Goal: Information Seeking & Learning: Compare options

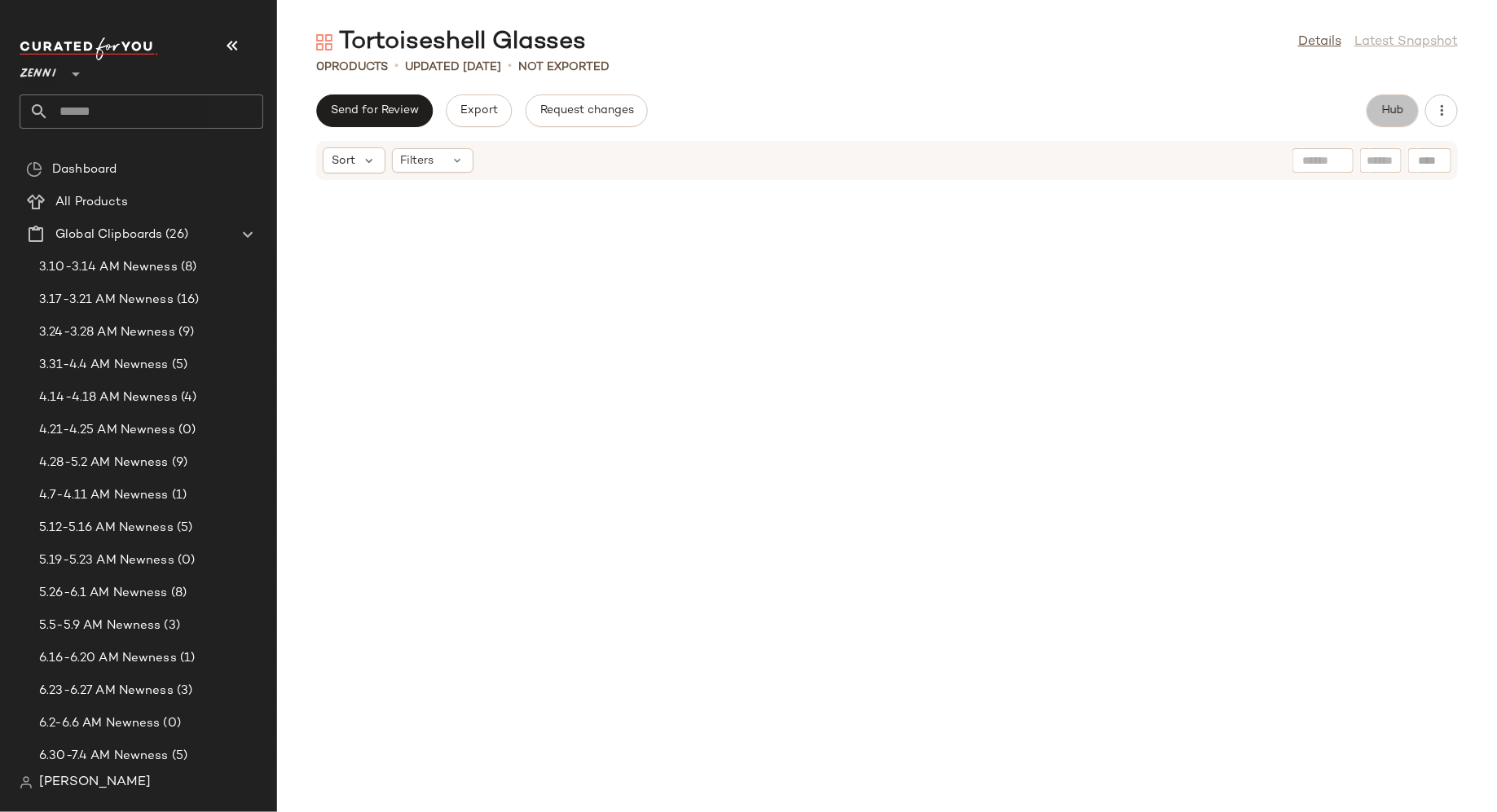
click at [1391, 107] on span "Hub" at bounding box center [1392, 110] width 22 height 13
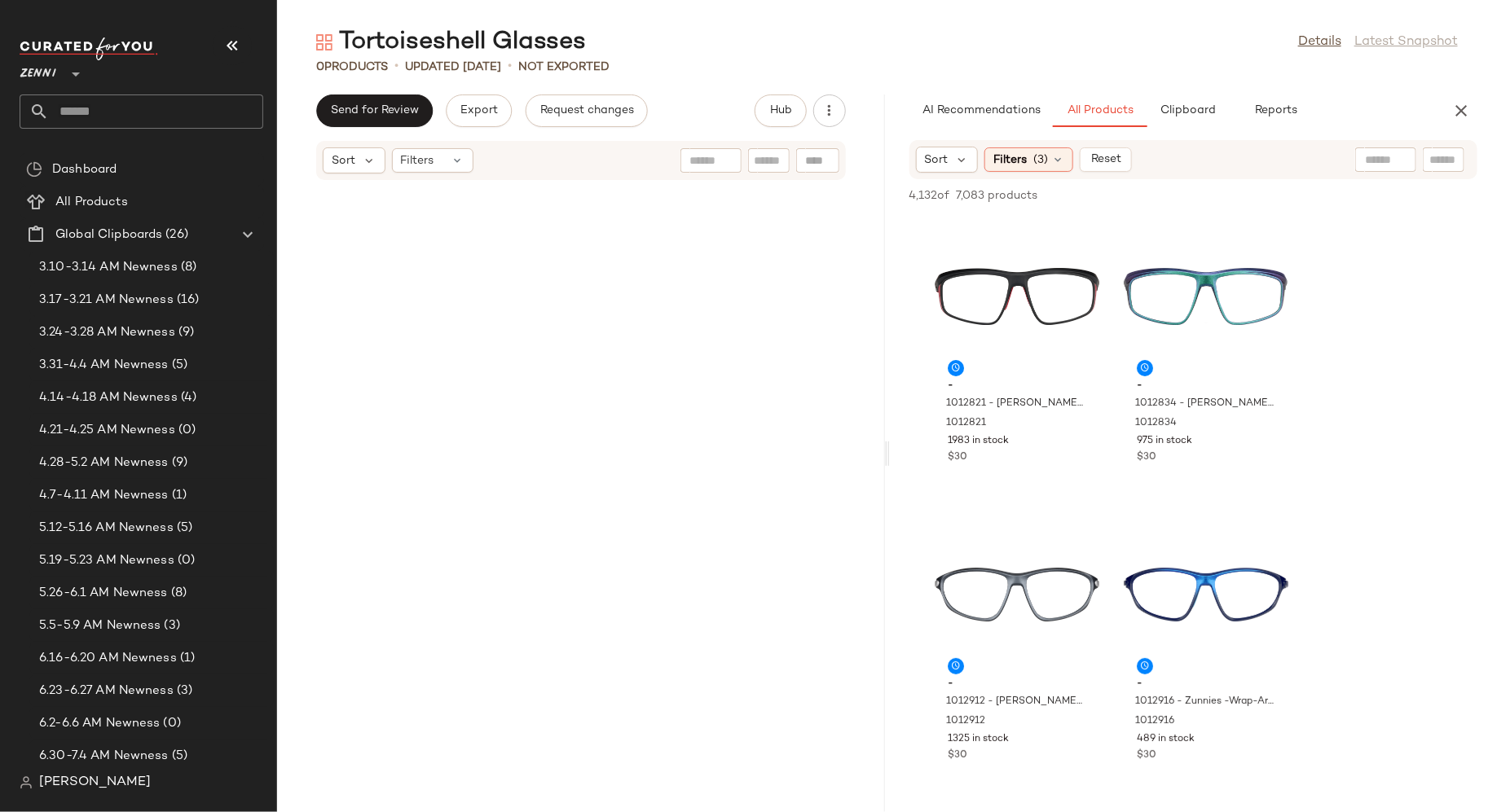
click at [1444, 159] on input "text" at bounding box center [1444, 160] width 28 height 18
type input "**********"
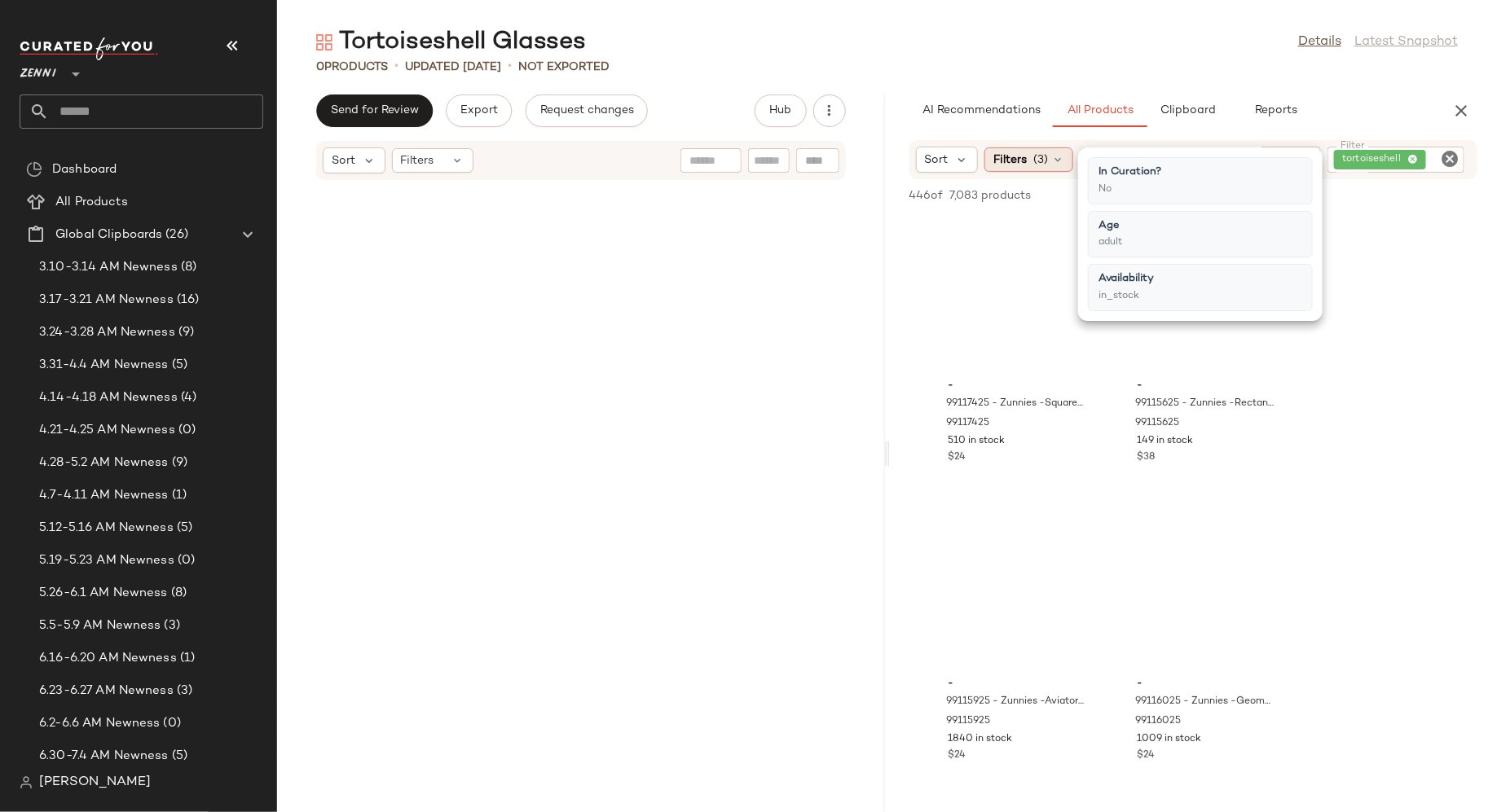
click at [1056, 163] on icon at bounding box center [1057, 159] width 13 height 13
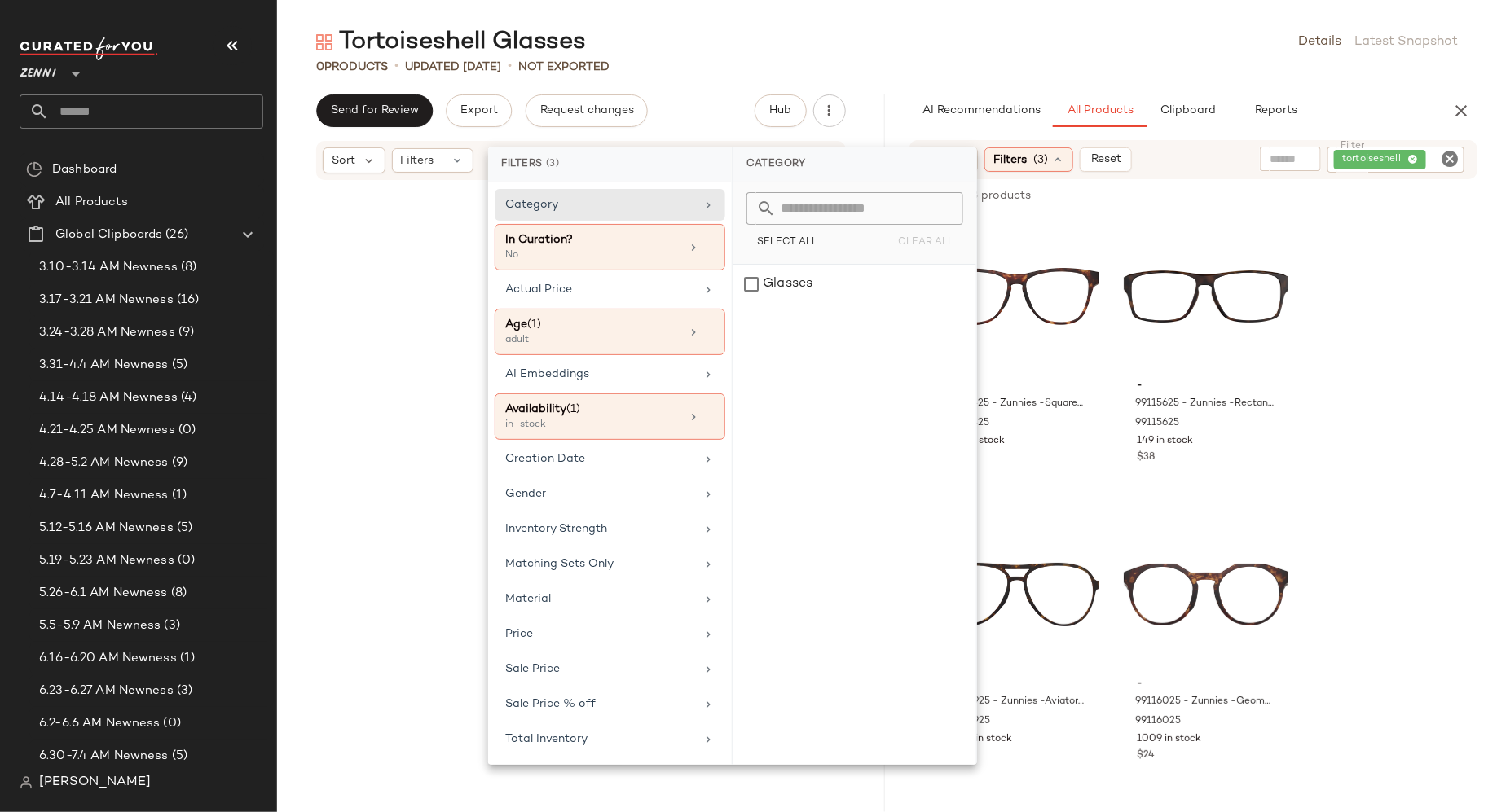
click at [1056, 163] on icon at bounding box center [1057, 159] width 13 height 13
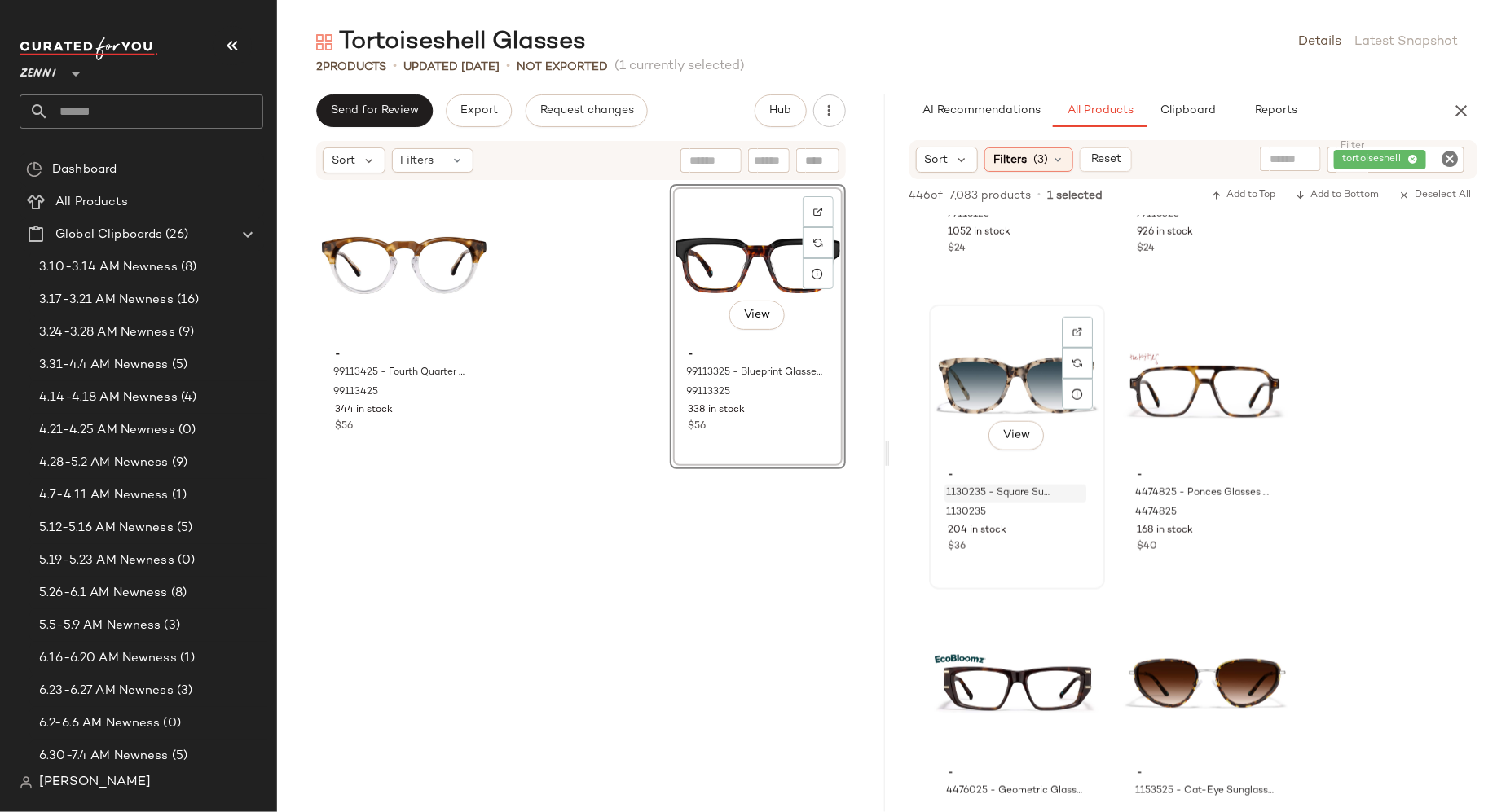
scroll to position [817, 0]
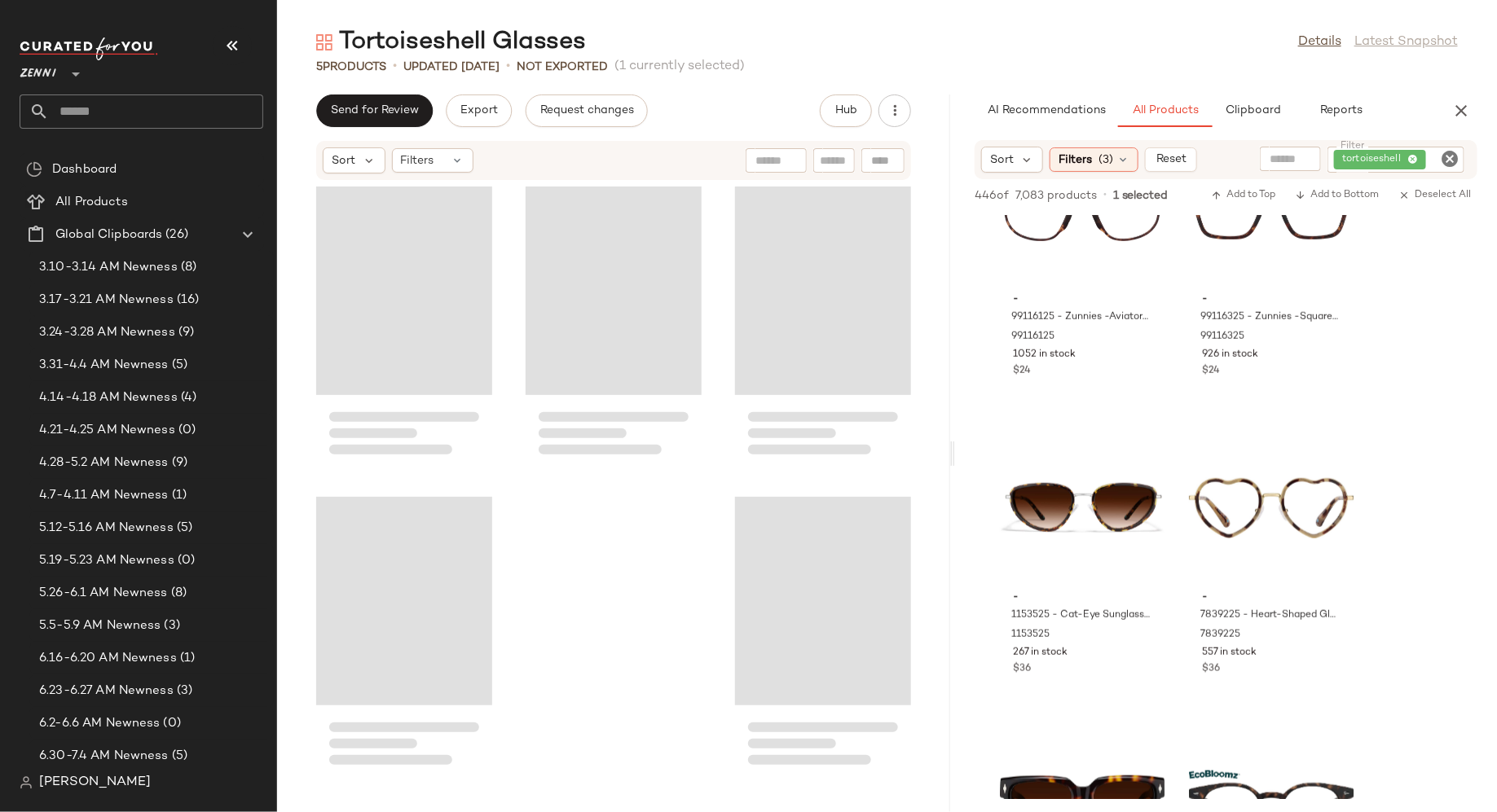
drag, startPoint x: 888, startPoint y: 465, endPoint x: 955, endPoint y: 459, distance: 67.3
click at [957, 459] on div "Tortoiseshell Glasses Details Latest Snapshot 5 Products • updated [DATE] • Not…" at bounding box center [887, 419] width 1220 height 787
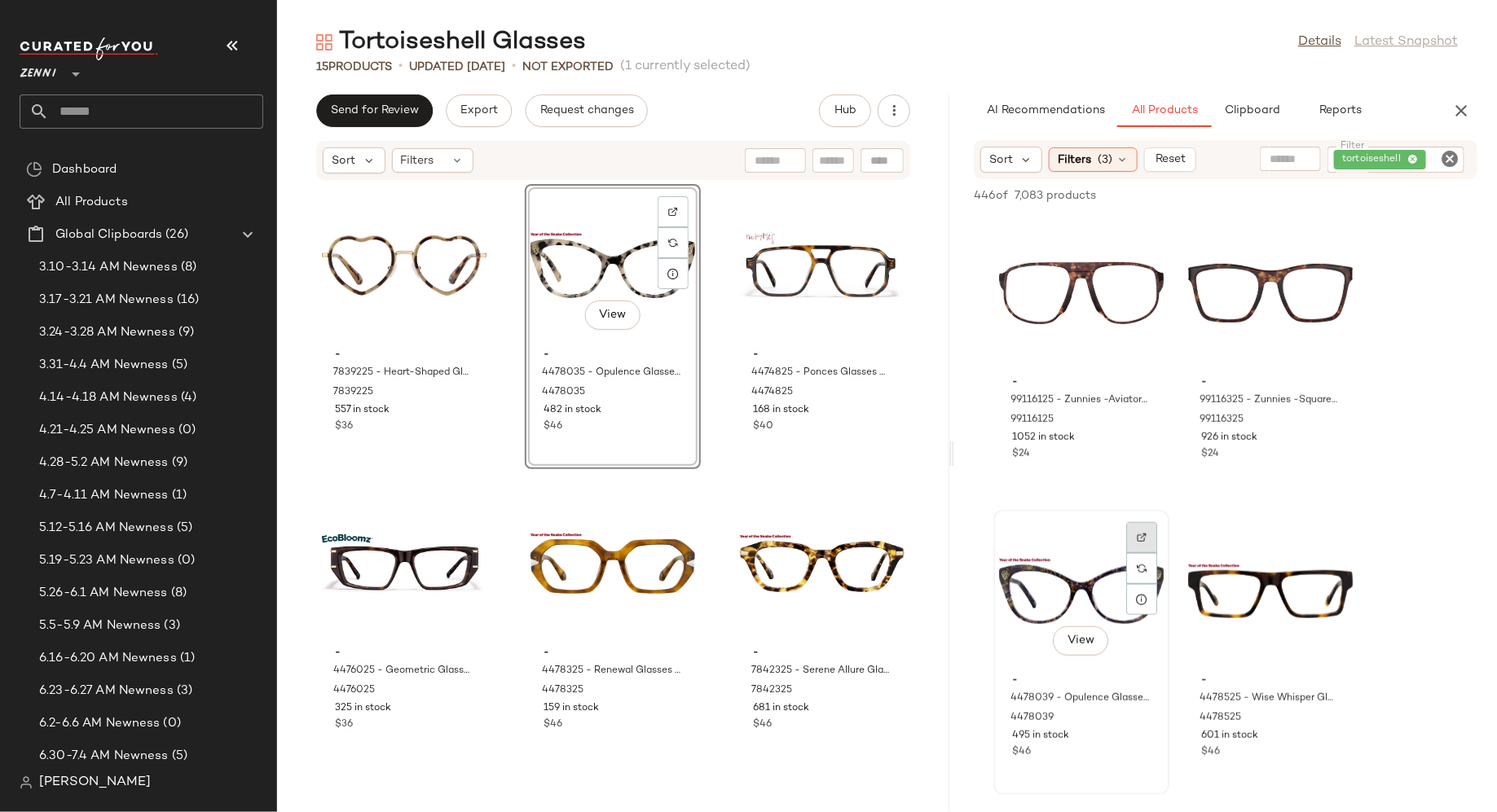
click at [1143, 540] on img at bounding box center [1142, 538] width 10 height 10
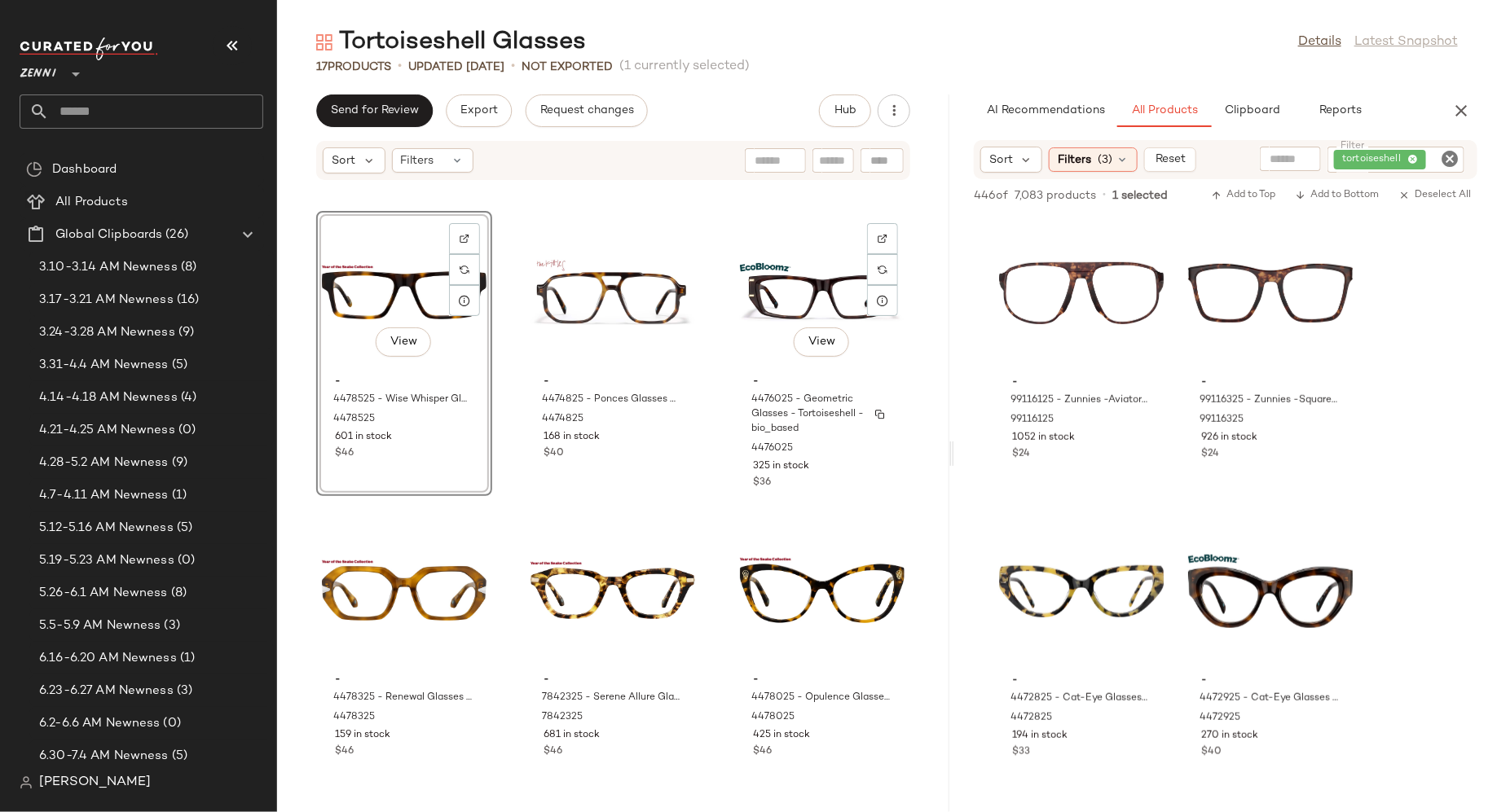
scroll to position [273, 0]
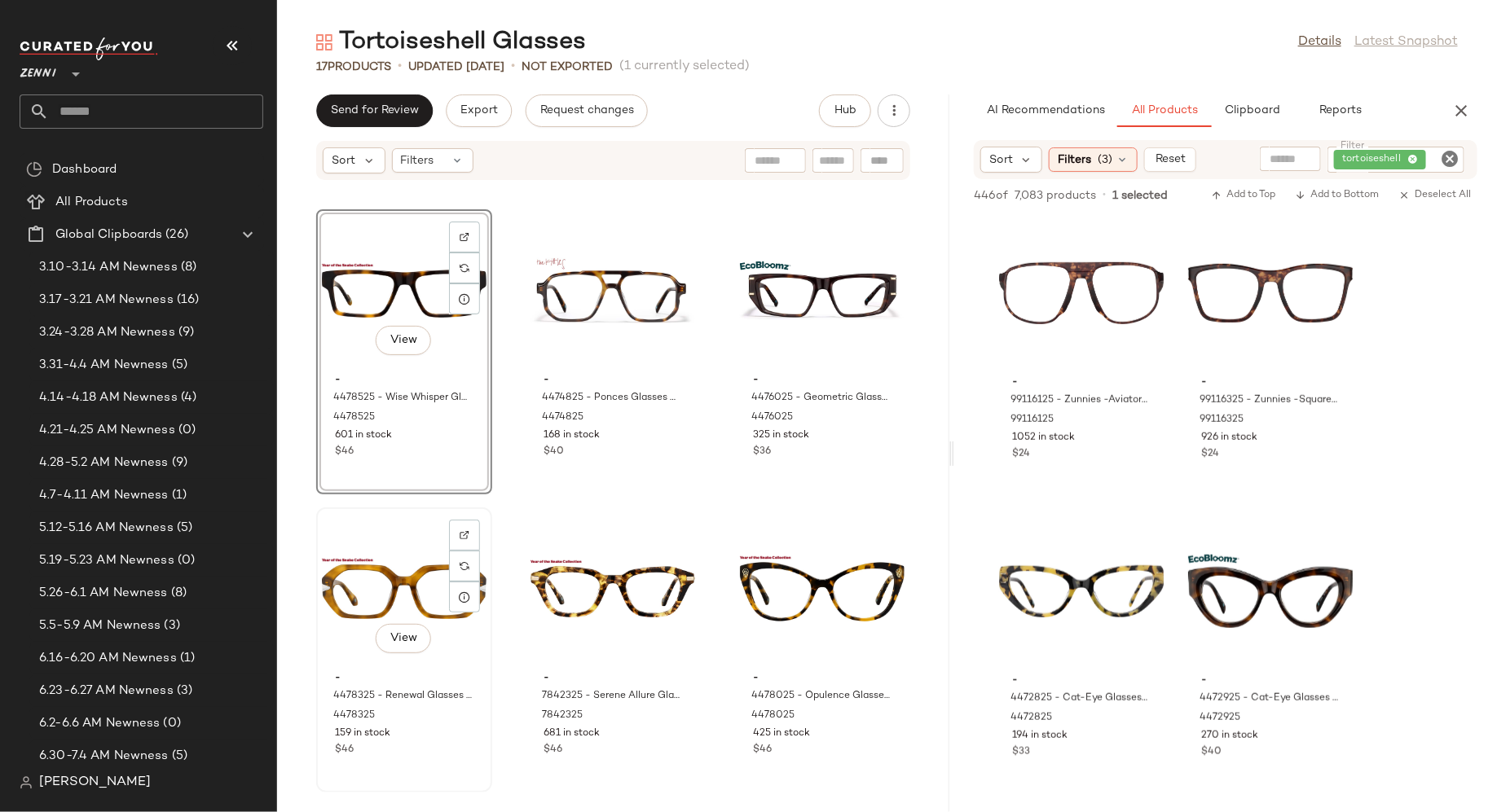
click at [425, 576] on div "View" at bounding box center [404, 589] width 164 height 152
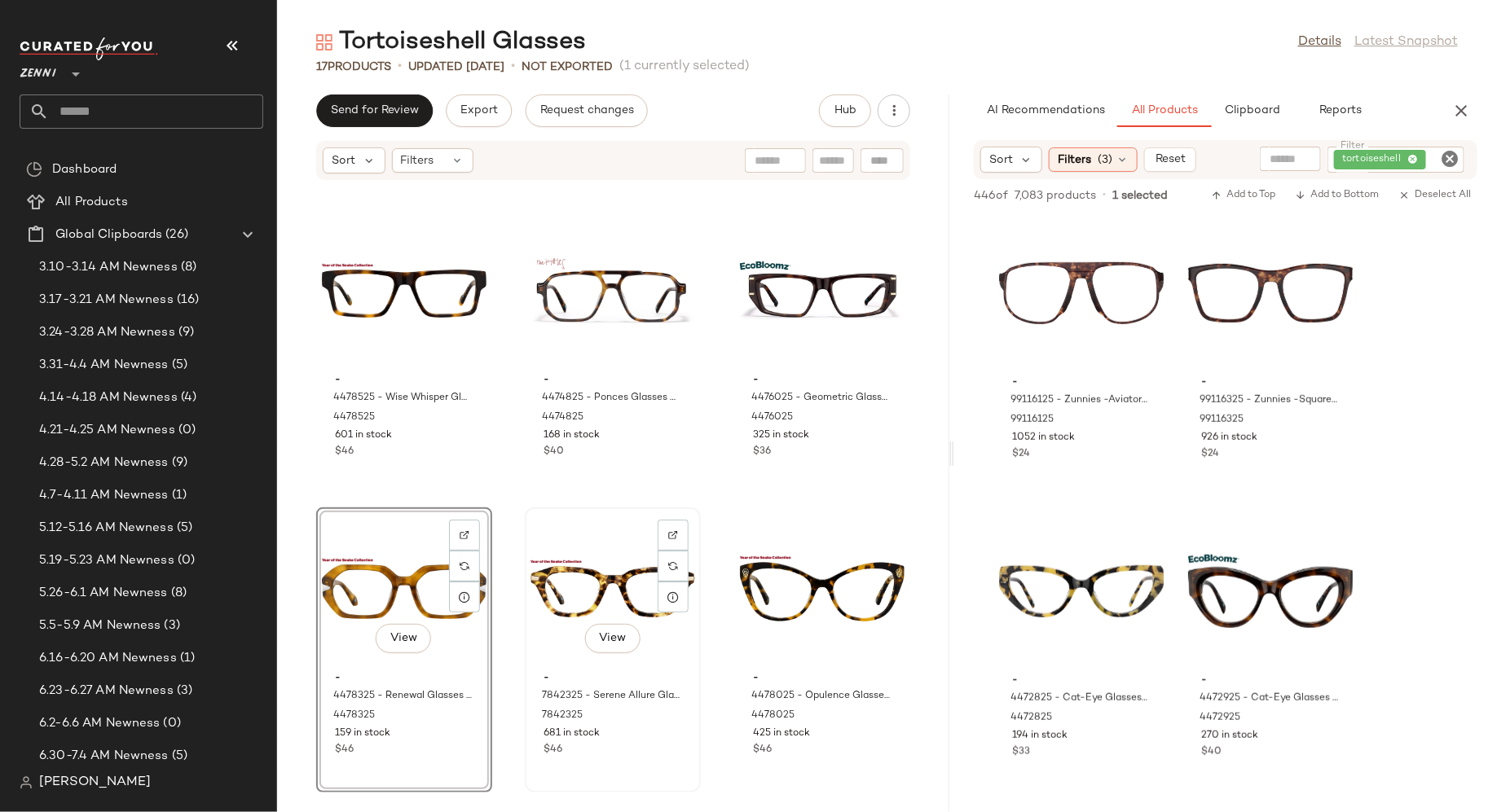
click at [602, 576] on div "View" at bounding box center [612, 589] width 164 height 152
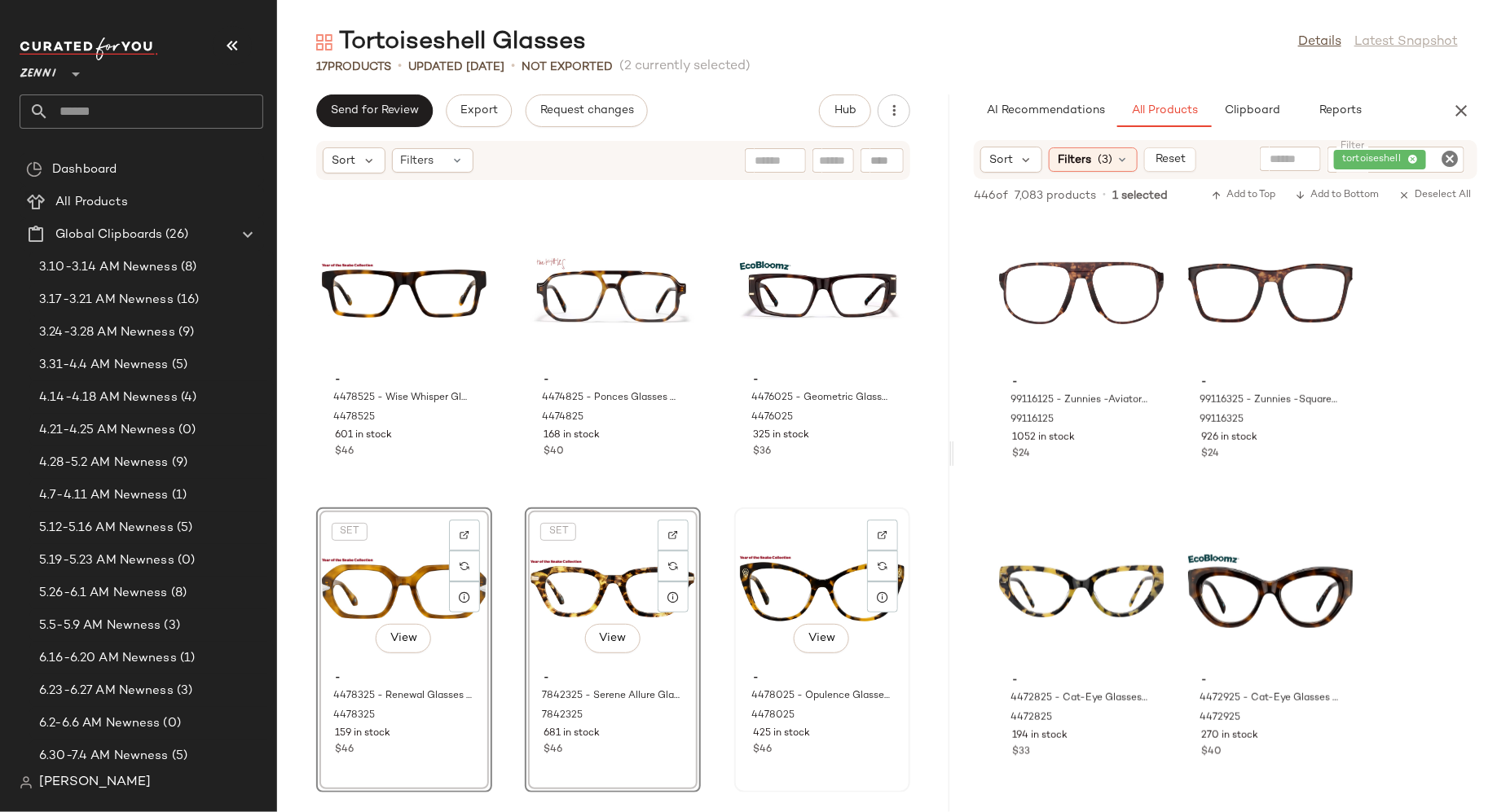
click at [770, 586] on div "View" at bounding box center [822, 589] width 164 height 152
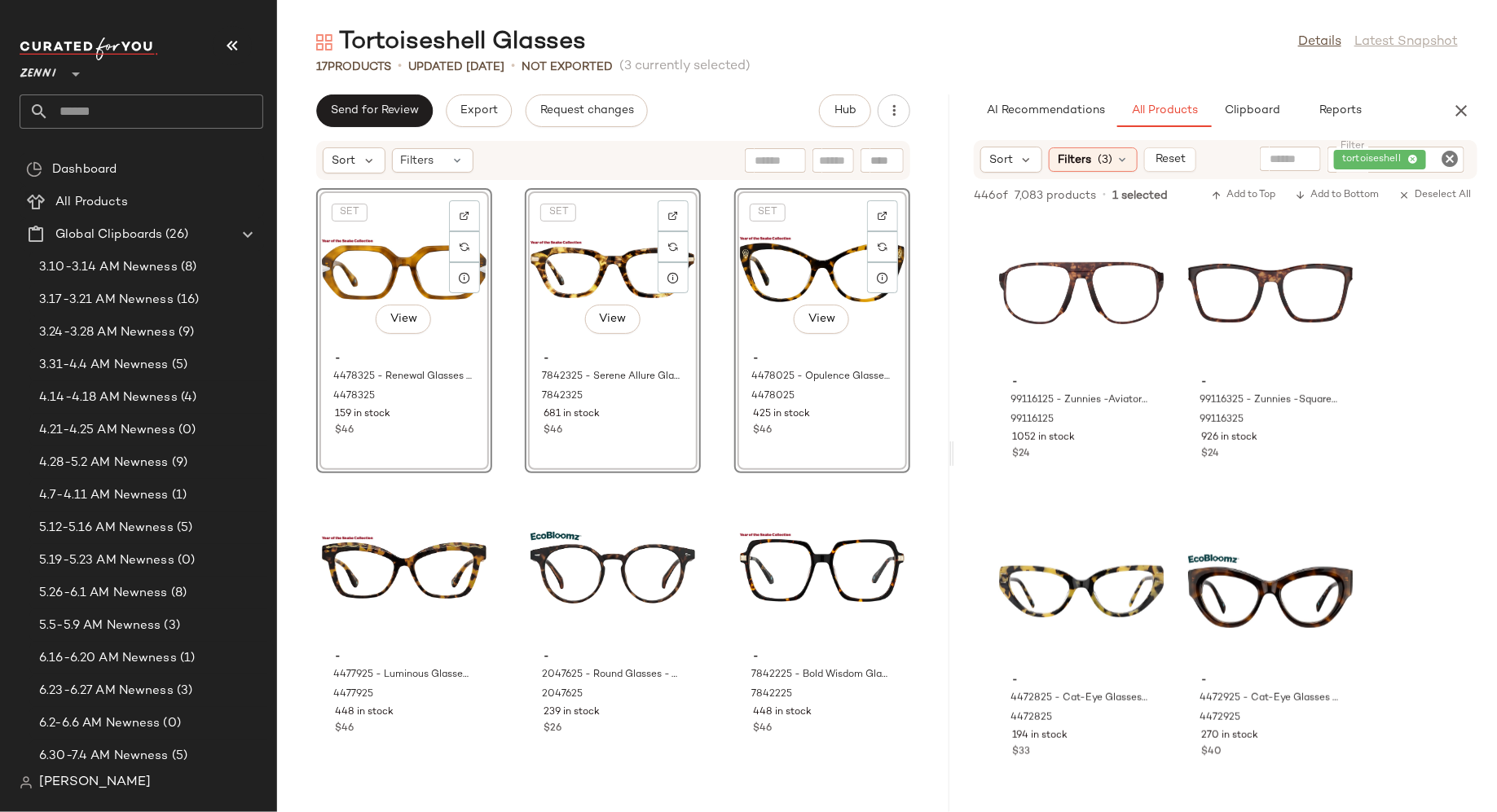
scroll to position [636, 0]
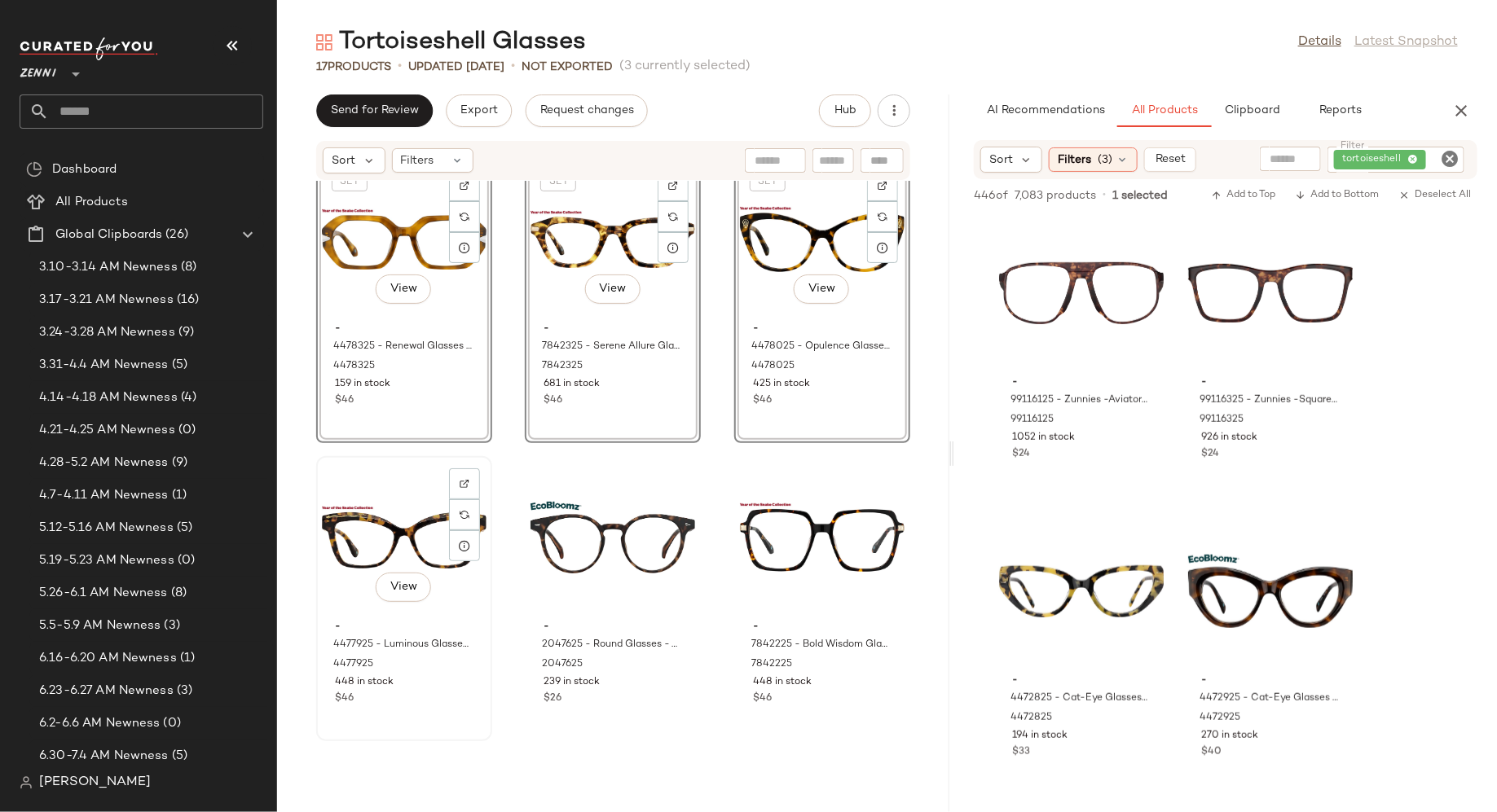
click at [389, 525] on div "View" at bounding box center [404, 538] width 164 height 152
click at [547, 541] on div "View" at bounding box center [612, 538] width 164 height 152
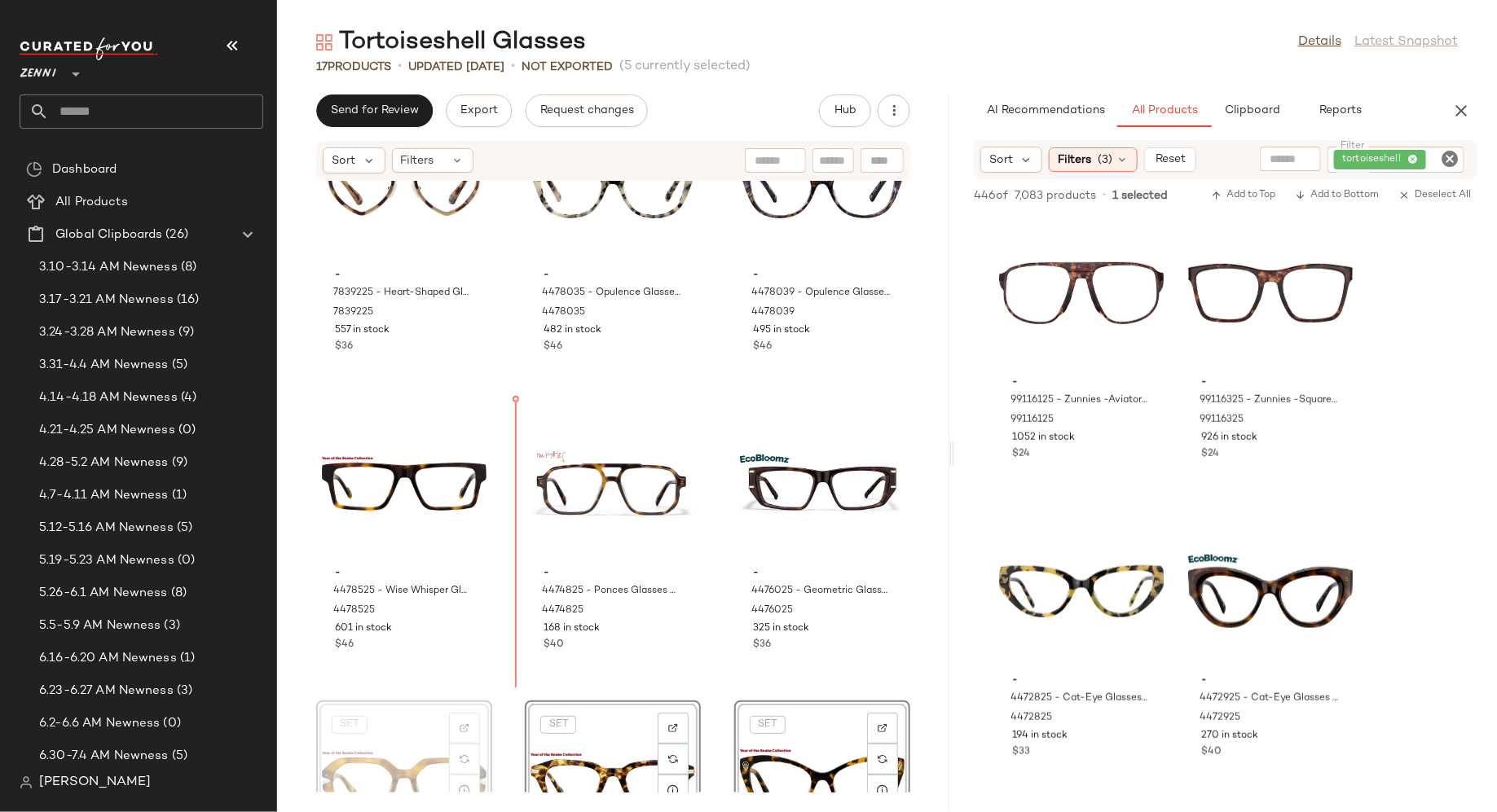
scroll to position [83, 0]
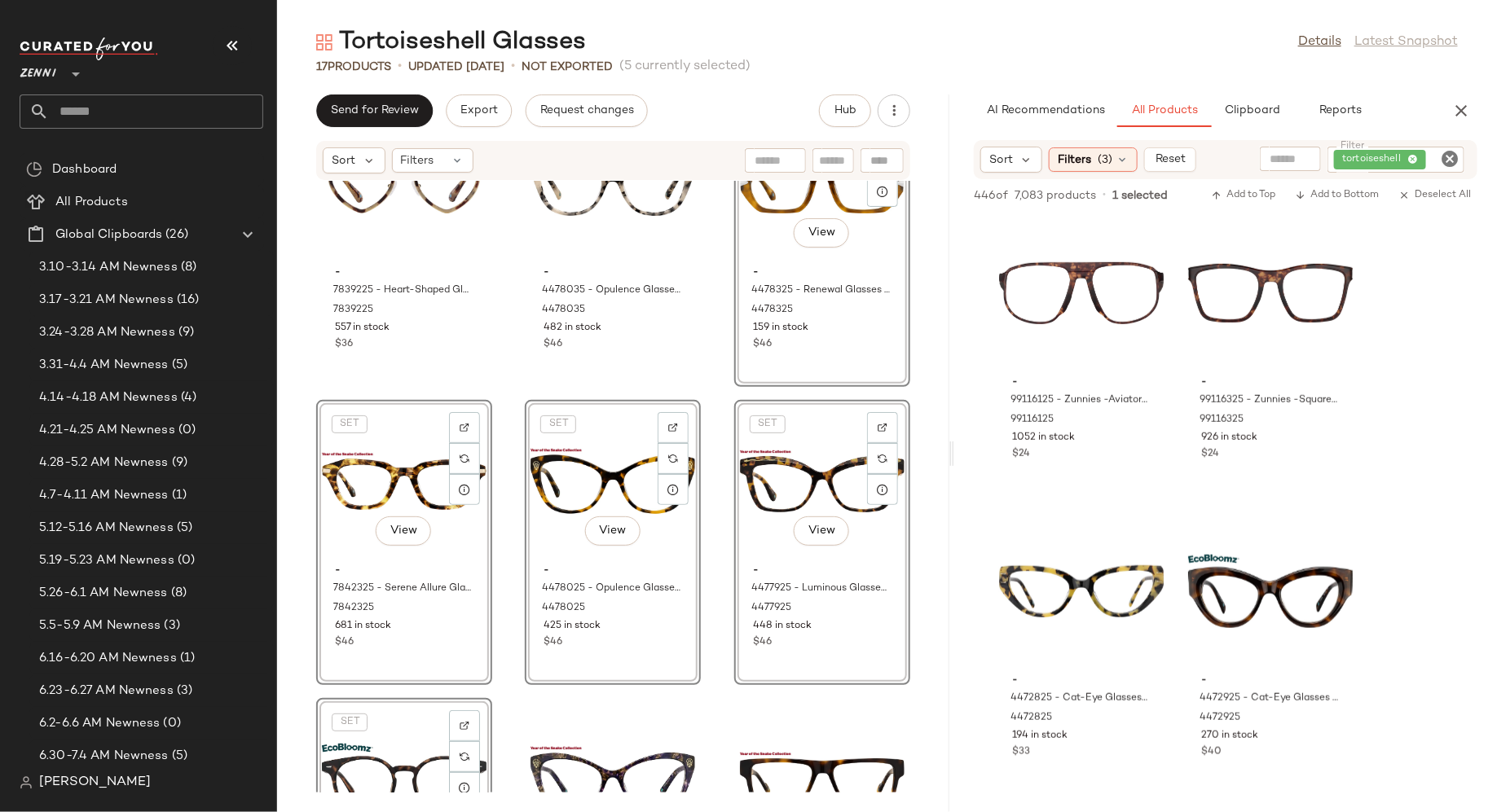
click at [706, 362] on div "- 7839225 - Heart-Shaped Glasses - Tortoiseshell - Mixed 7839225 557 in stock $…" at bounding box center [613, 486] width 672 height 612
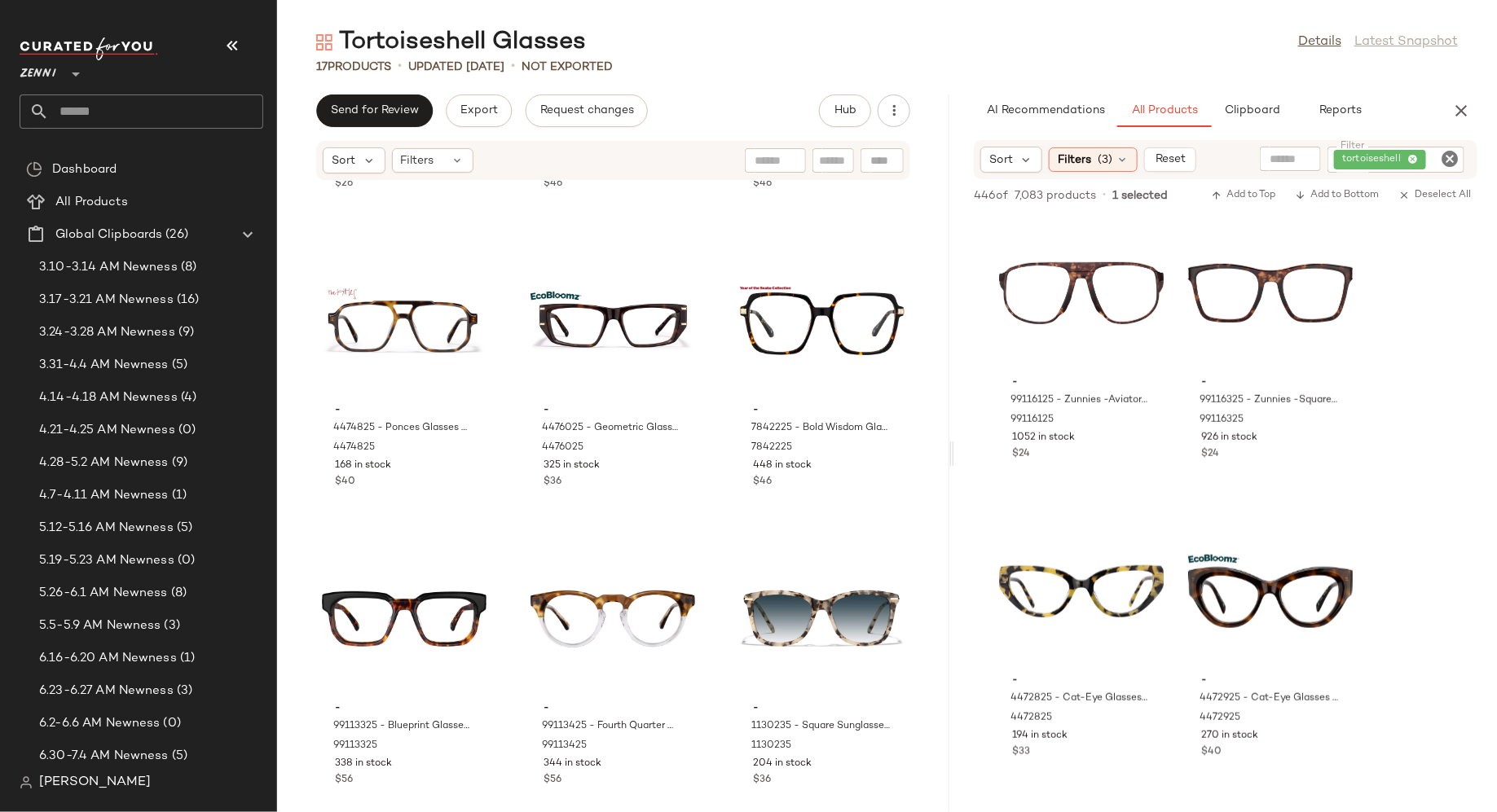
scroll to position [869, 0]
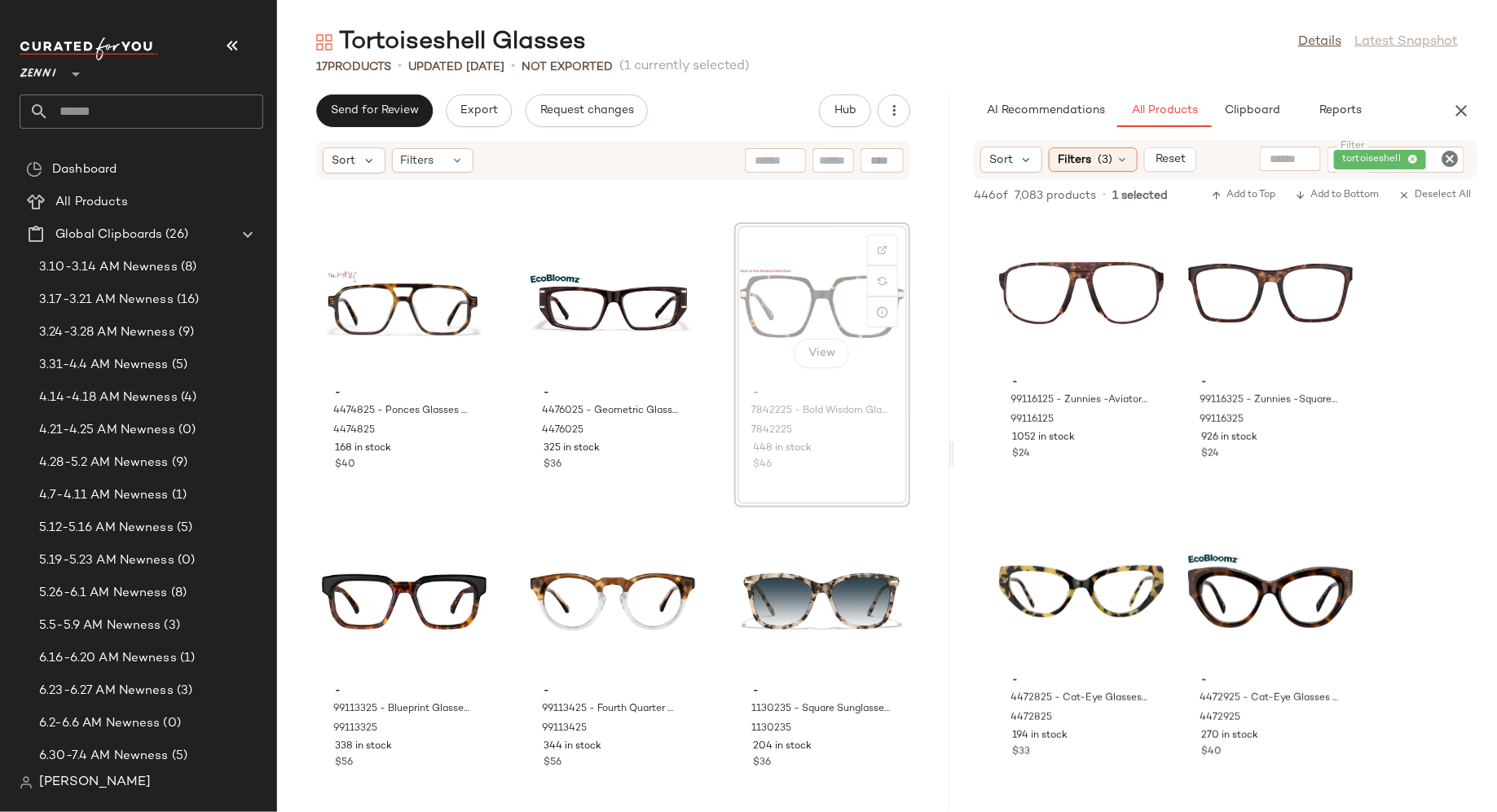
scroll to position [865, 0]
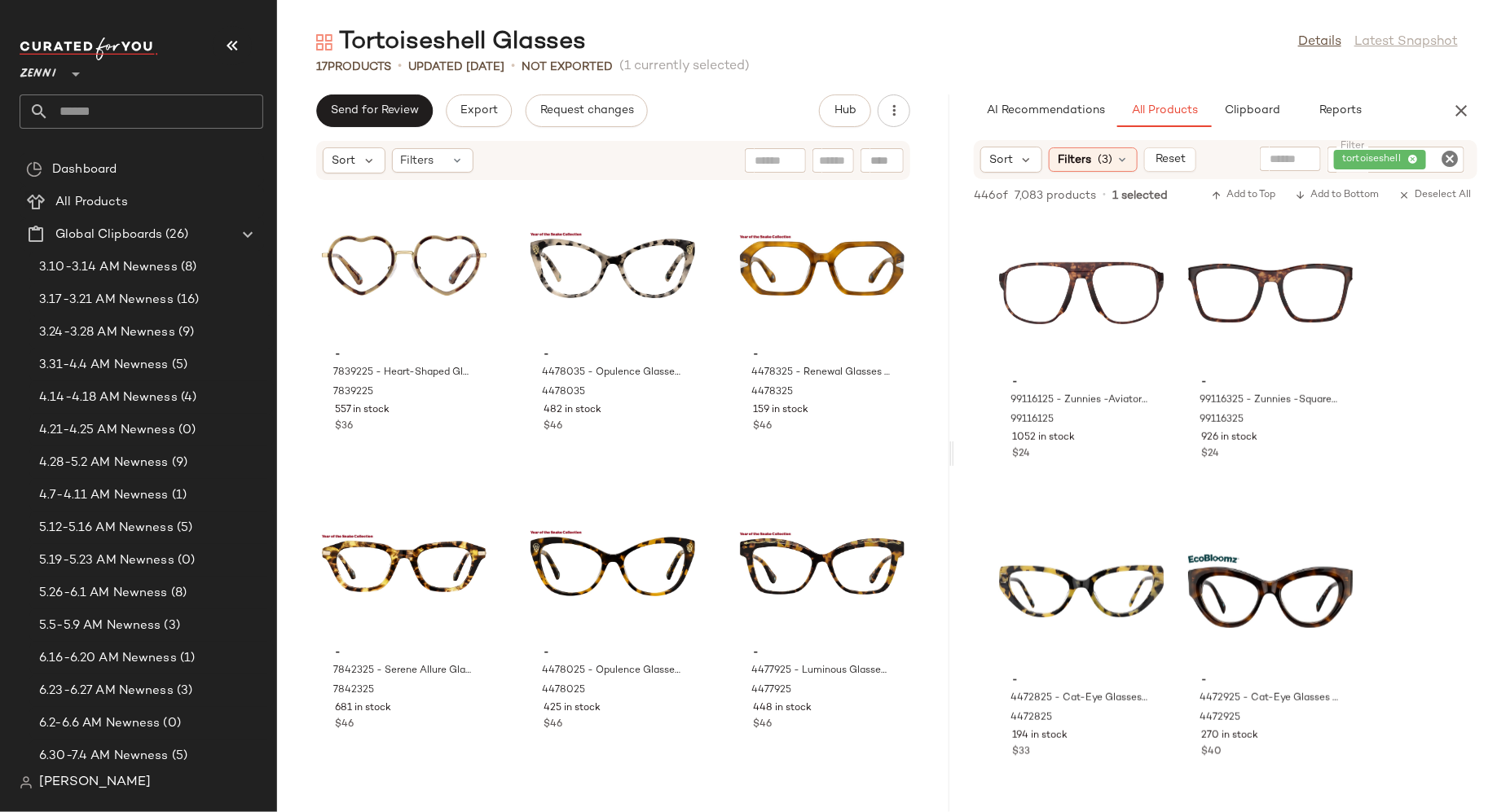
drag, startPoint x: 797, startPoint y: 321, endPoint x: 771, endPoint y: 3, distance: 319.1
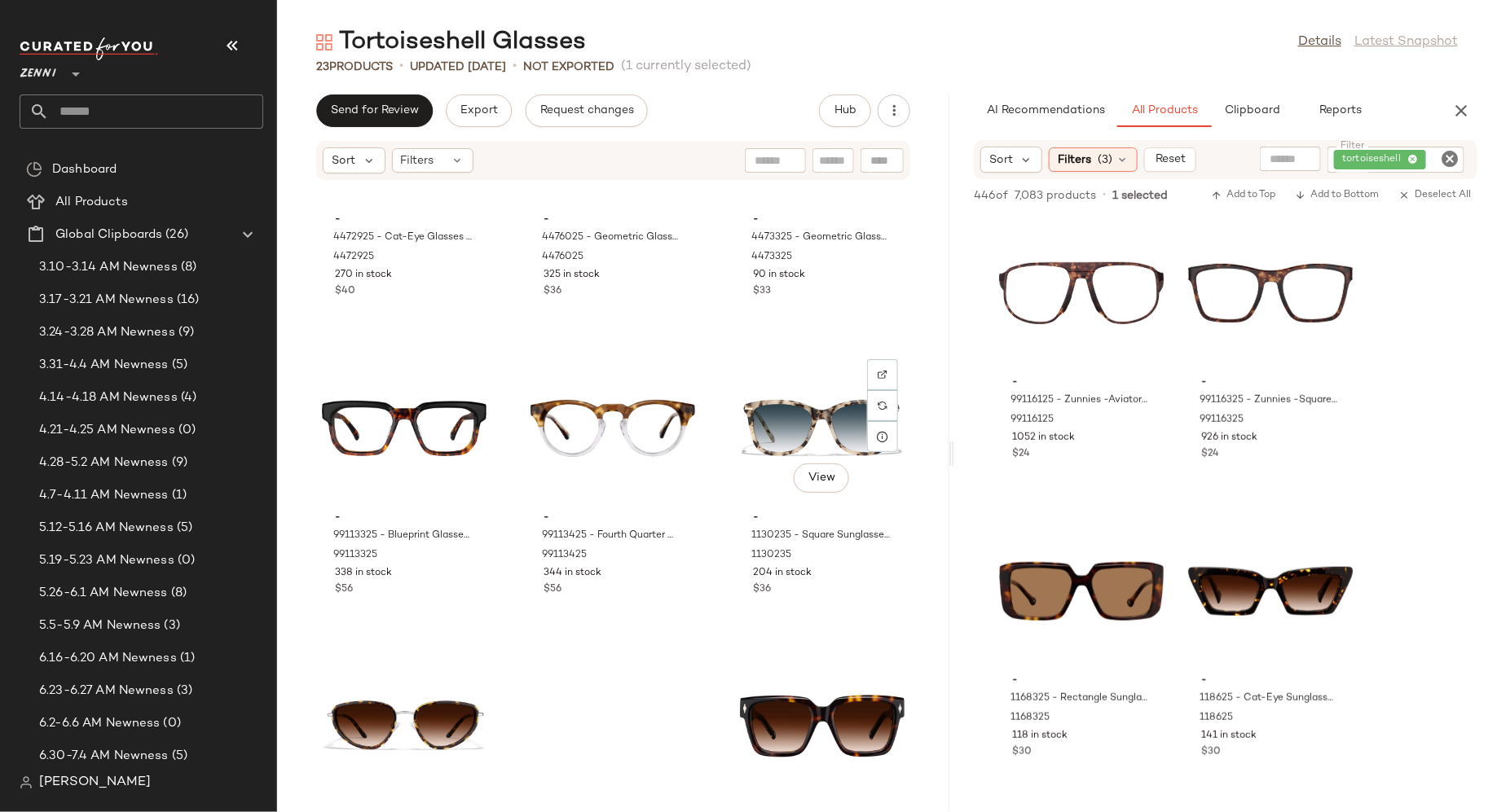
scroll to position [1776, 0]
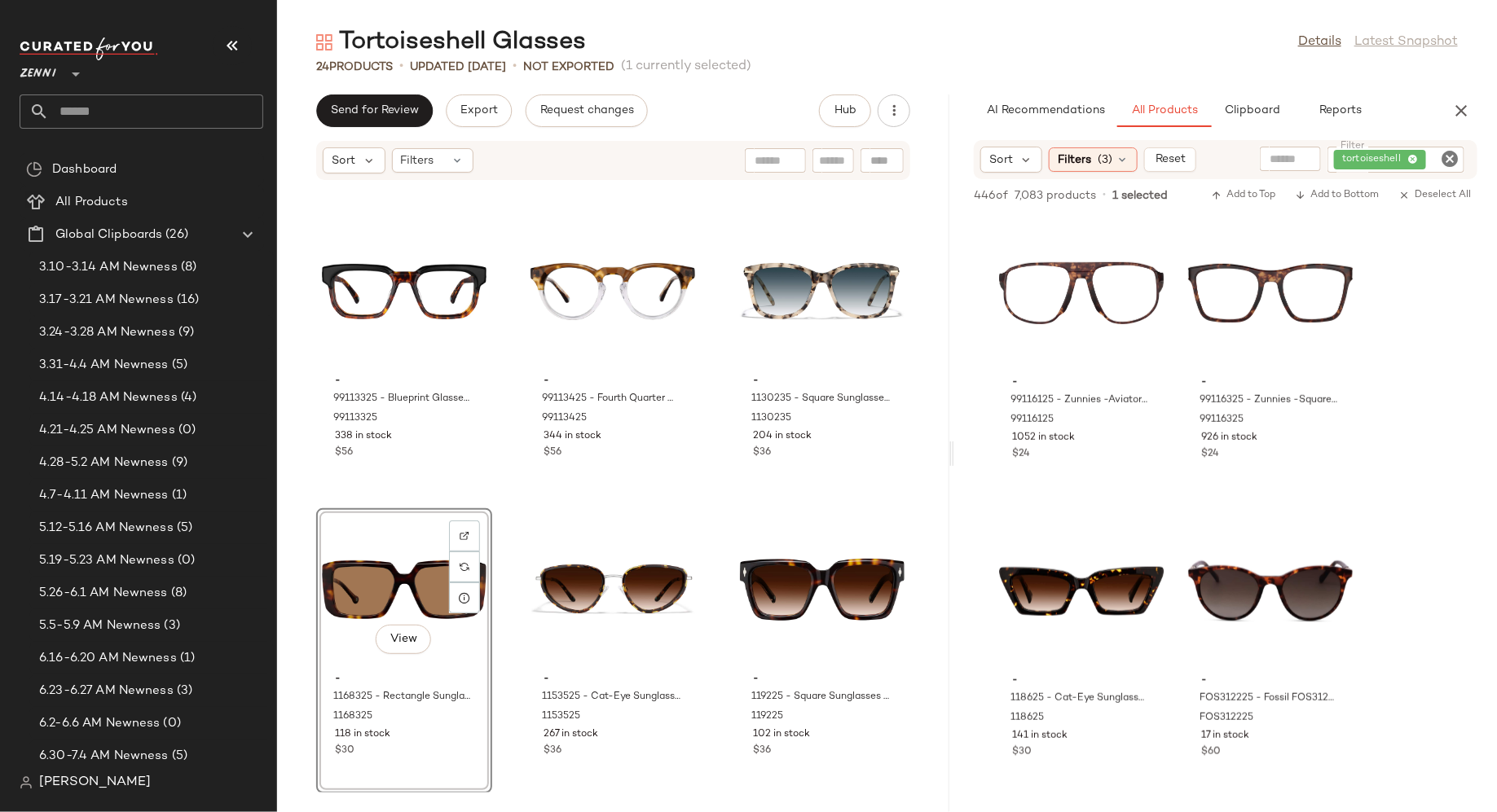
click at [510, 636] on div "- 4472925 - Cat-Eye Glasses - Tortoiseshell - bio_based 4472925 270 in stock $4…" at bounding box center [613, 486] width 672 height 612
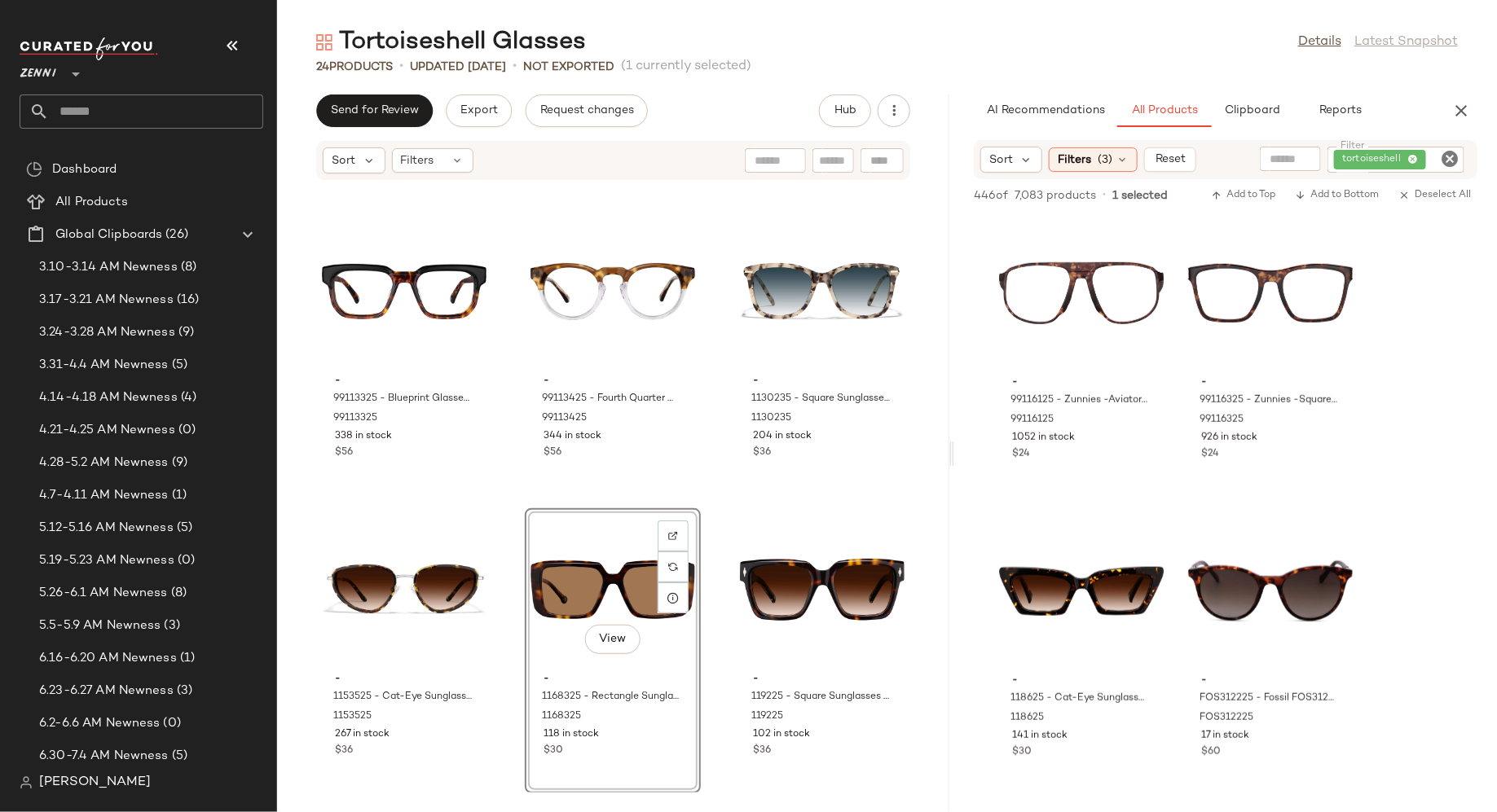
click at [711, 684] on div "- 4472925 - Cat-Eye Glasses - Tortoiseshell - bio_based 4472925 270 in stock $4…" at bounding box center [613, 486] width 672 height 612
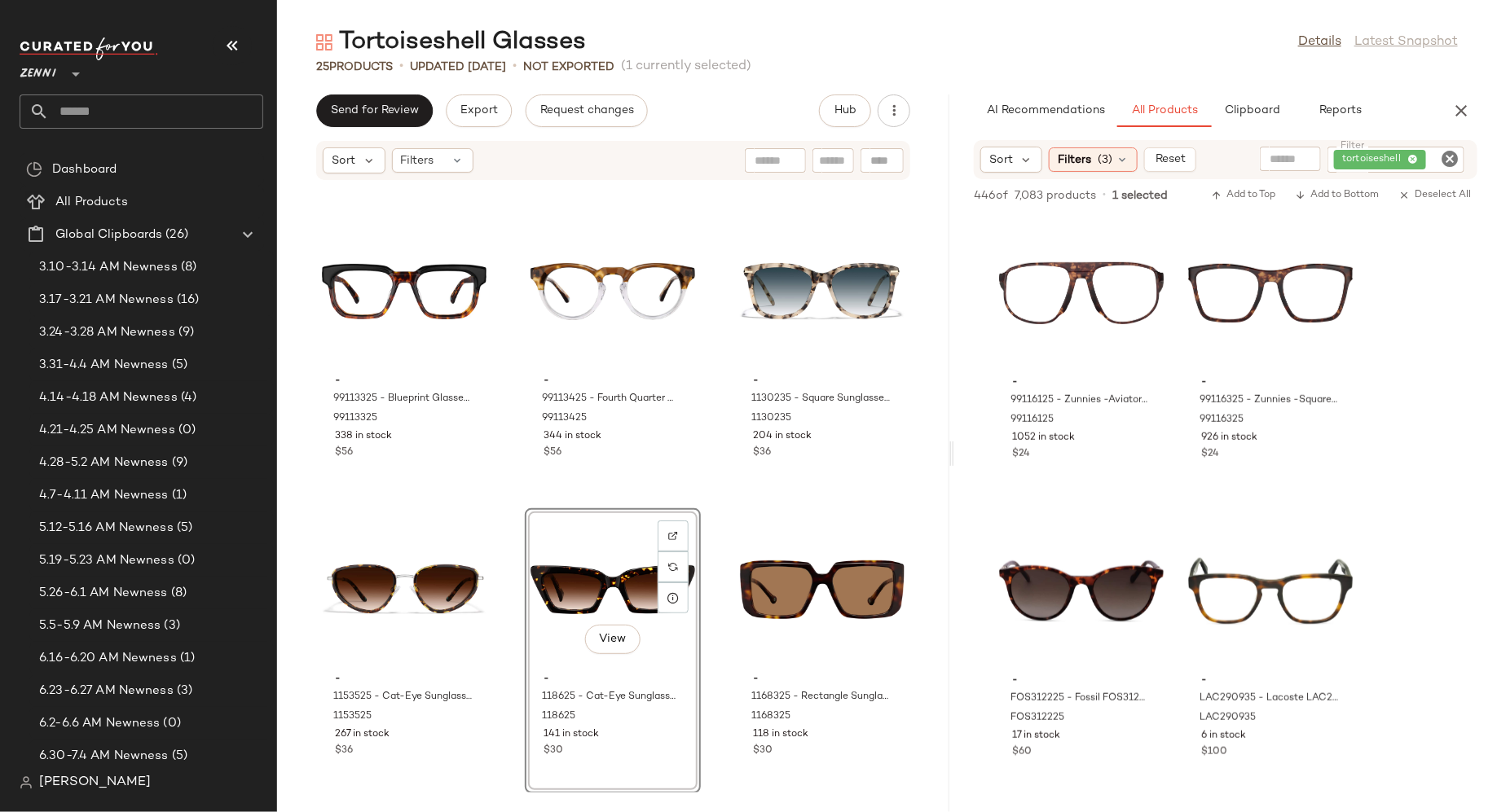
click at [701, 642] on div "- 4472925 - Cat-Eye Glasses - Tortoiseshell - bio_based 4472925 270 in stock $4…" at bounding box center [613, 486] width 672 height 612
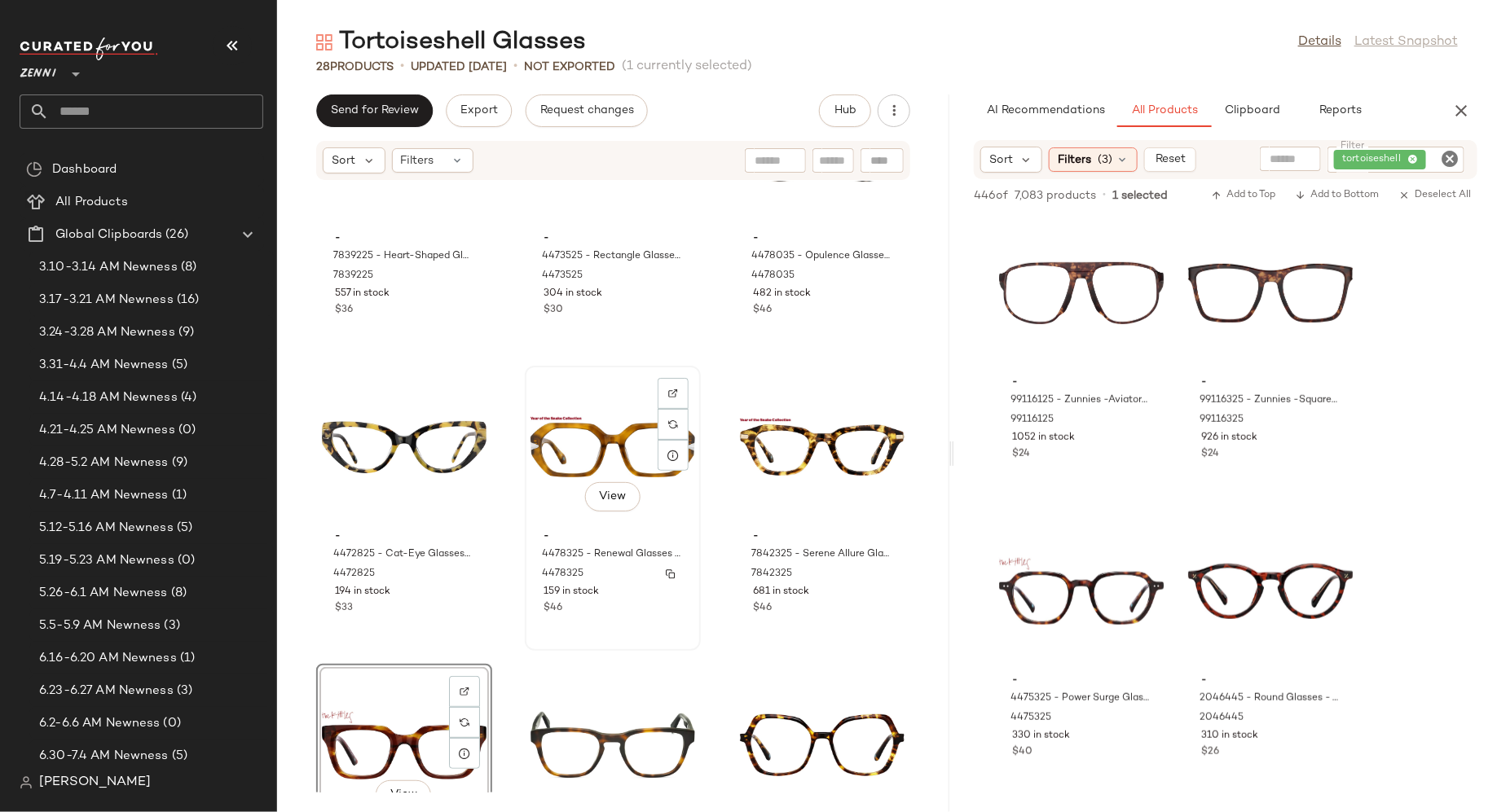
scroll to position [88, 0]
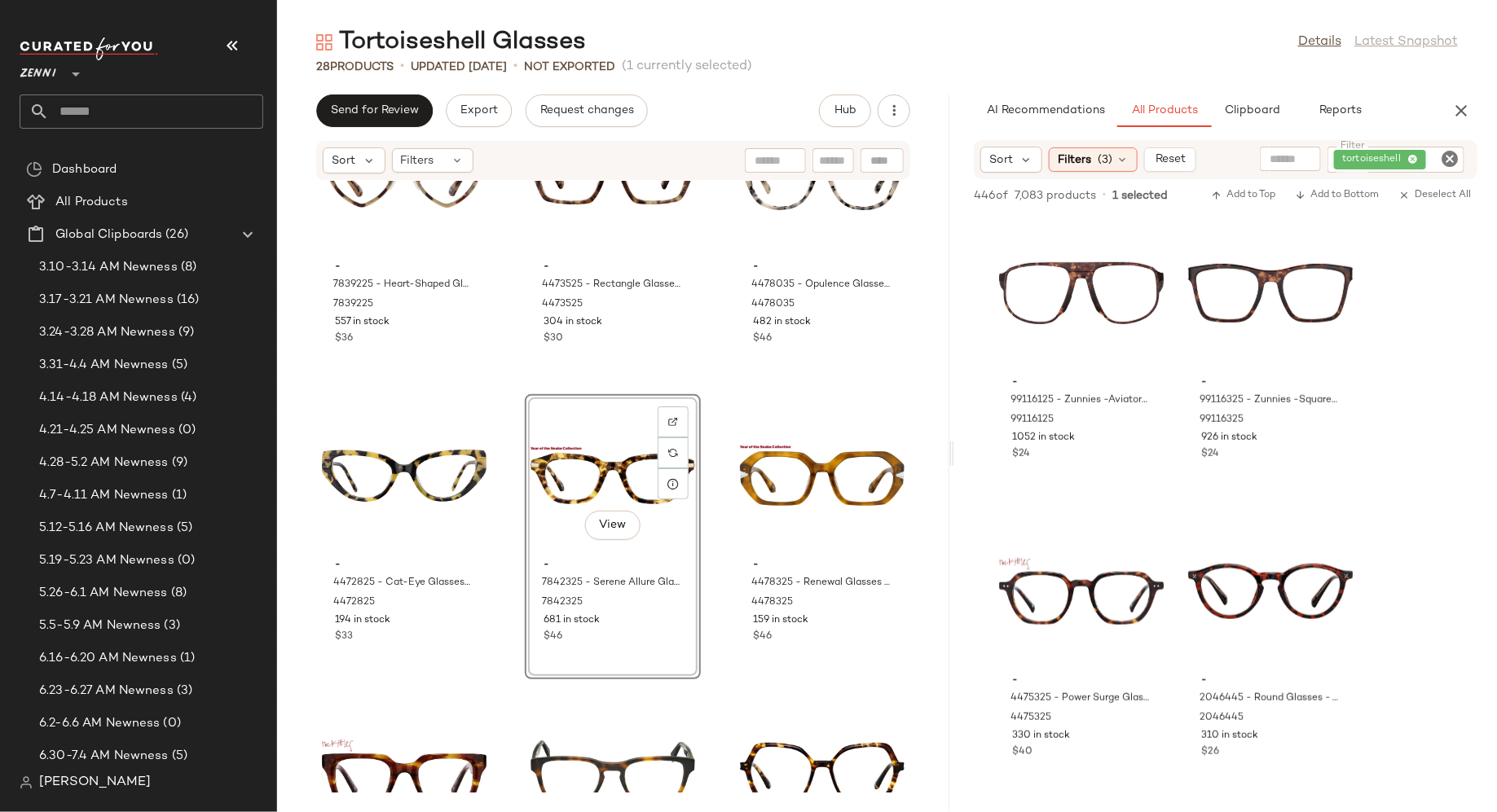
click at [709, 540] on div "- 7839225 - Heart-Shaped Glasses - Tortoiseshell - Mixed 7839225 557 in stock $…" at bounding box center [613, 486] width 672 height 612
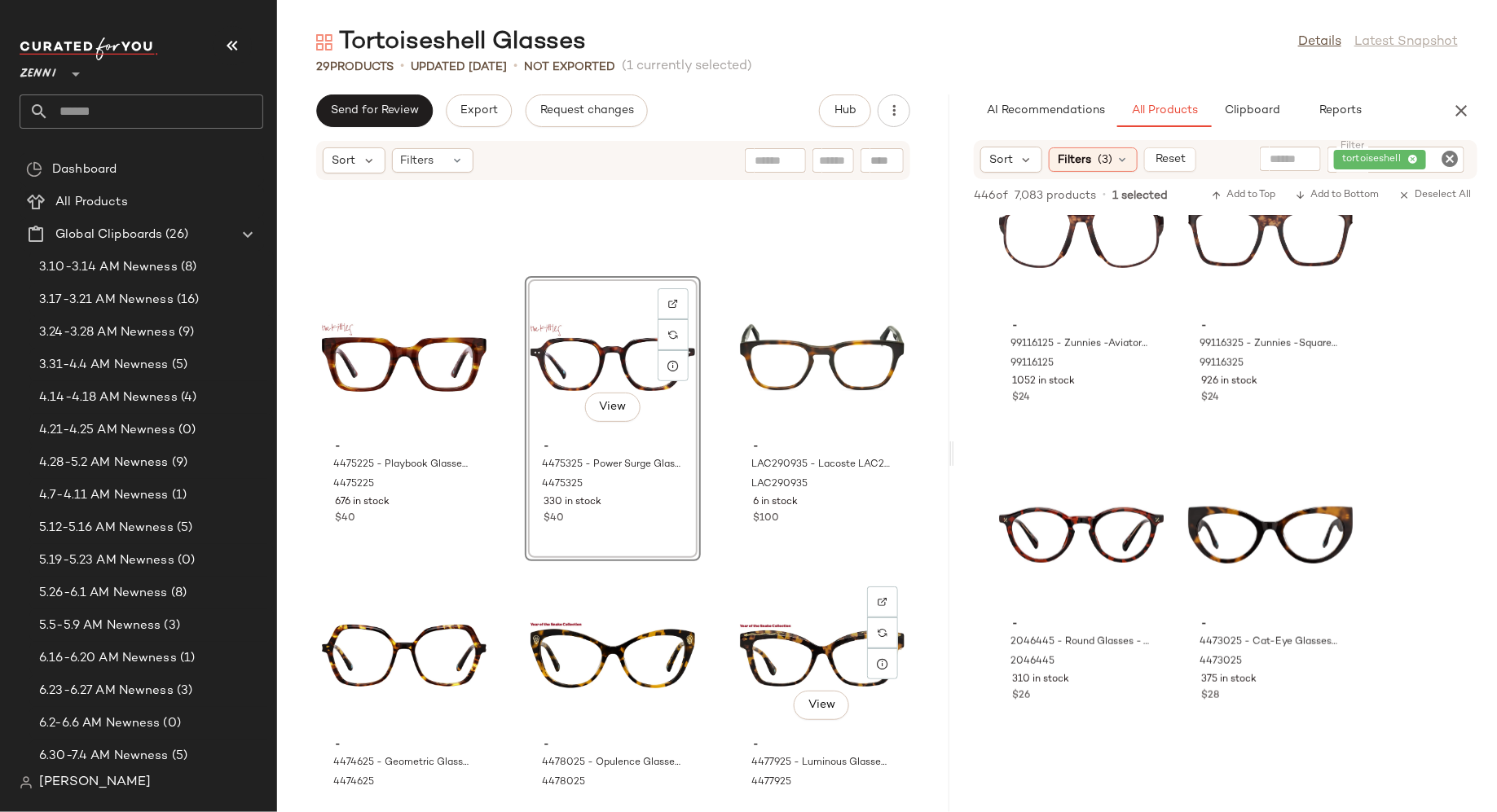
scroll to position [507, 0]
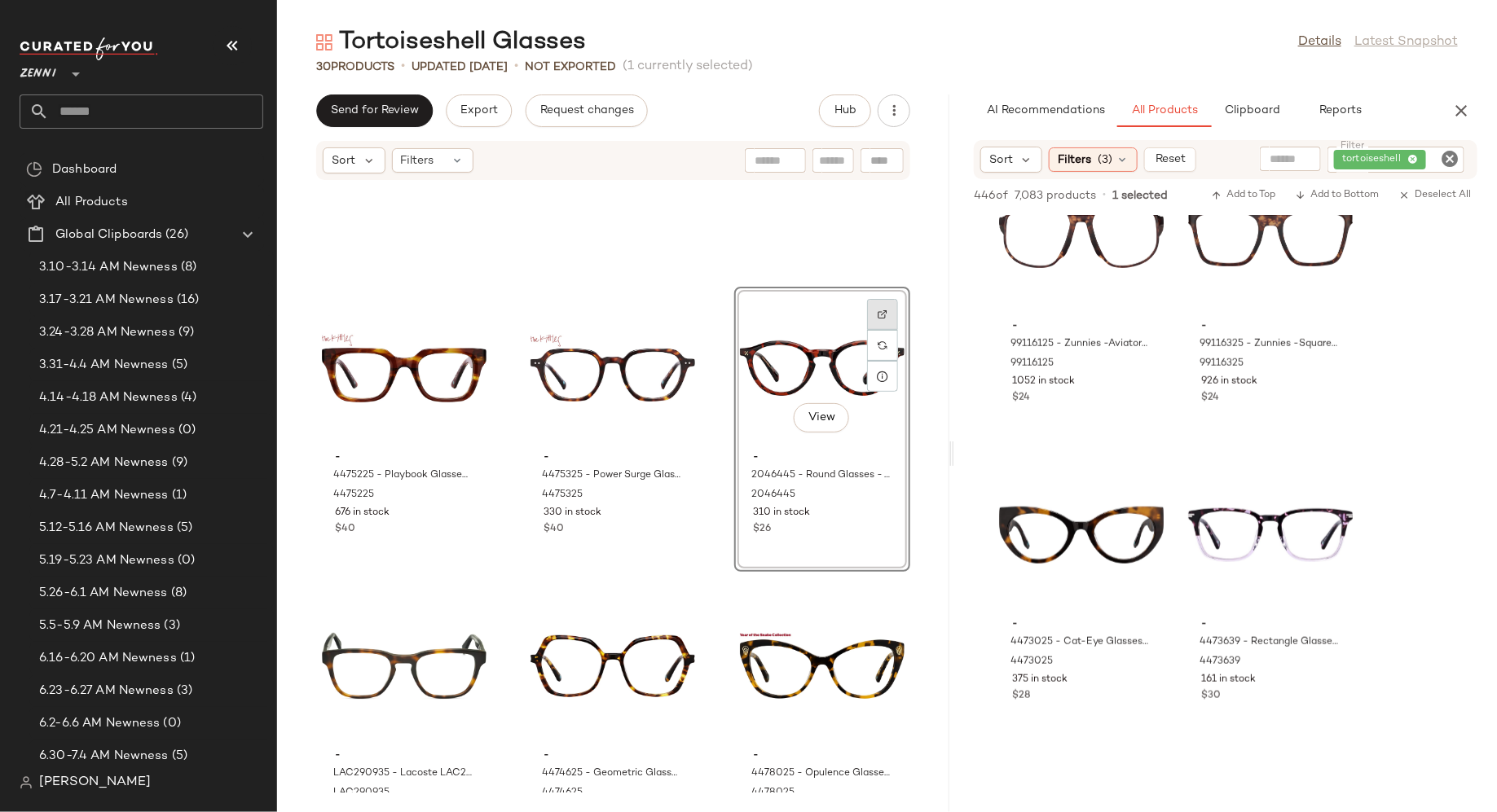
click at [877, 311] on img at bounding box center [882, 314] width 10 height 10
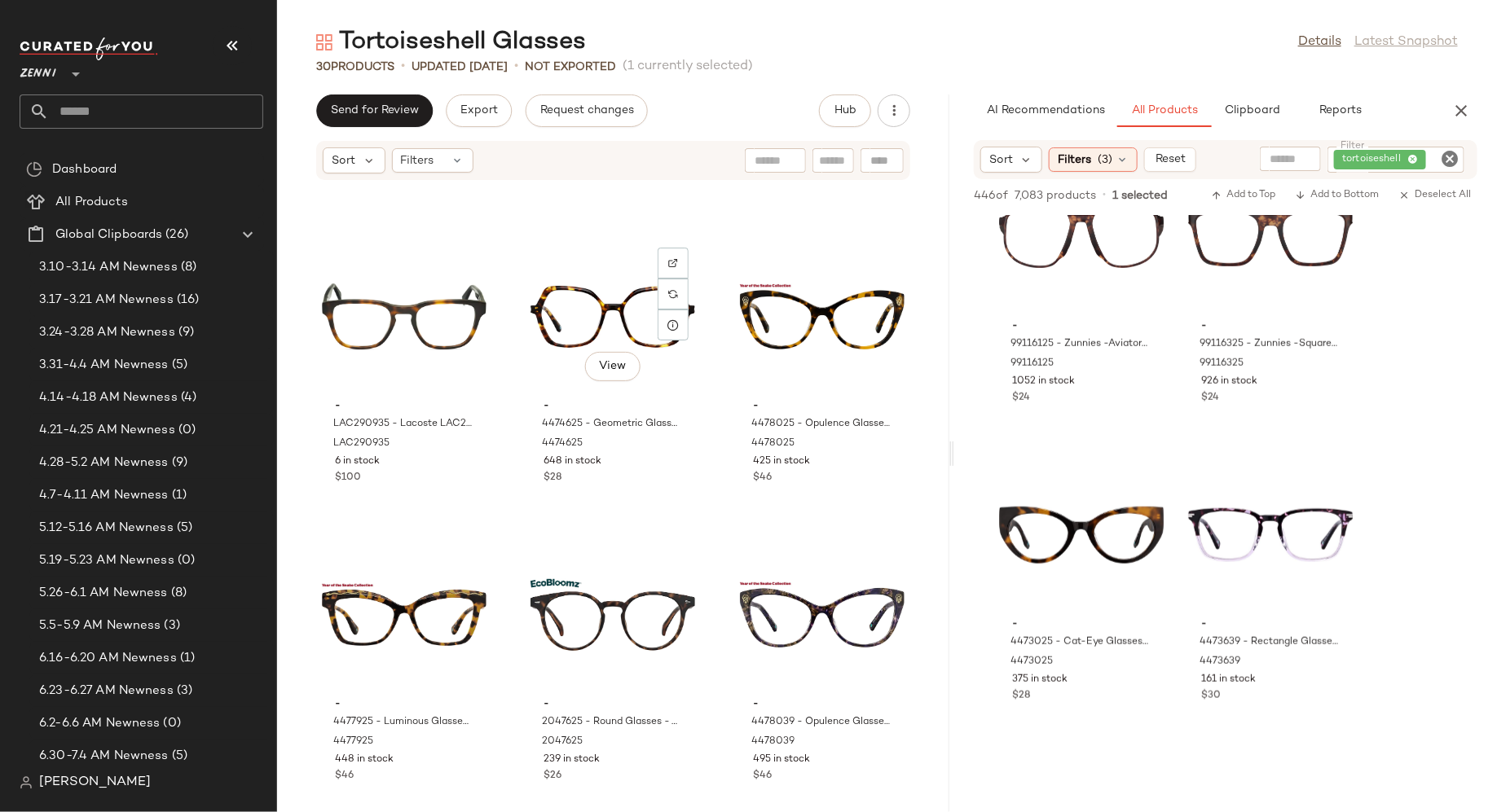
scroll to position [860, 0]
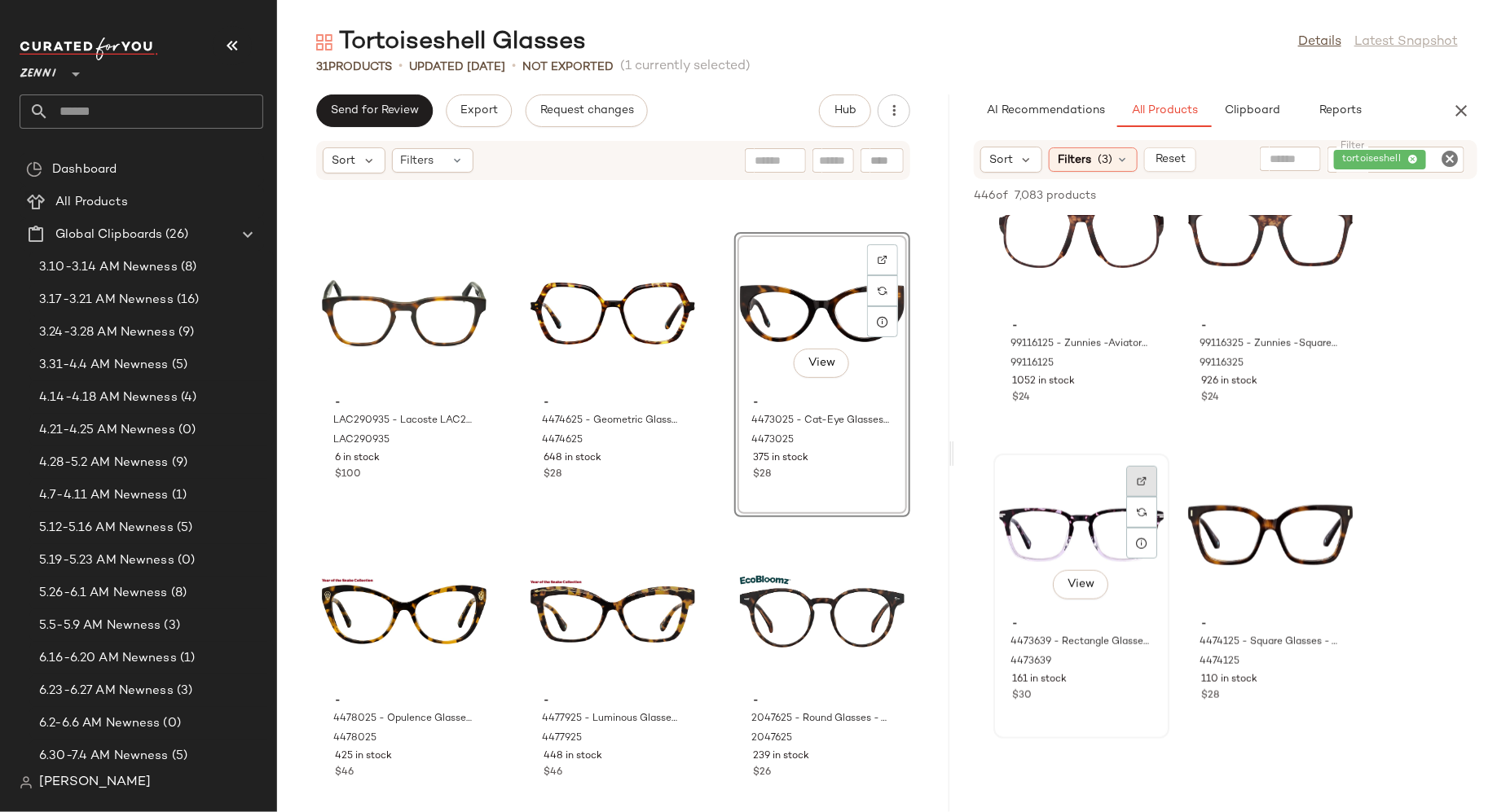
click at [1143, 478] on img at bounding box center [1142, 481] width 10 height 10
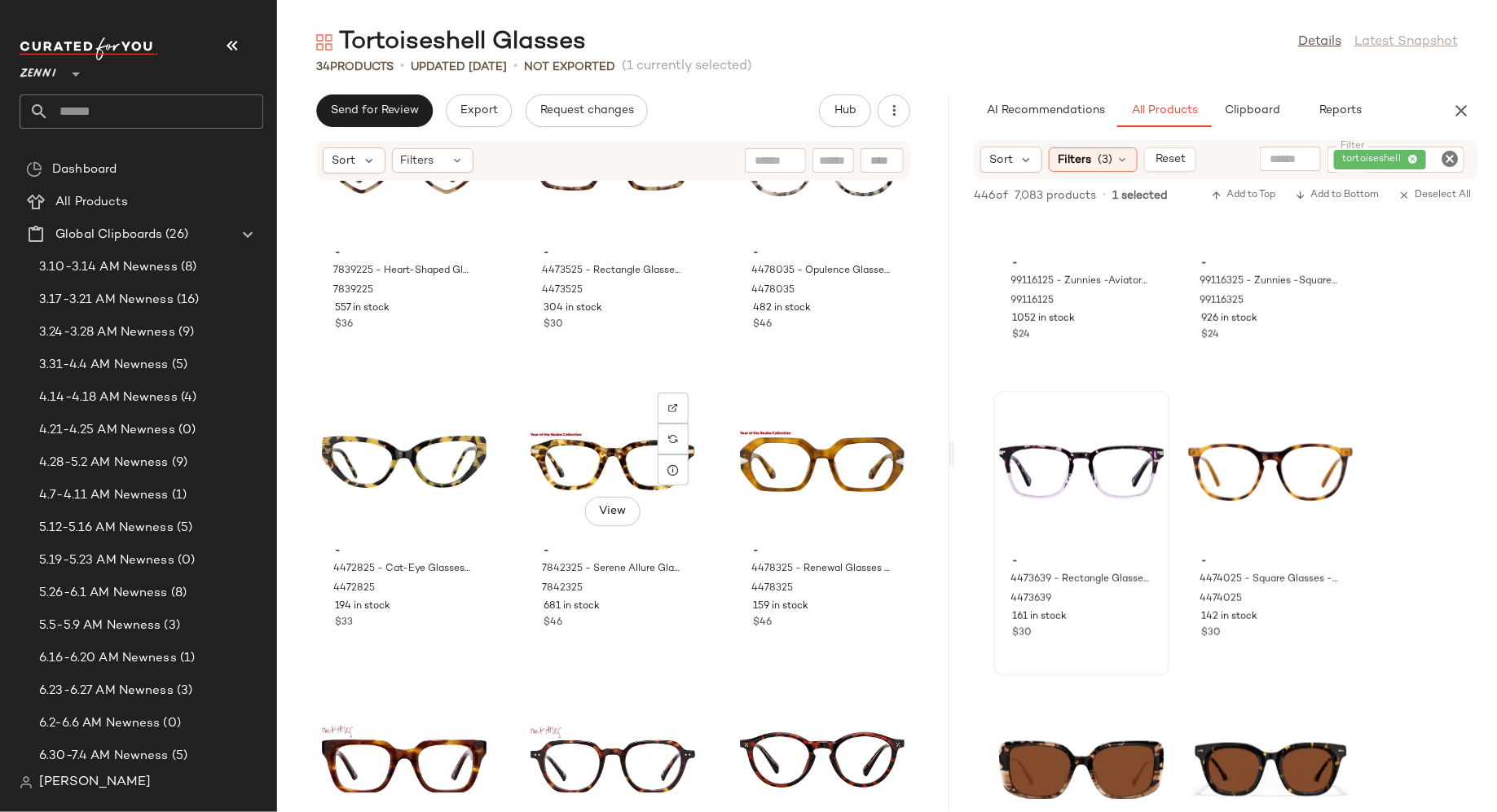
scroll to position [0, 0]
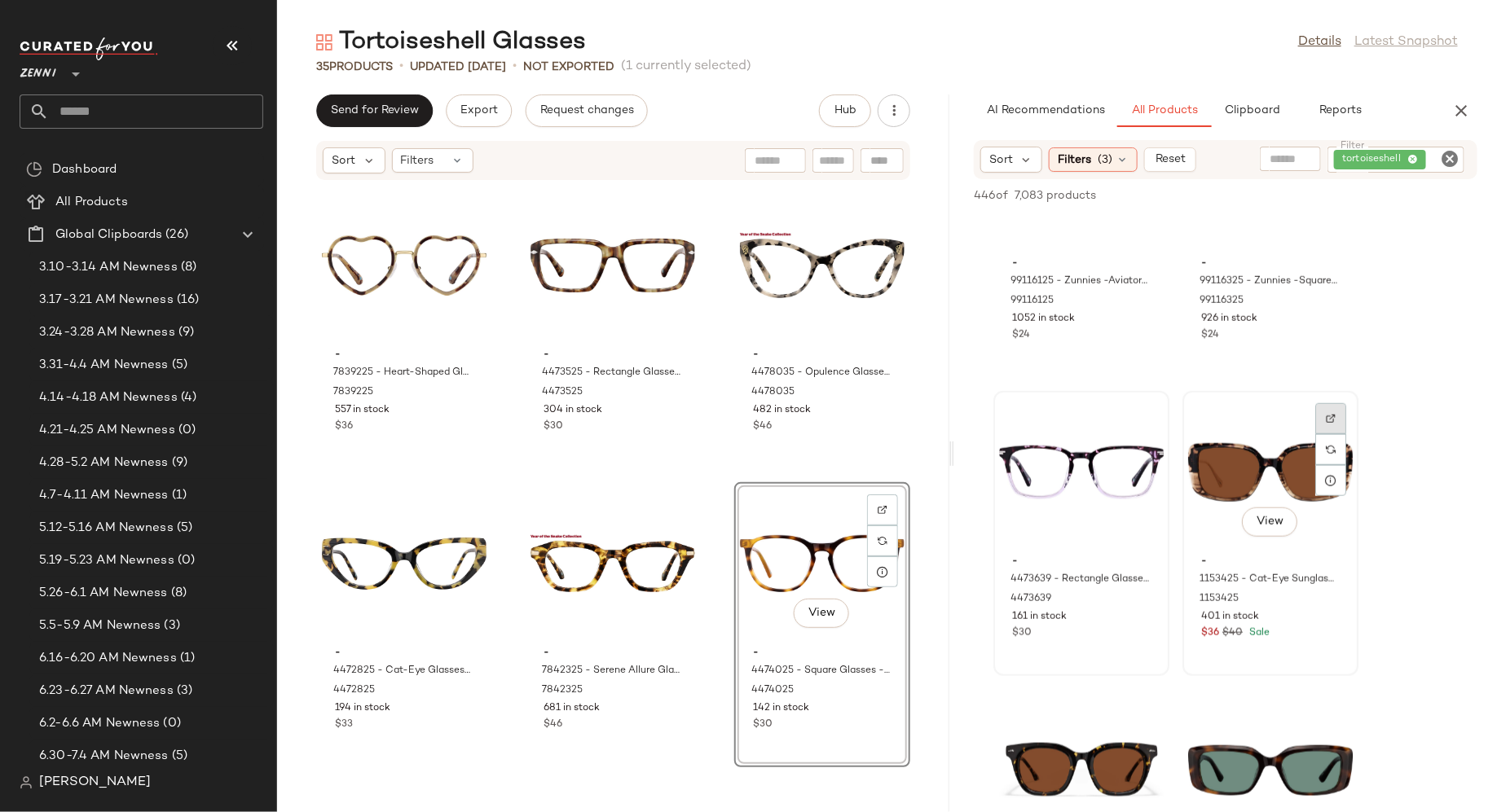
click at [1334, 419] on img at bounding box center [1331, 419] width 10 height 10
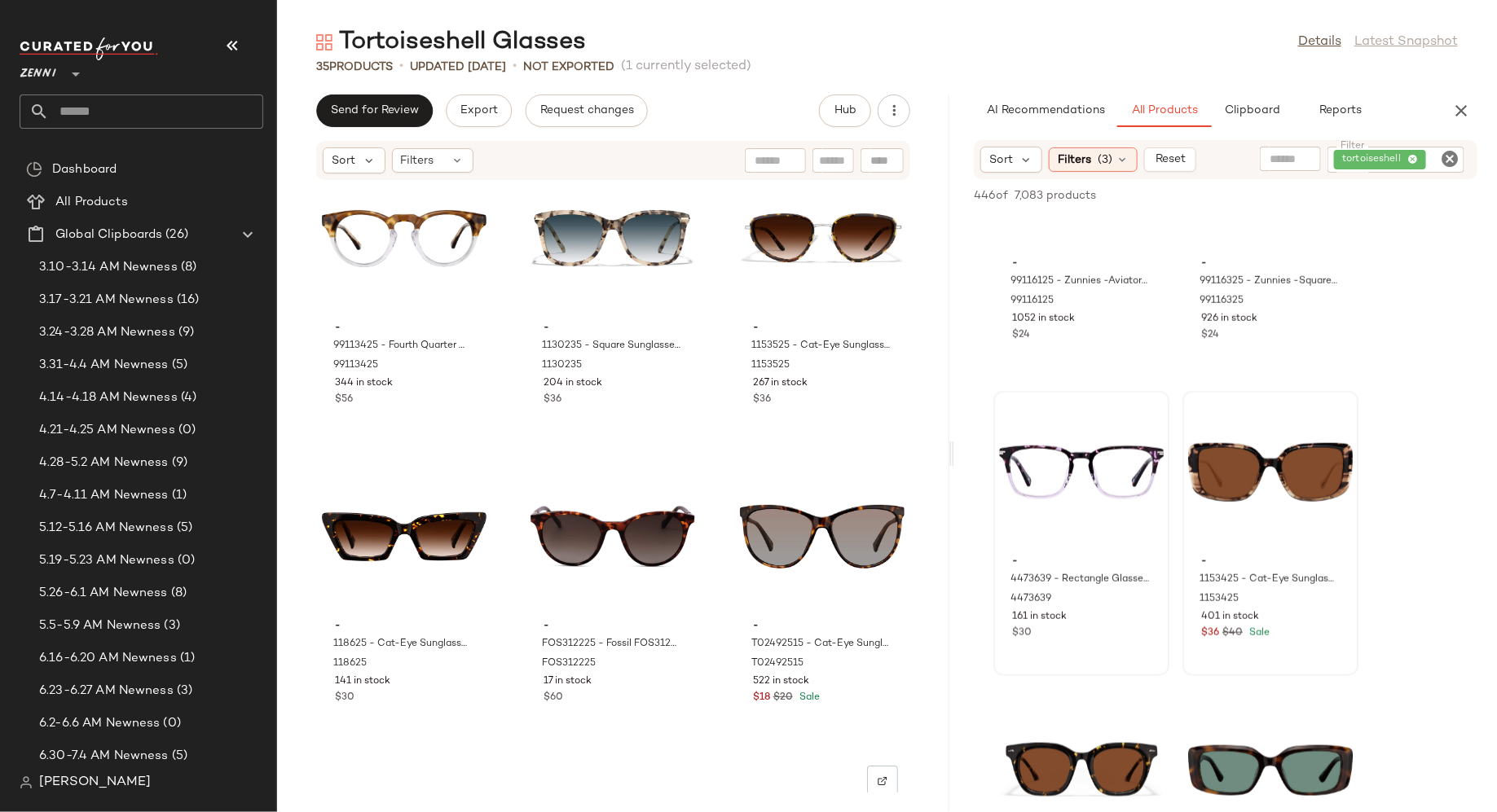
scroll to position [2718, 0]
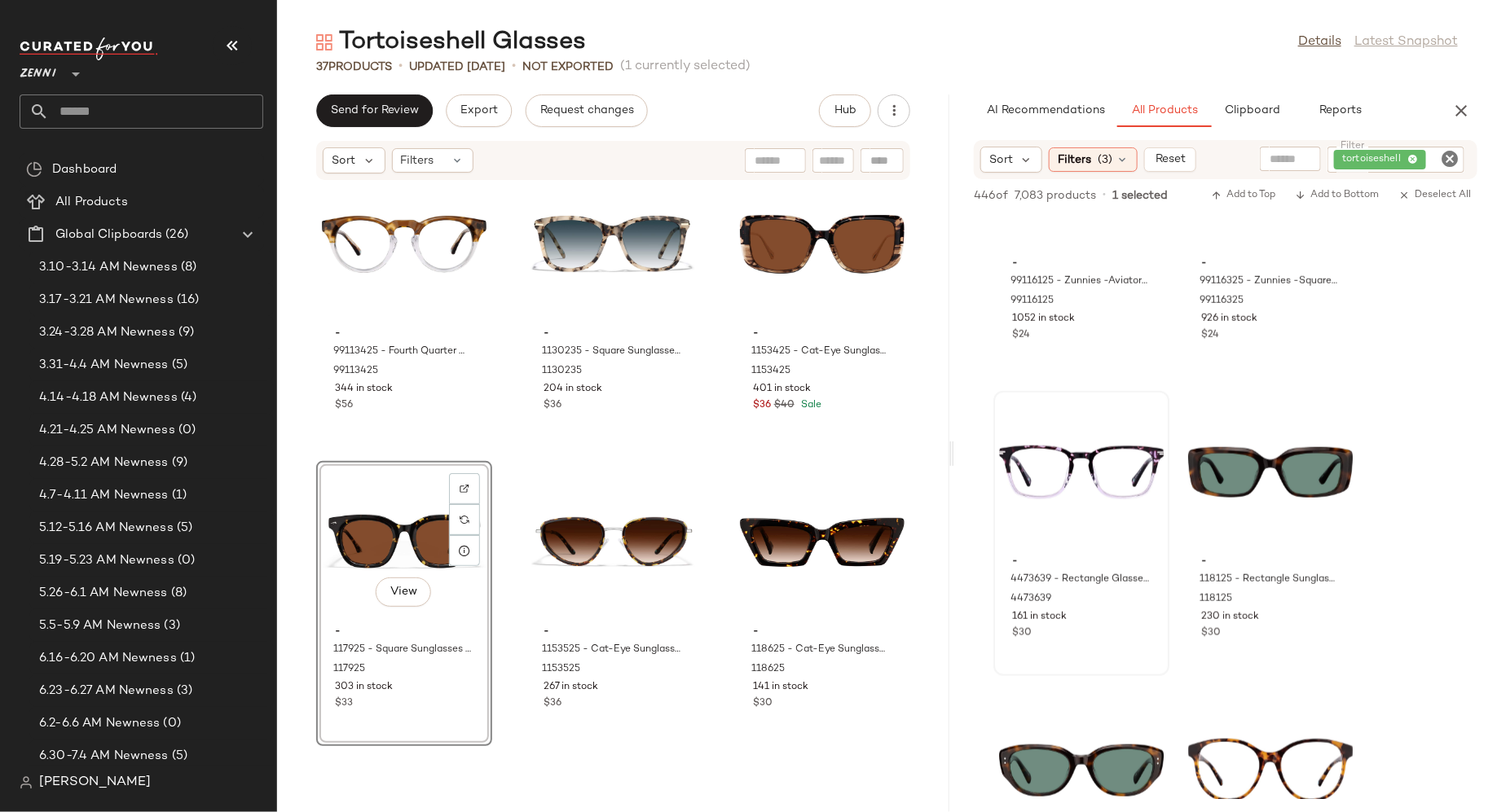
click at [515, 599] on div "- 99113425 - Fourth Quarter Glasses - Tortoiseshell - Acetate 99113425 344 in s…" at bounding box center [613, 486] width 672 height 612
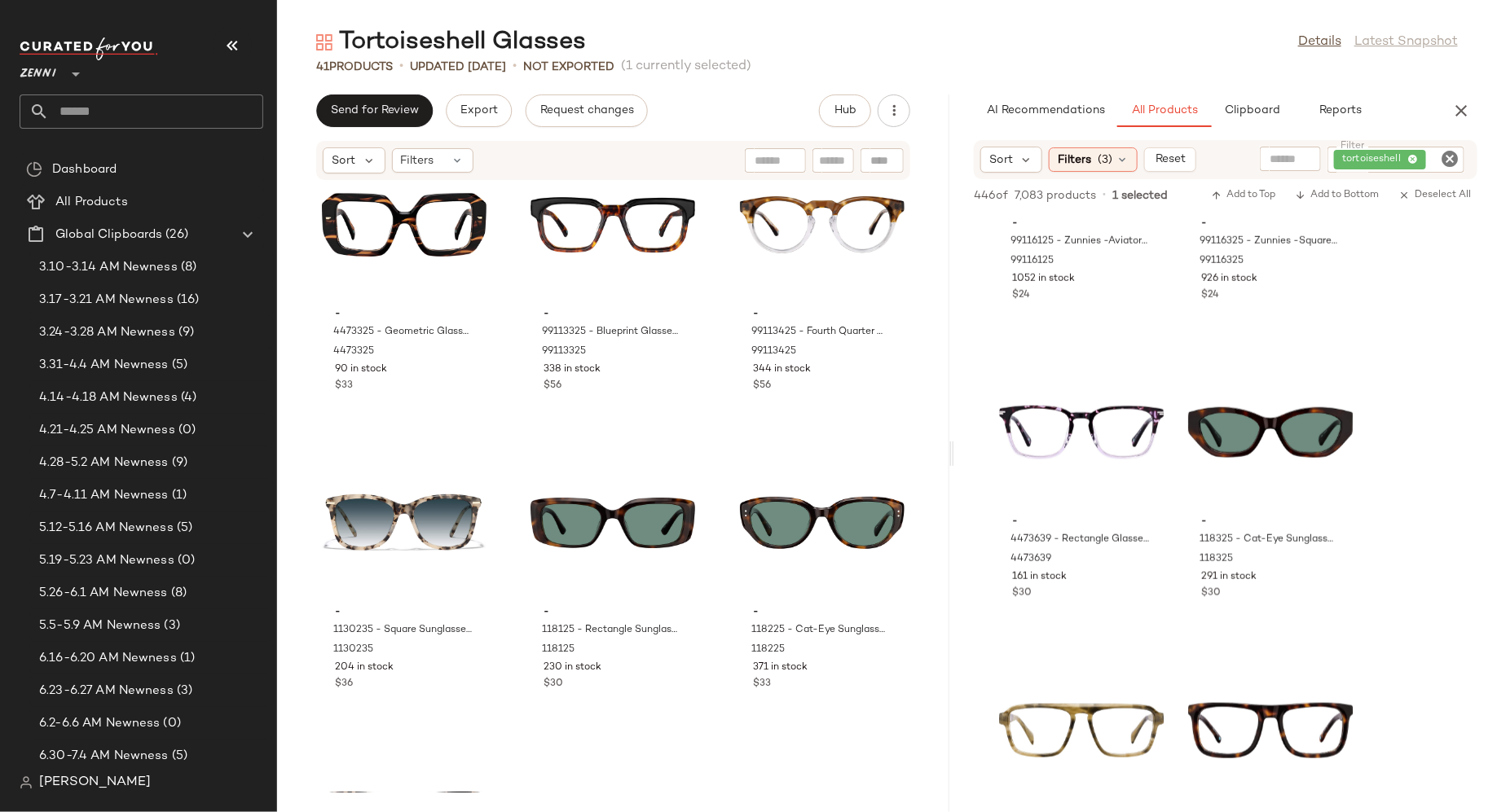
scroll to position [2740, 0]
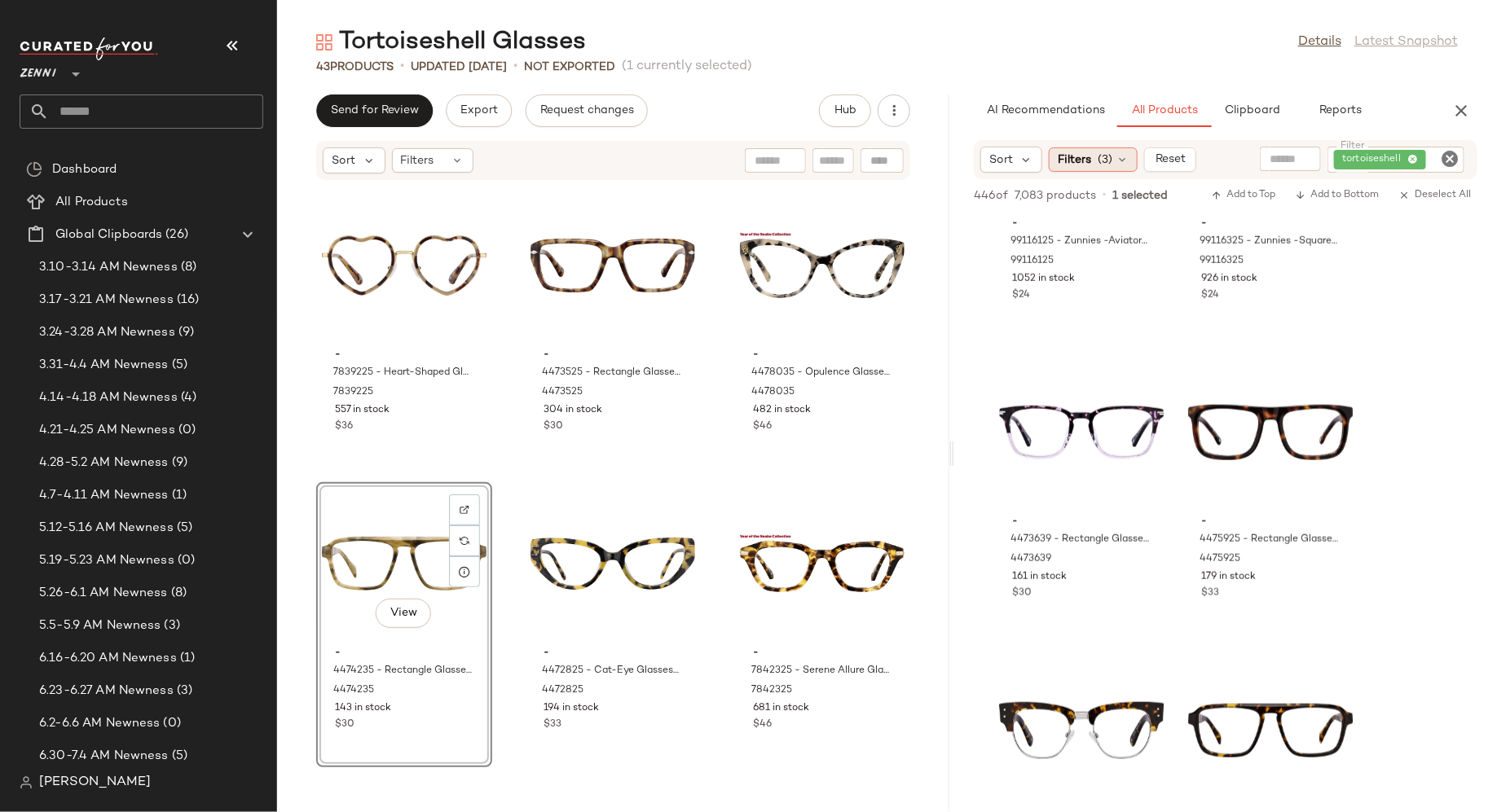
click at [1126, 155] on icon at bounding box center [1122, 159] width 13 height 13
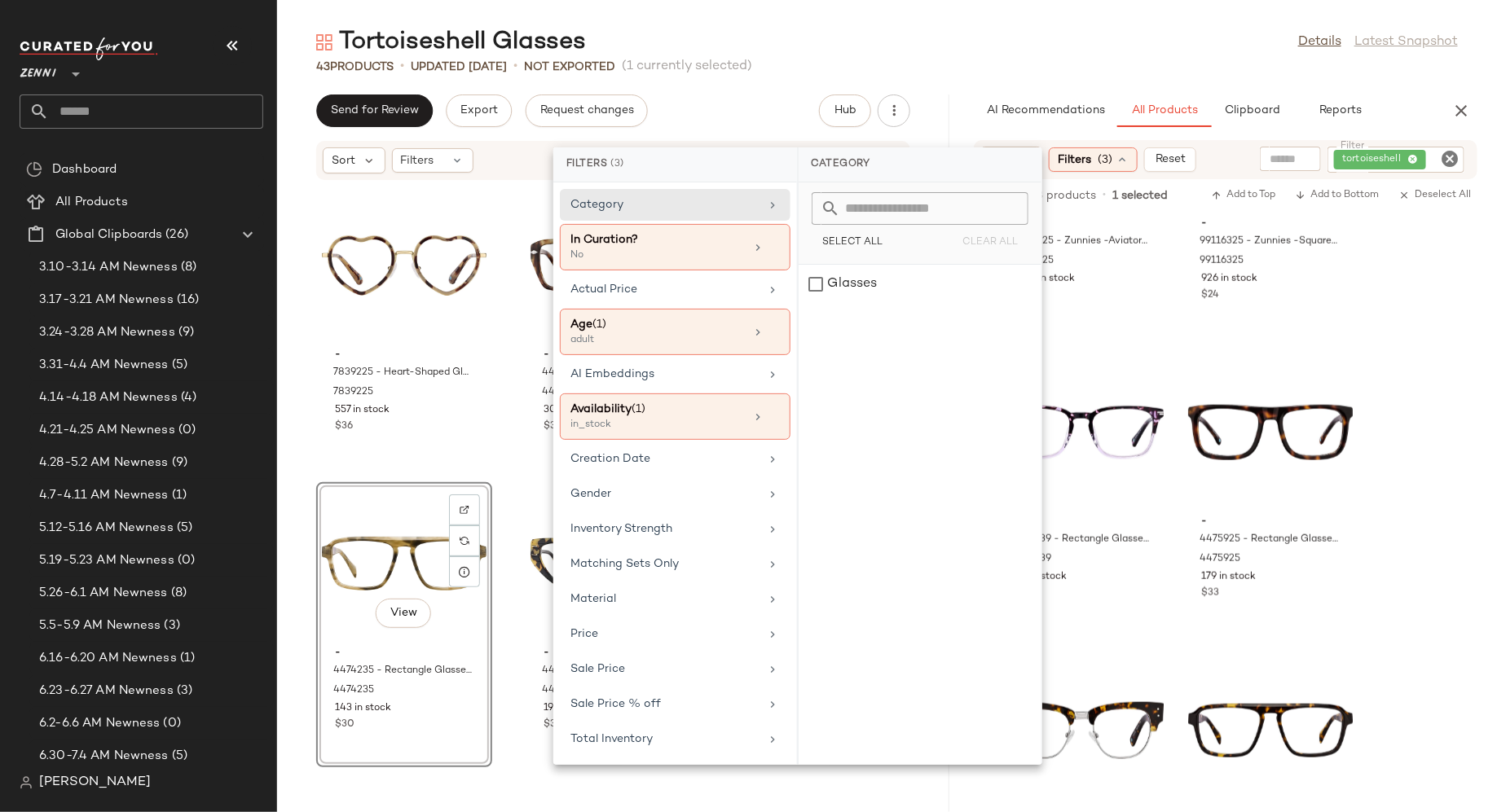
click at [1126, 155] on icon at bounding box center [1122, 159] width 13 height 13
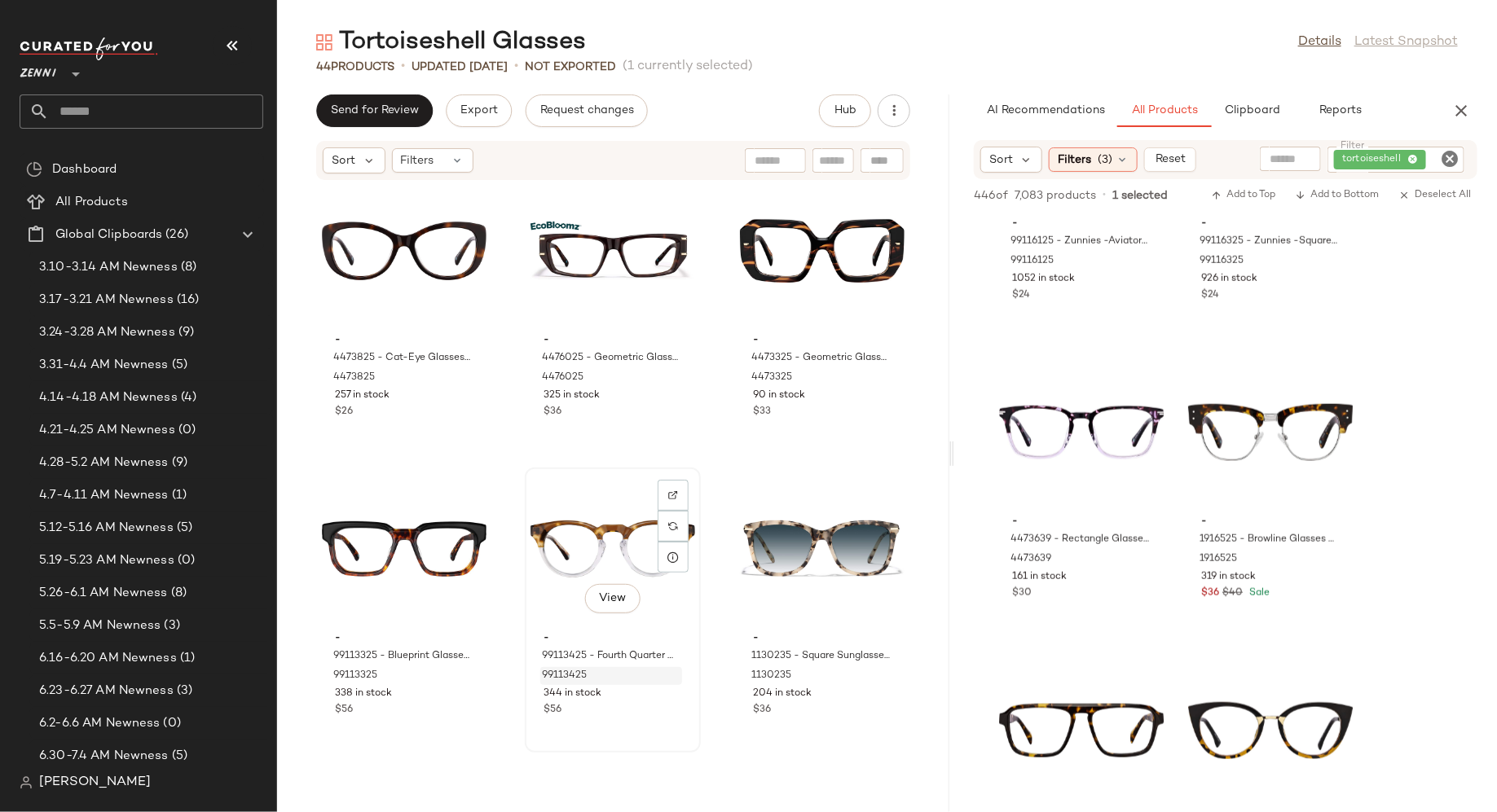
scroll to position [2721, 0]
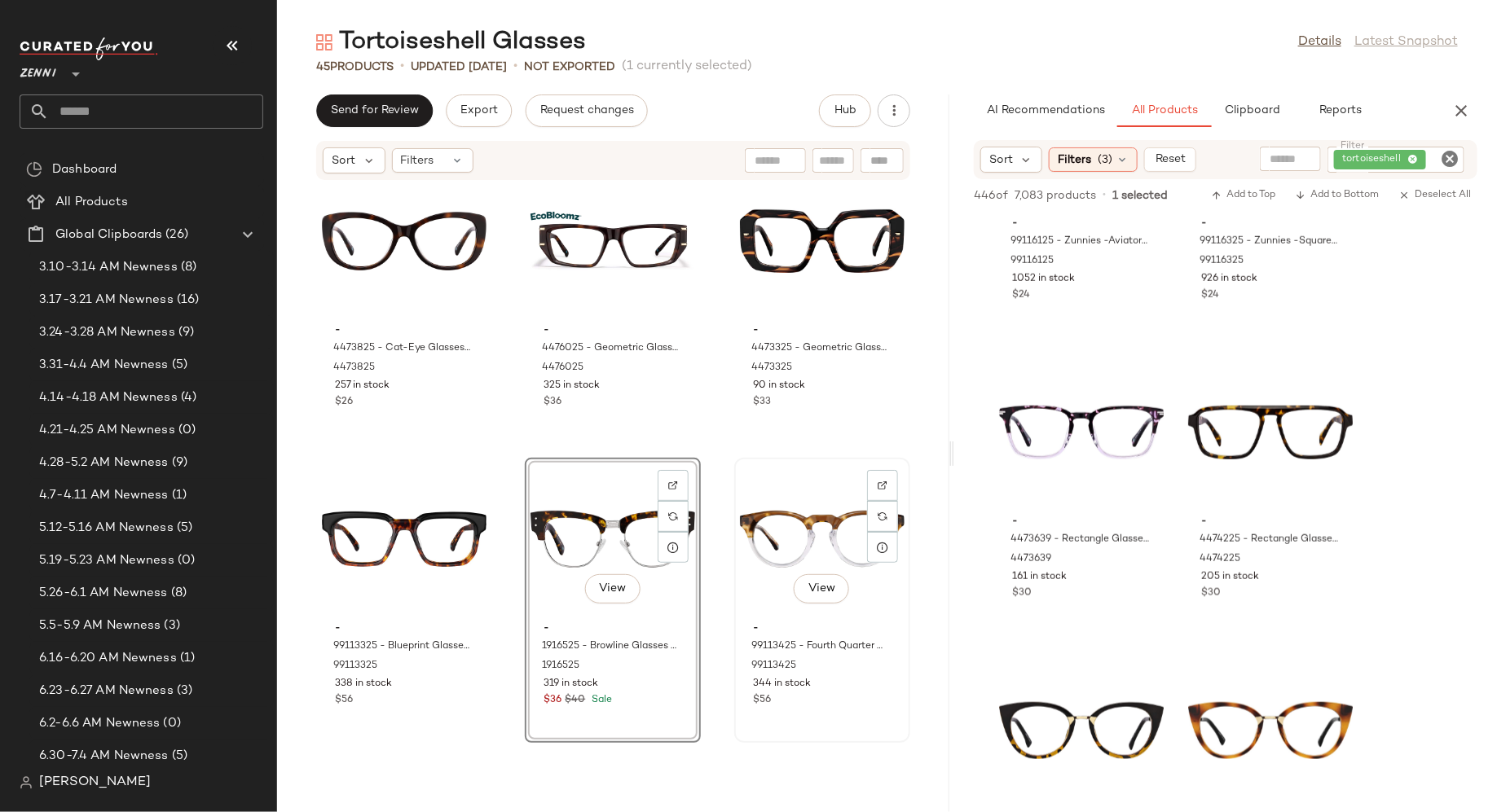
click at [783, 547] on div "View" at bounding box center [822, 540] width 164 height 152
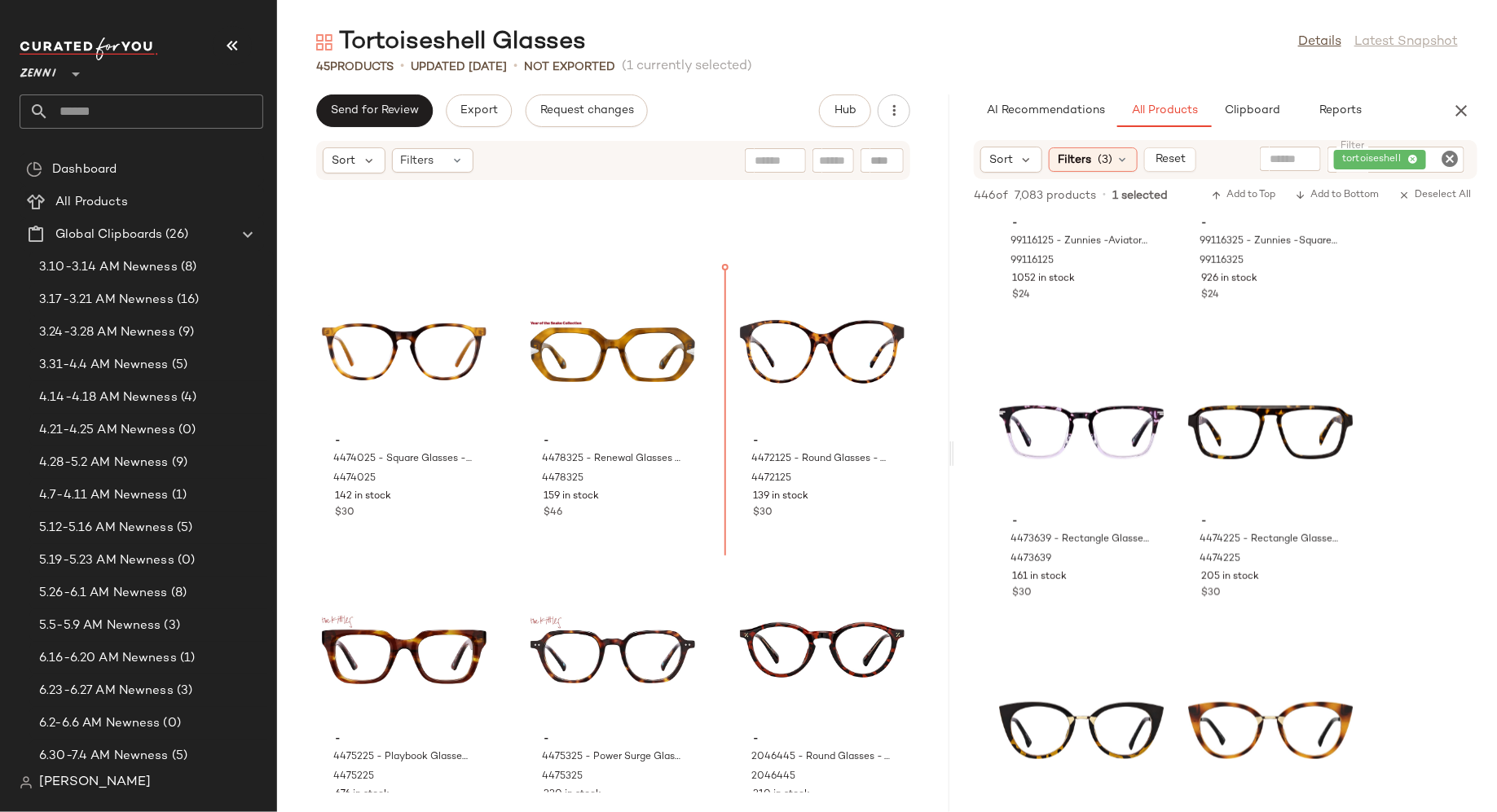
scroll to position [488, 0]
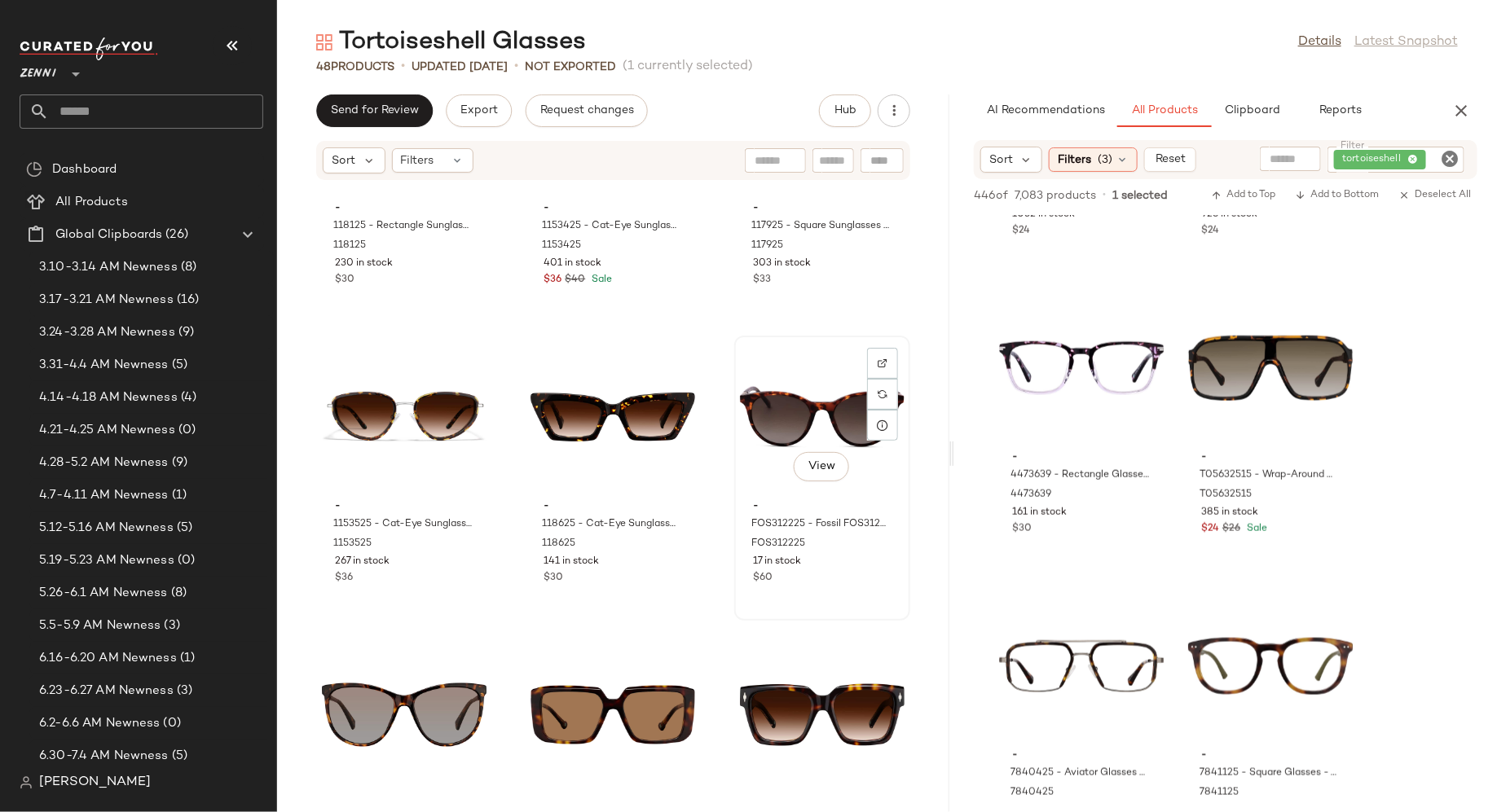
scroll to position [4034, 0]
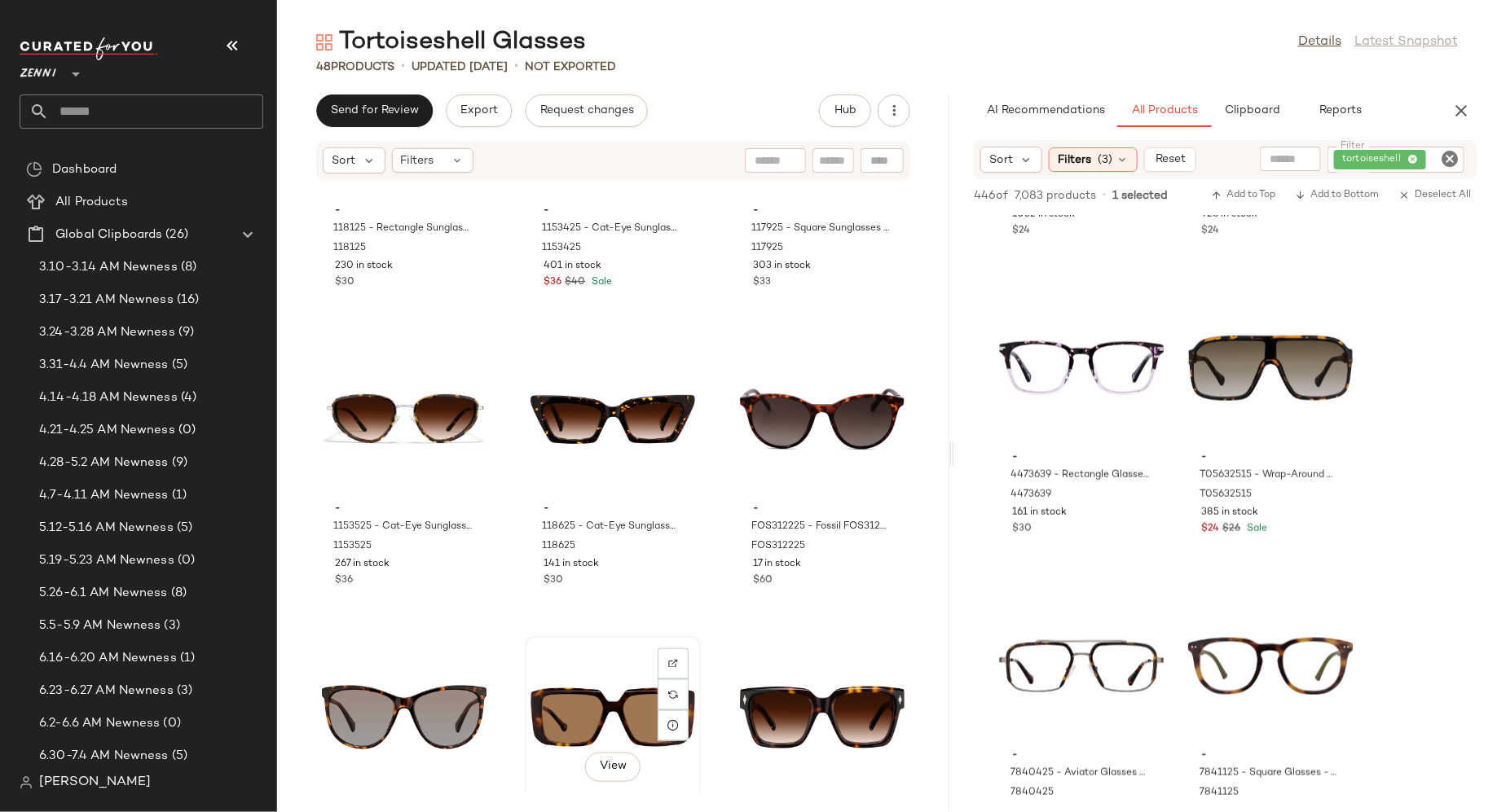
scroll to position [4037, 0]
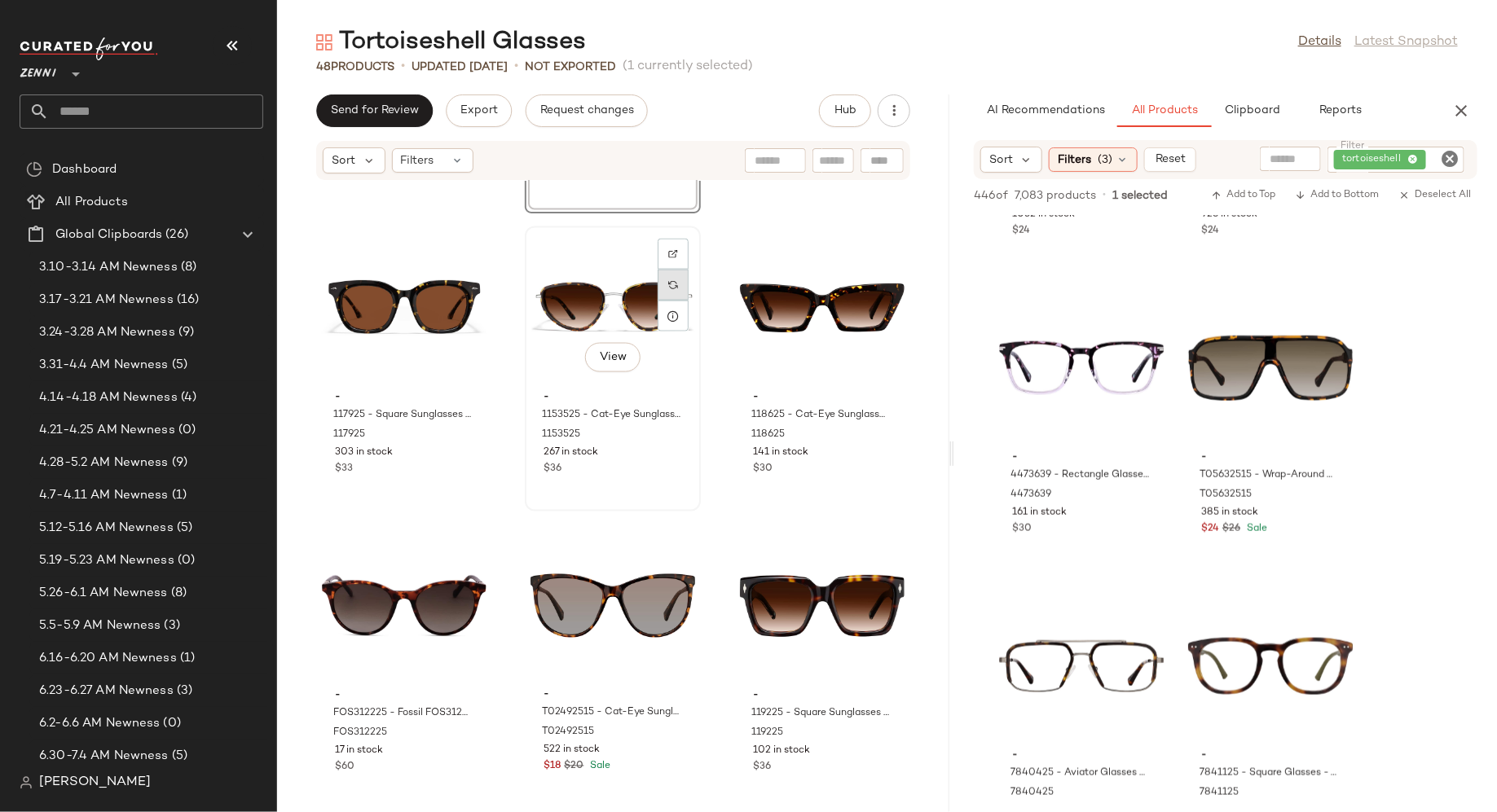
scroll to position [4144, 0]
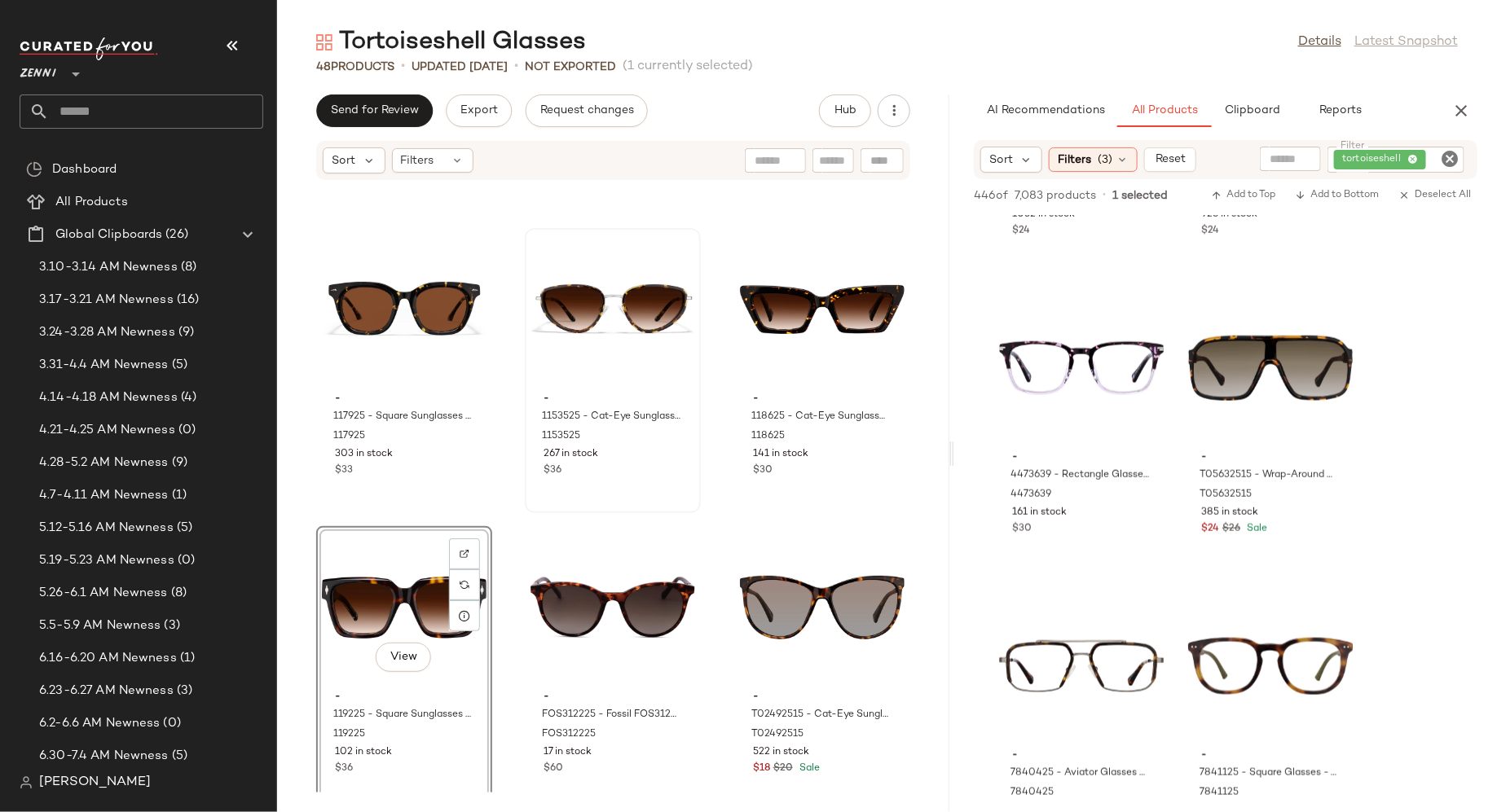
click at [517, 649] on div "- 118125 - Rectangle Sunglasses - Tortoiseshell - Acetate 118125 230 in stock $…" at bounding box center [613, 486] width 672 height 612
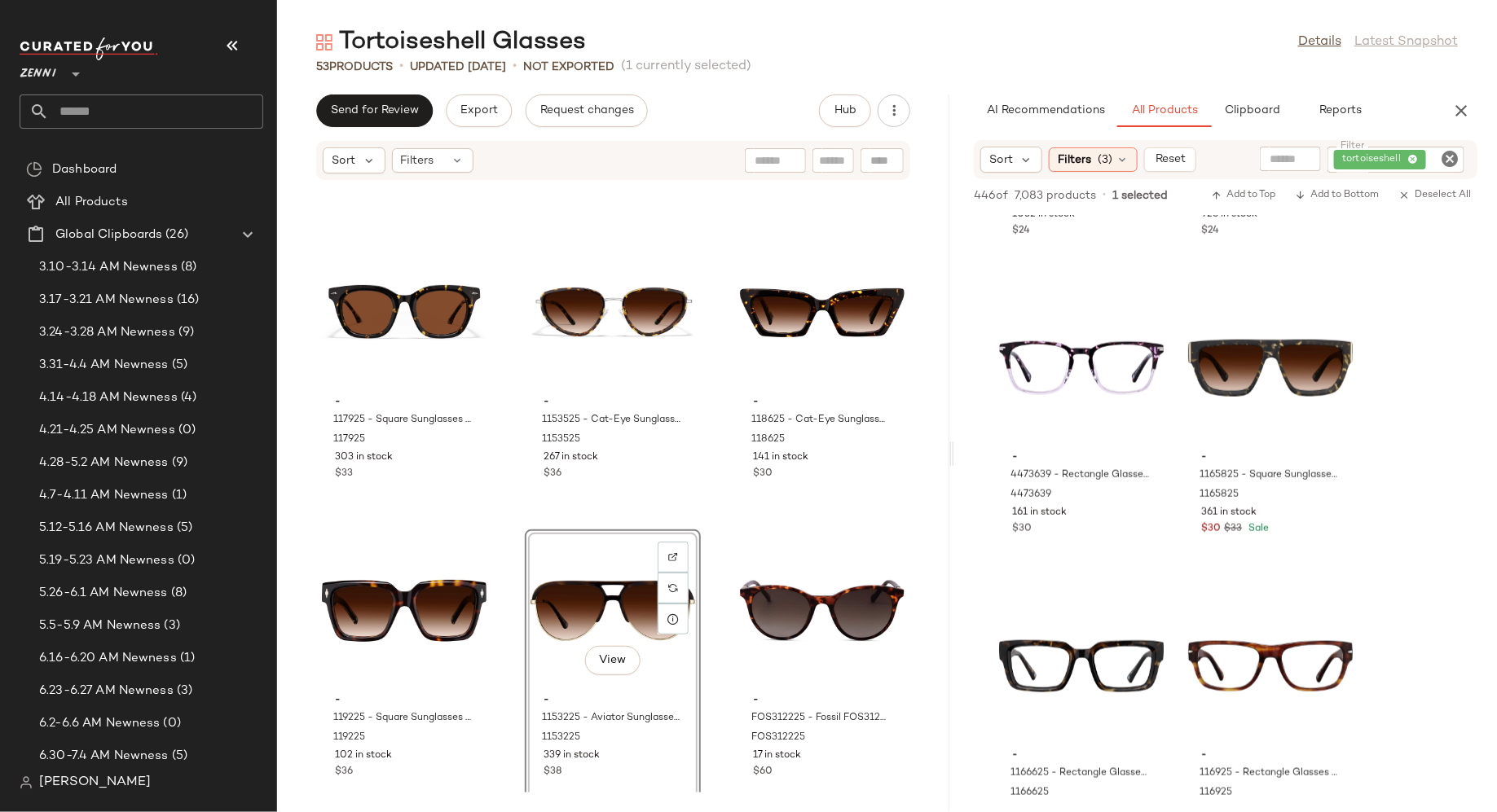
scroll to position [4424, 0]
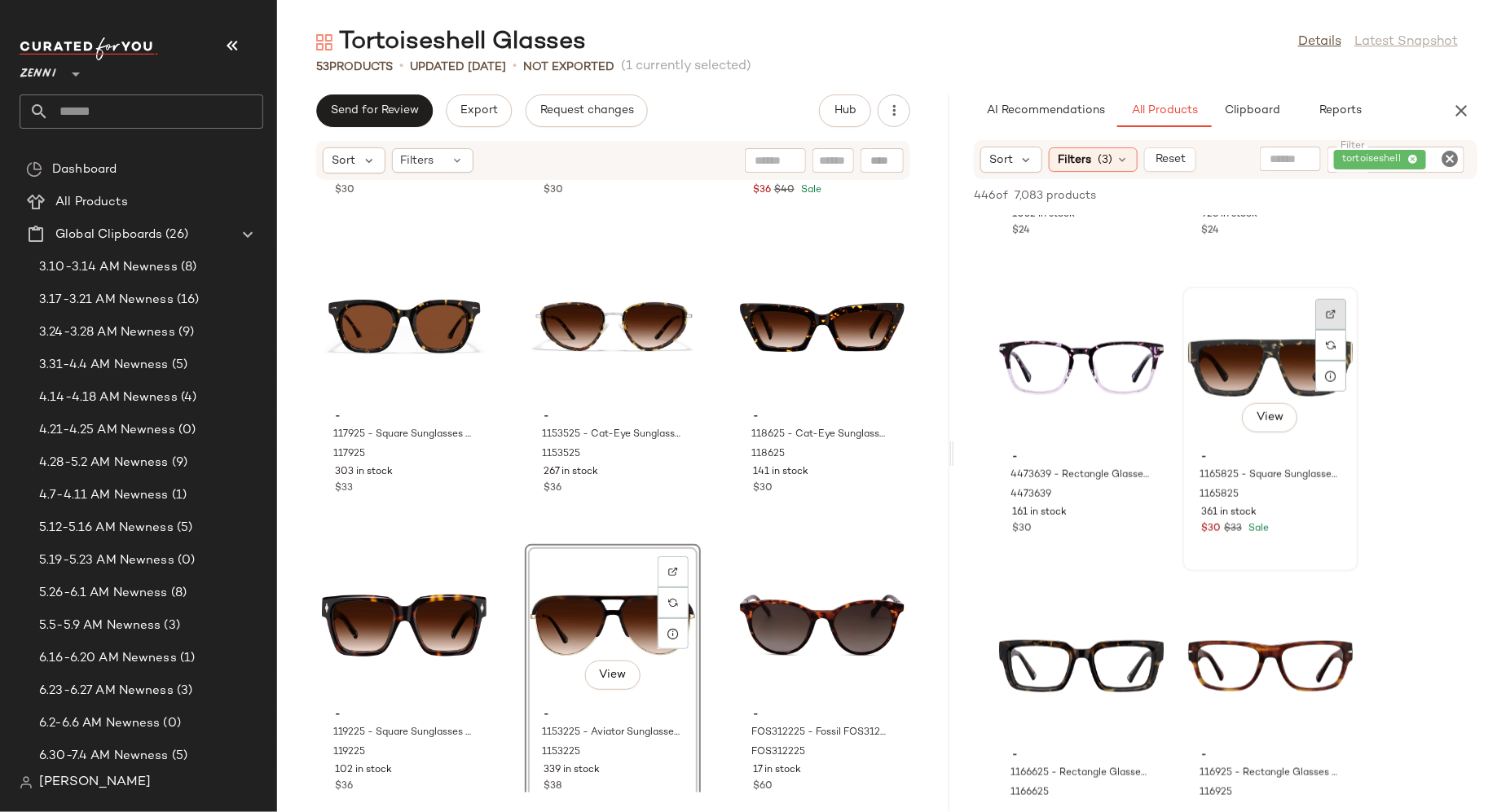
click at [1332, 310] on img at bounding box center [1331, 314] width 10 height 10
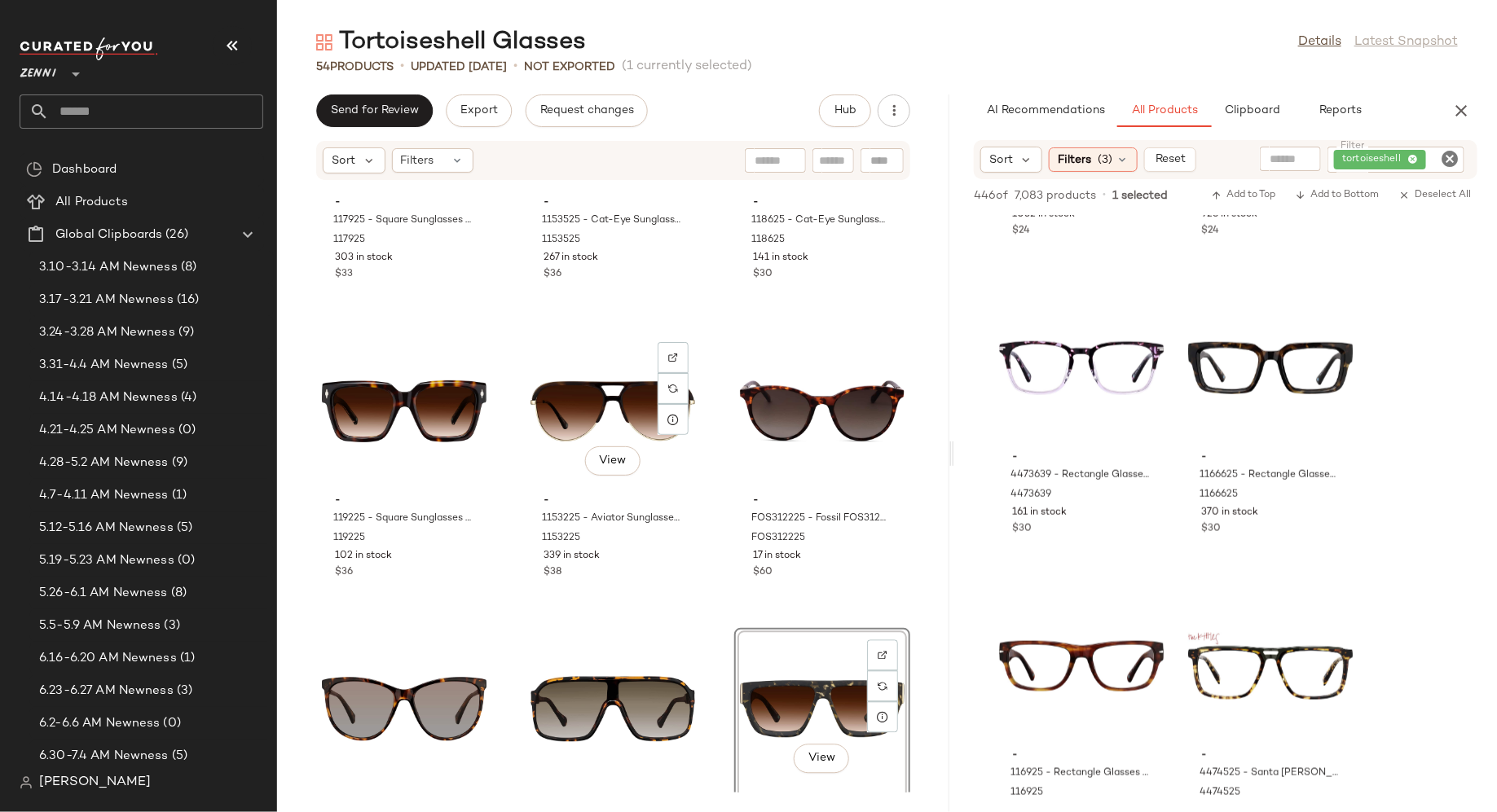
scroll to position [4758, 0]
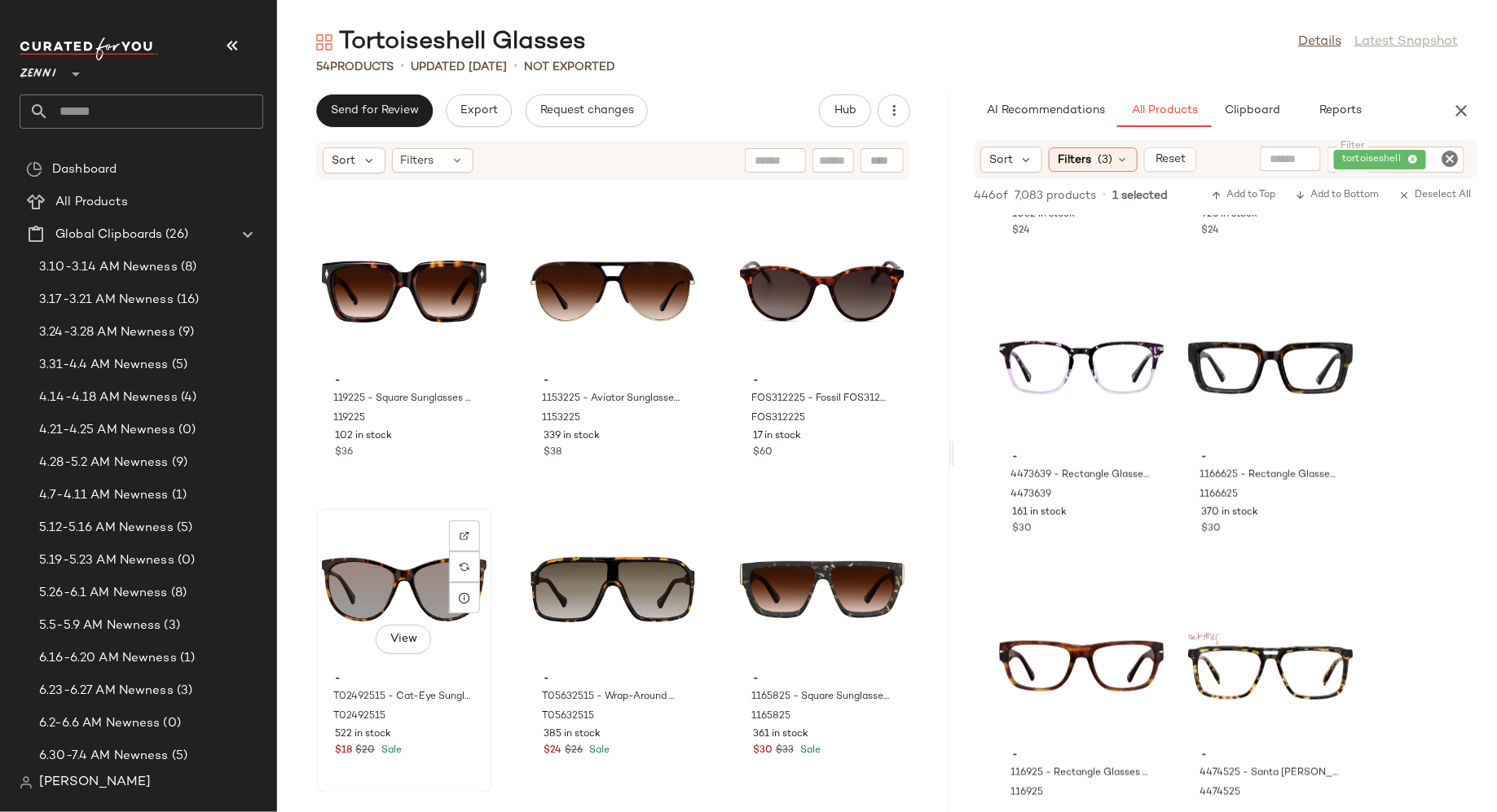
click at [408, 560] on div "View" at bounding box center [404, 590] width 164 height 152
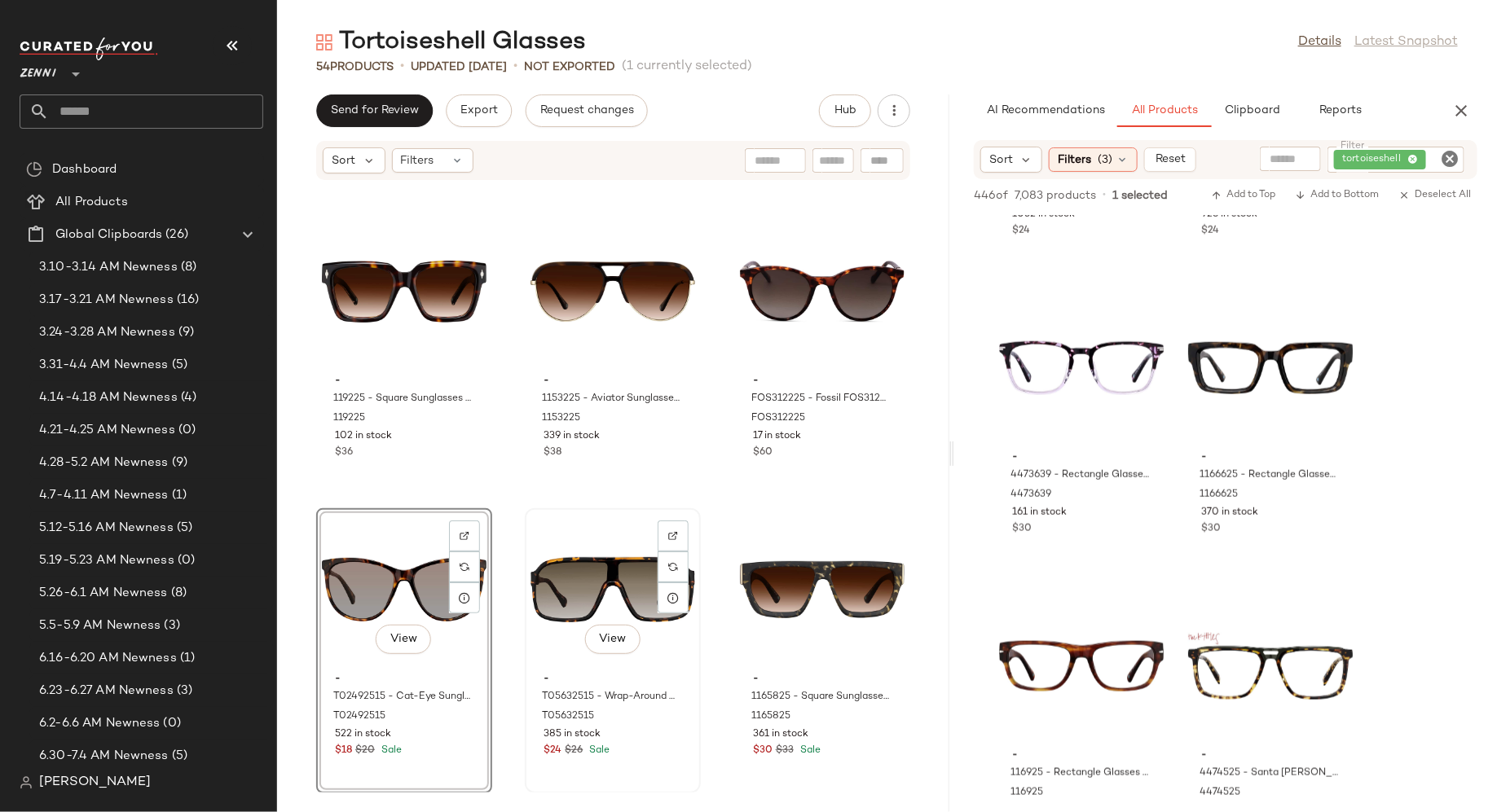
click at [577, 591] on div "View" at bounding box center [612, 590] width 164 height 152
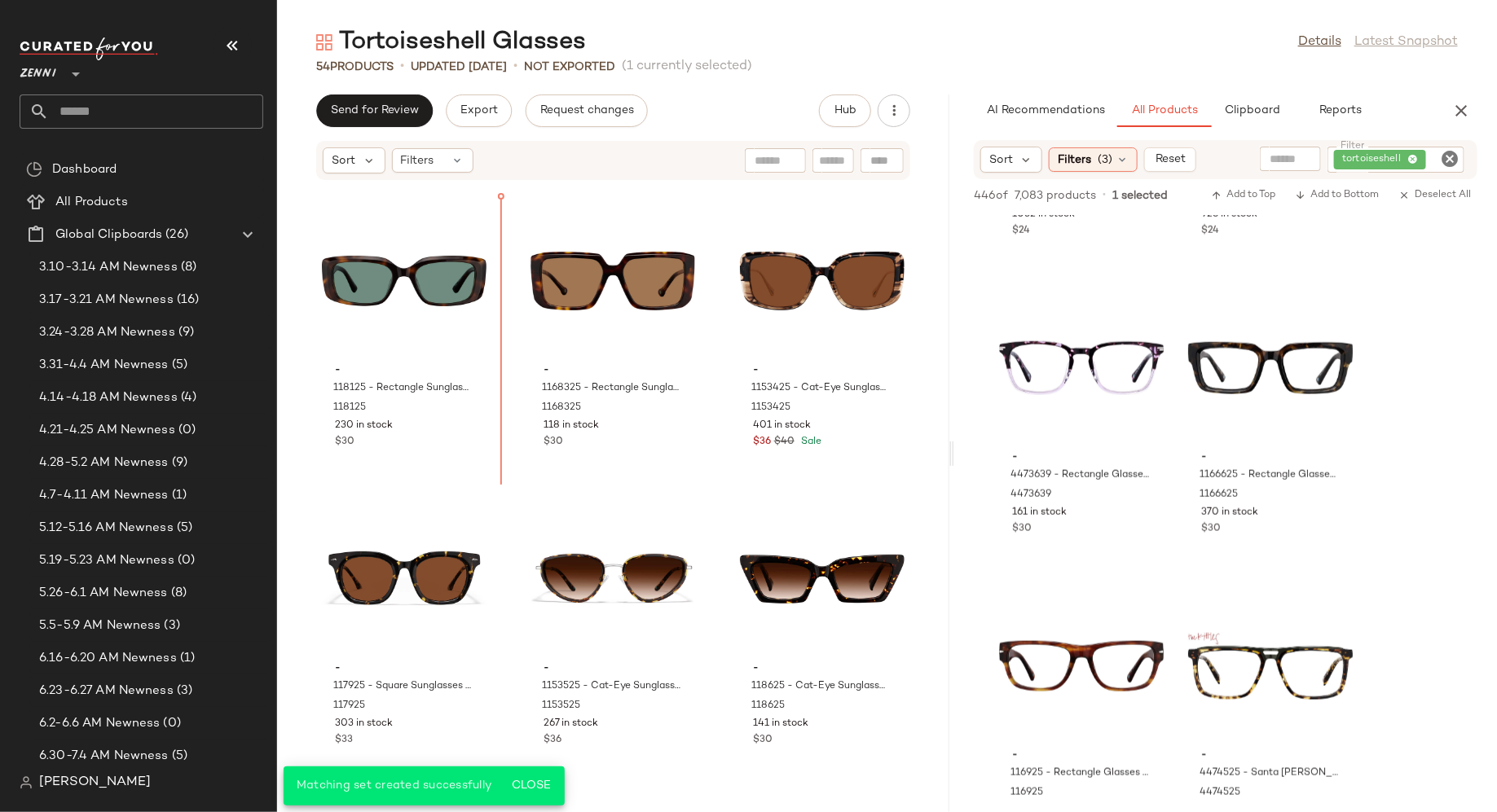
scroll to position [4148, 0]
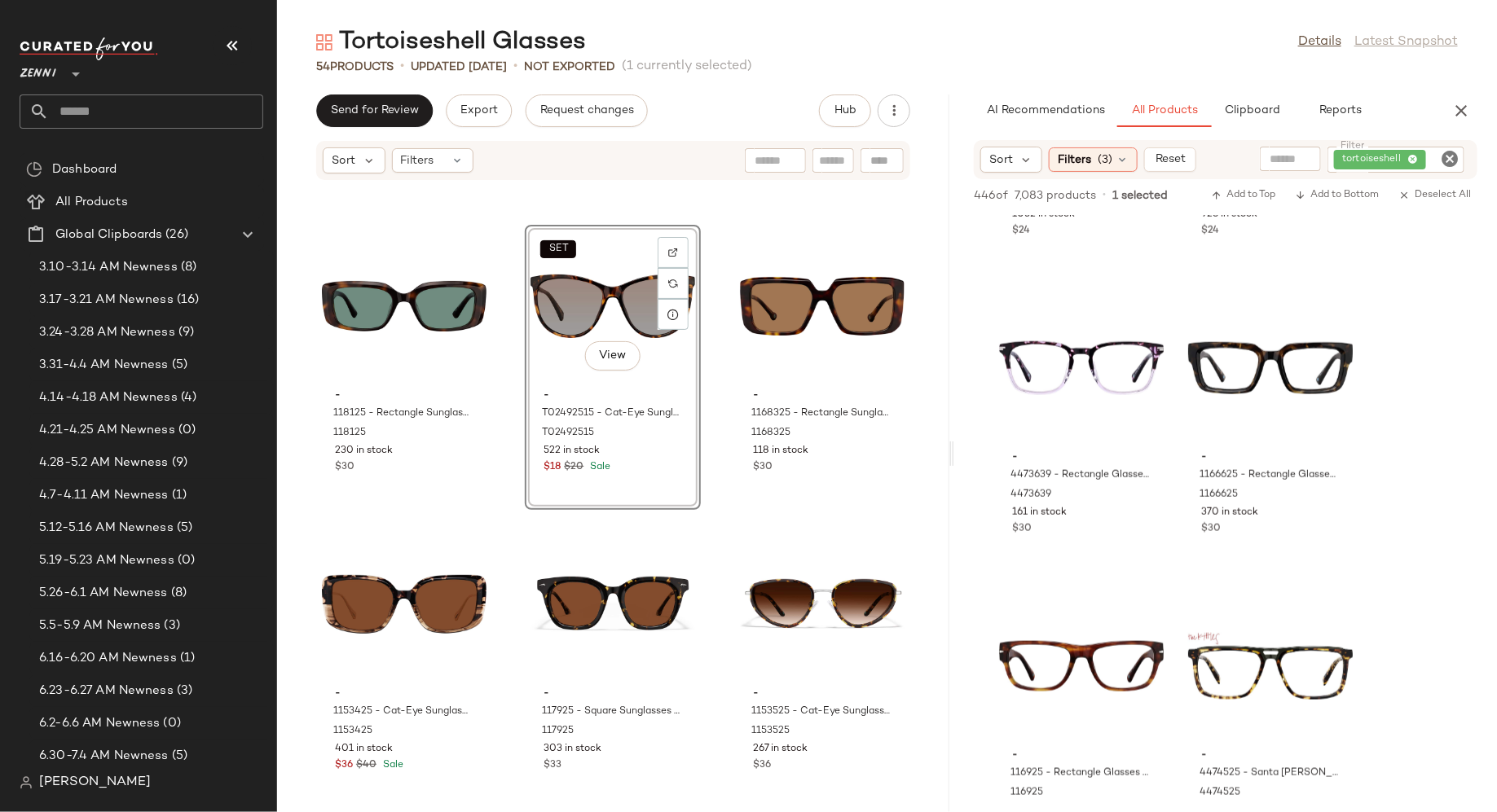
click at [510, 523] on div "- 1130235 - Square Sunglasses - Tortoiseshell - Mixed 1130235 204 in stock $36 …" at bounding box center [613, 486] width 672 height 612
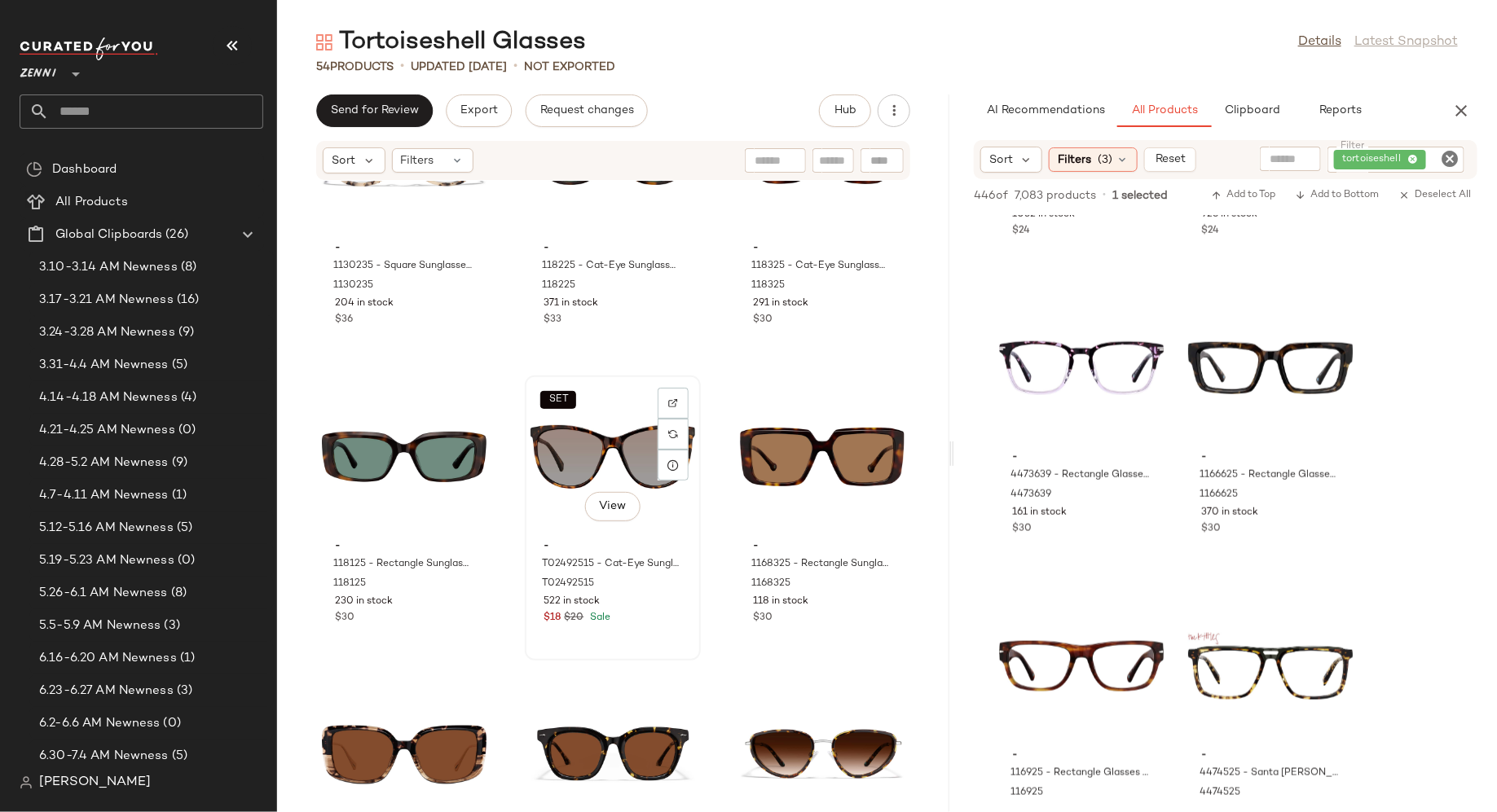
scroll to position [3994, 0]
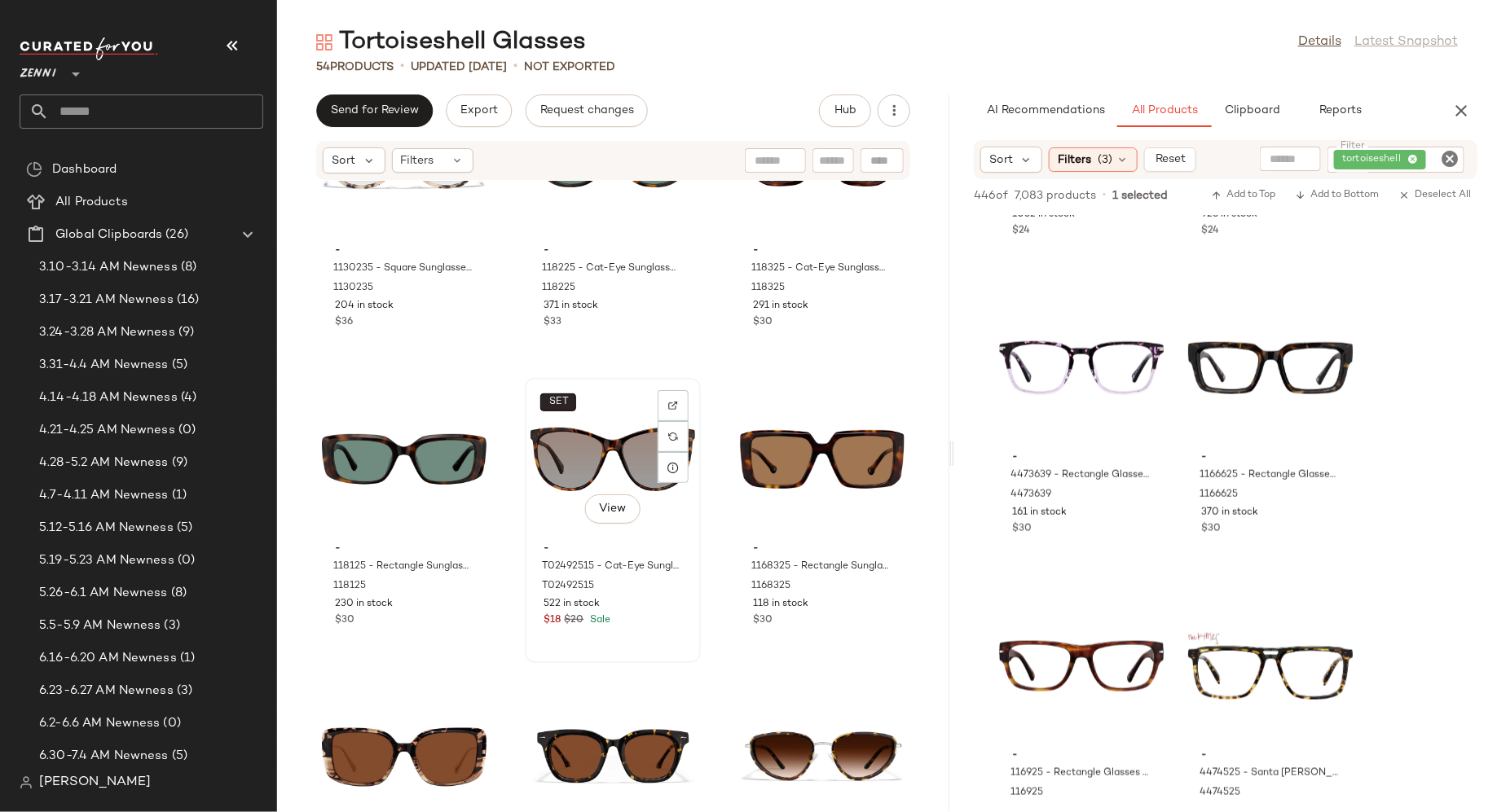
click at [559, 399] on span "SET" at bounding box center [558, 403] width 20 height 12
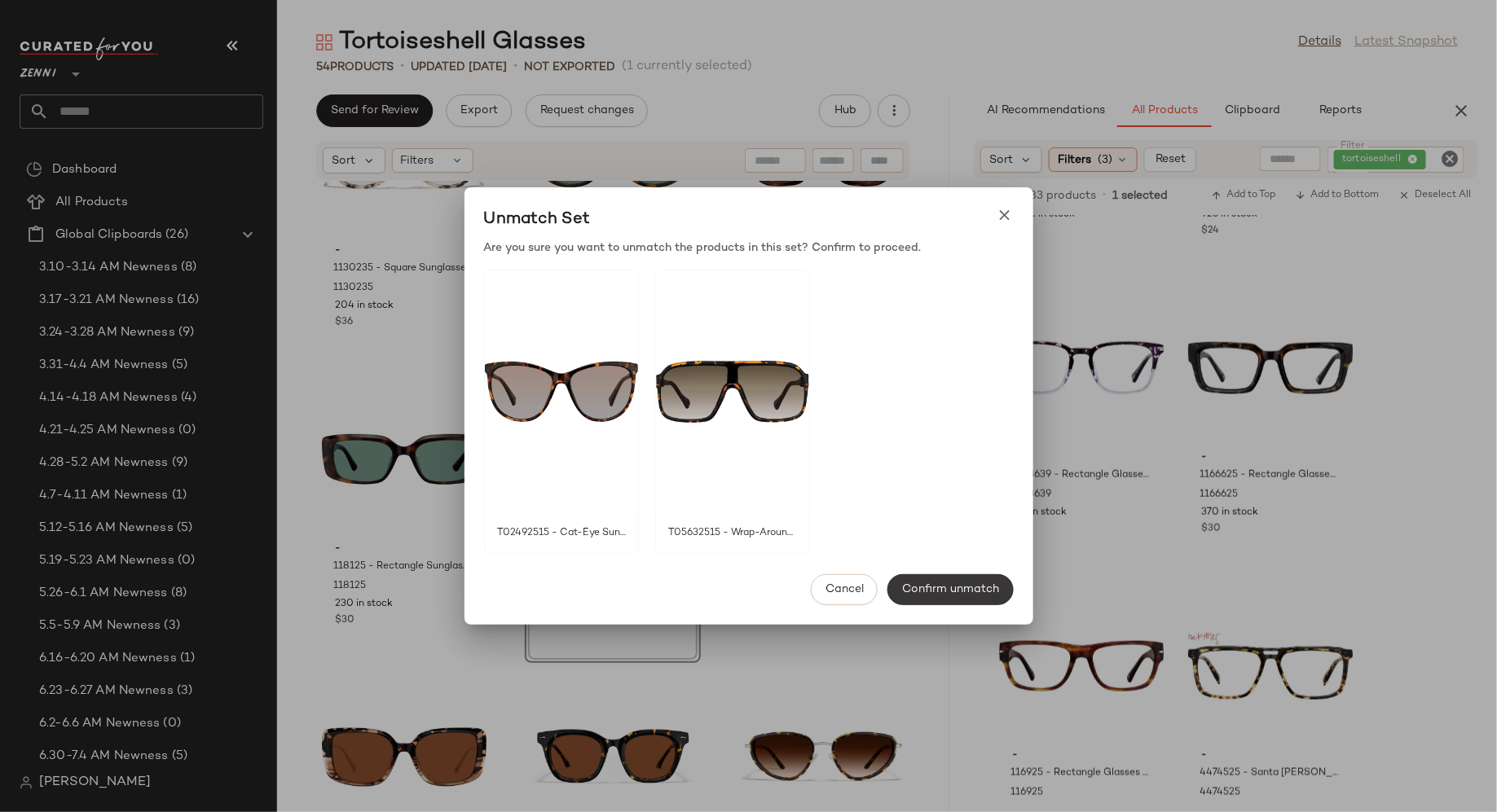
click at [959, 592] on span "Confirm unmatch" at bounding box center [950, 589] width 98 height 13
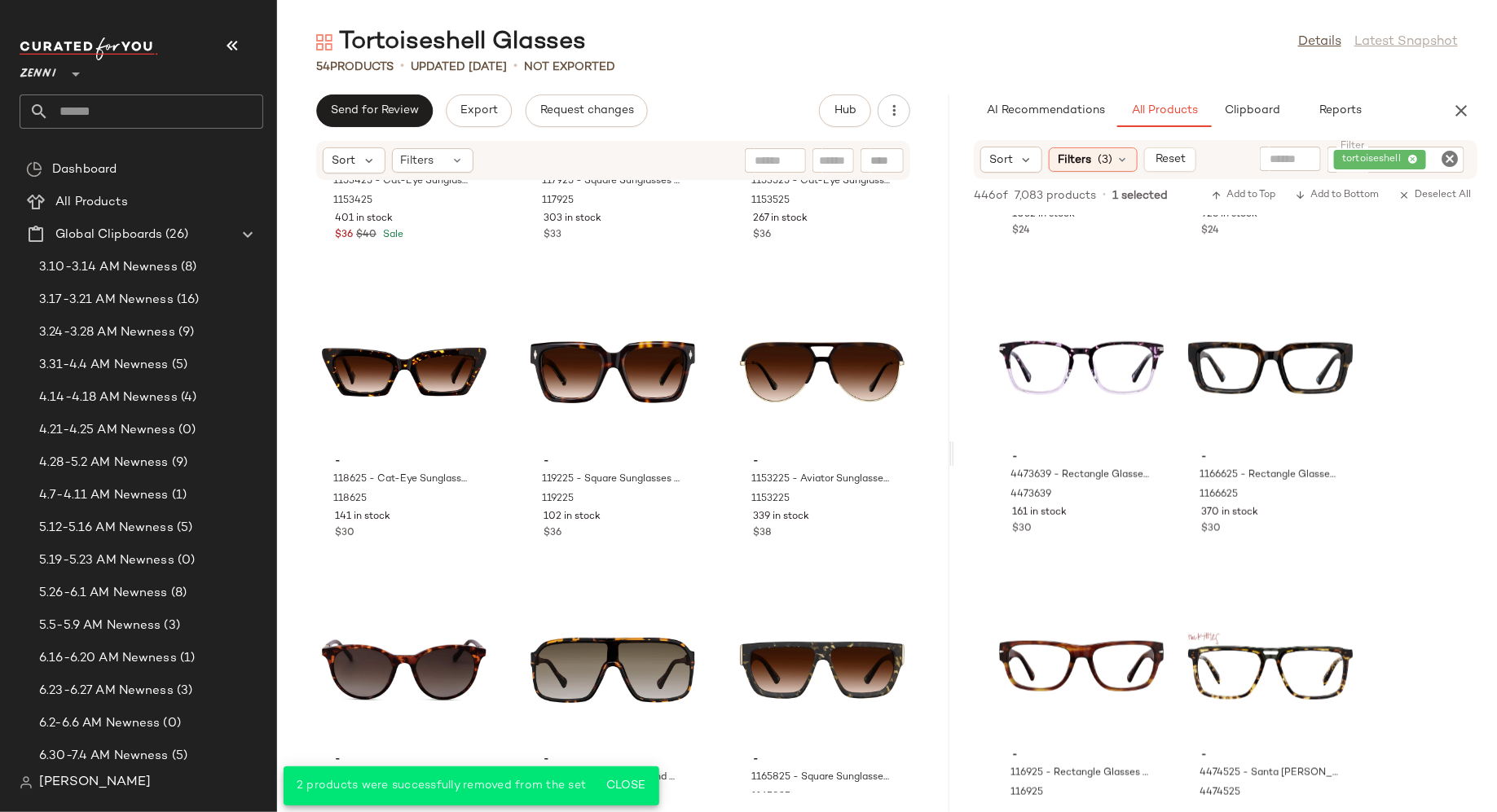
scroll to position [4758, 0]
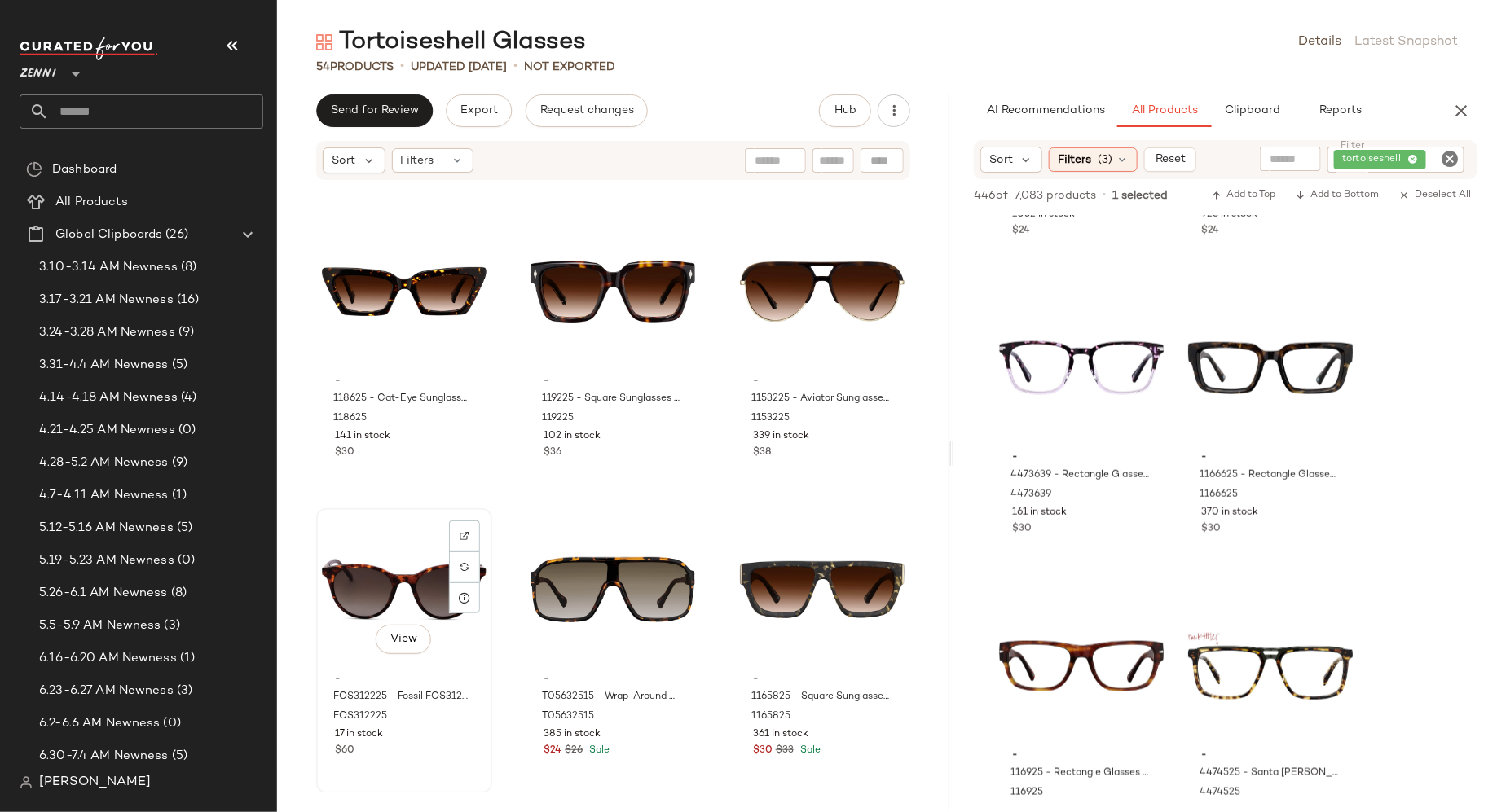
click at [389, 570] on div "View" at bounding box center [404, 590] width 164 height 152
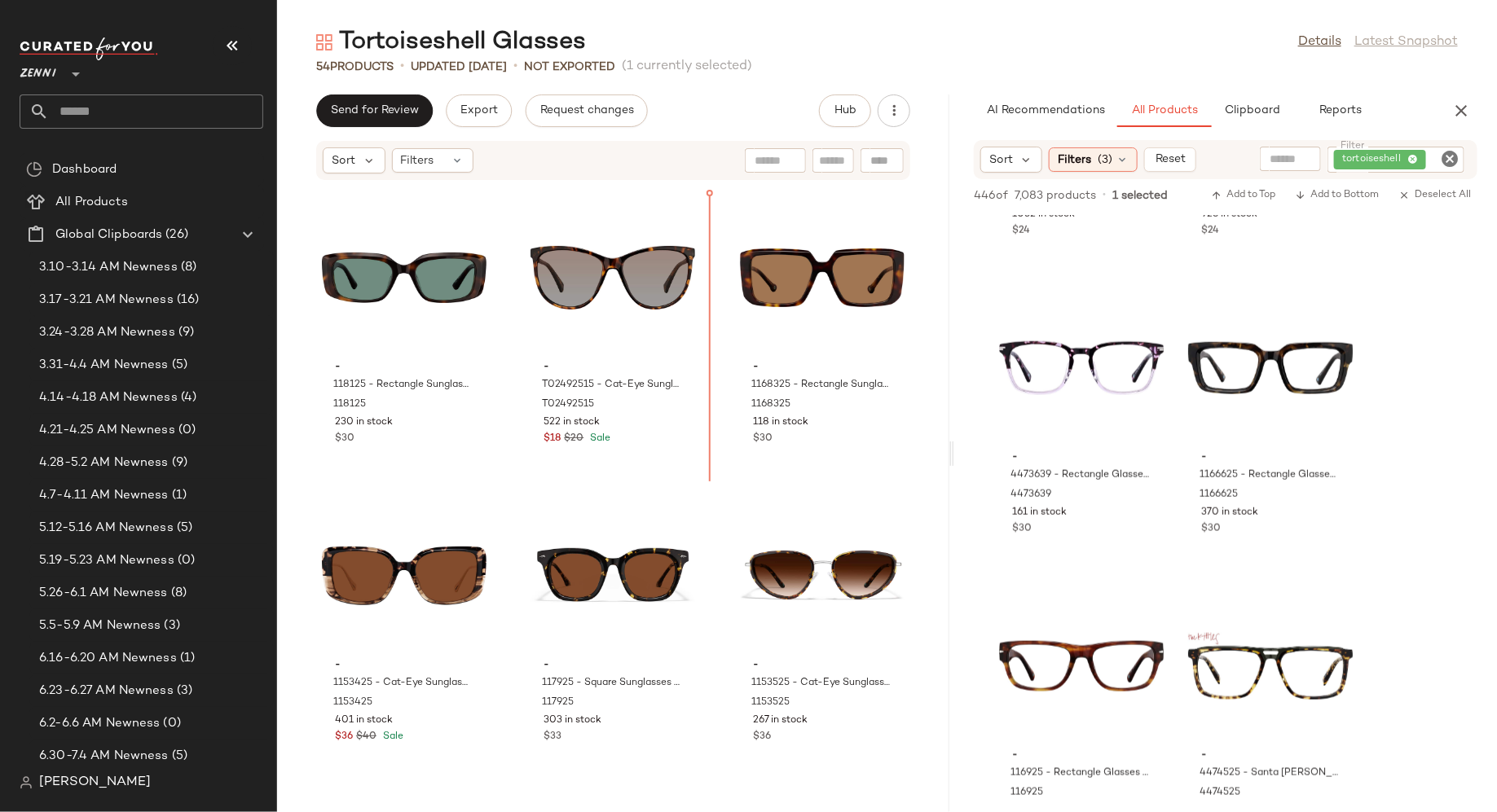
scroll to position [4176, 0]
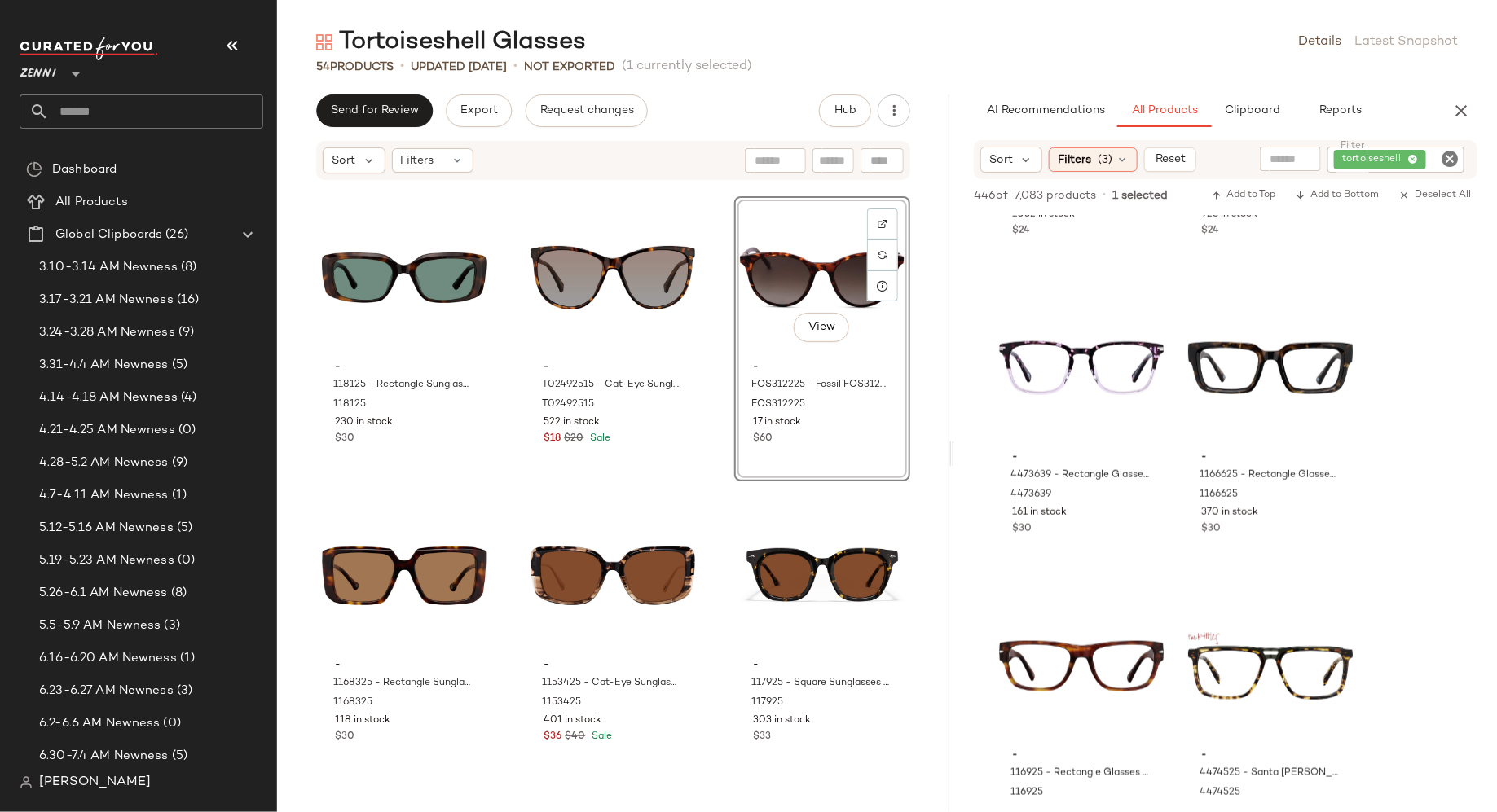
click at [719, 435] on div "- 118125 - Rectangle Sunglasses - Tortoiseshell - Acetate 118125 230 in stock $…" at bounding box center [613, 486] width 672 height 612
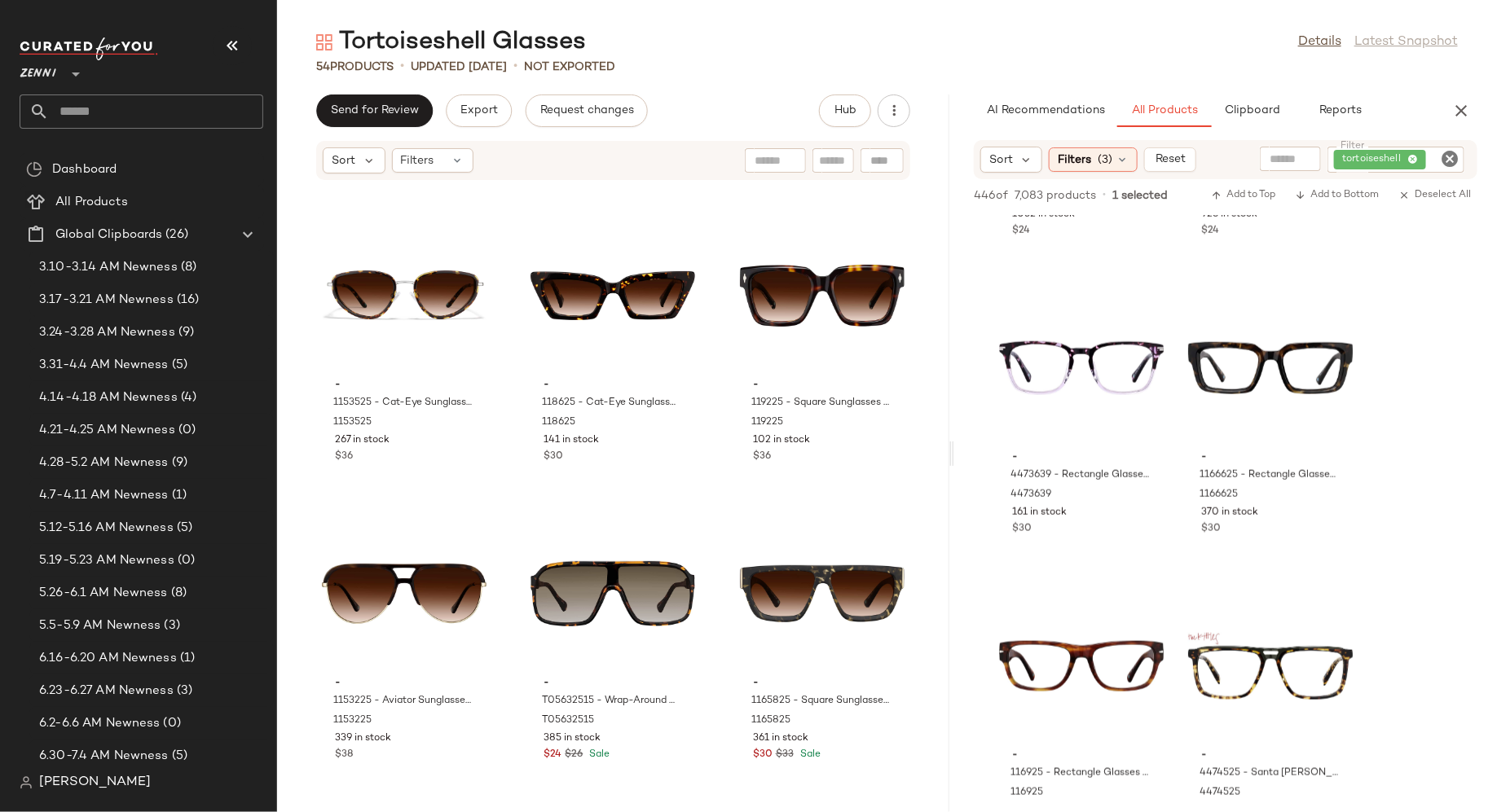
scroll to position [4758, 0]
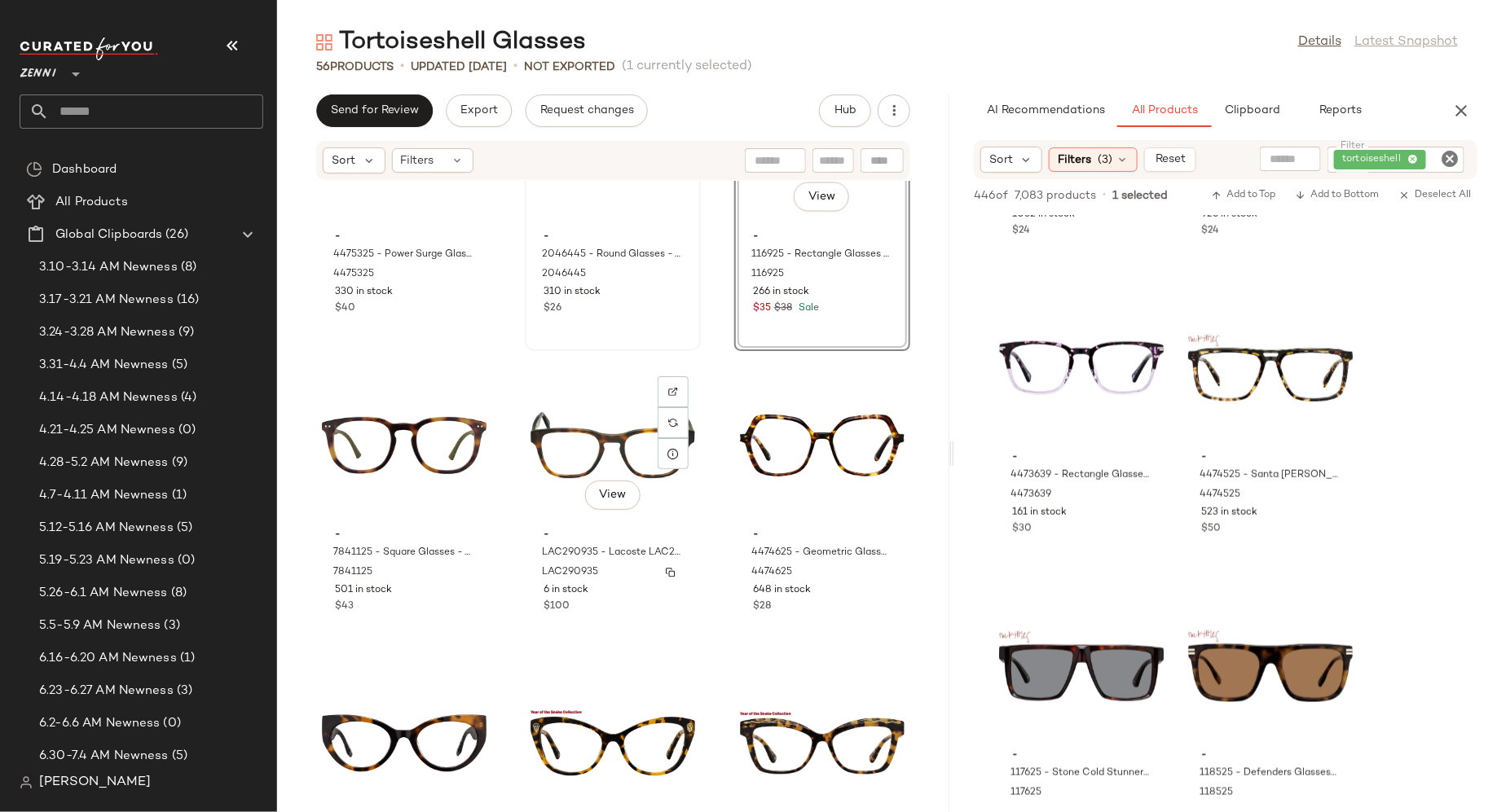
scroll to position [1334, 0]
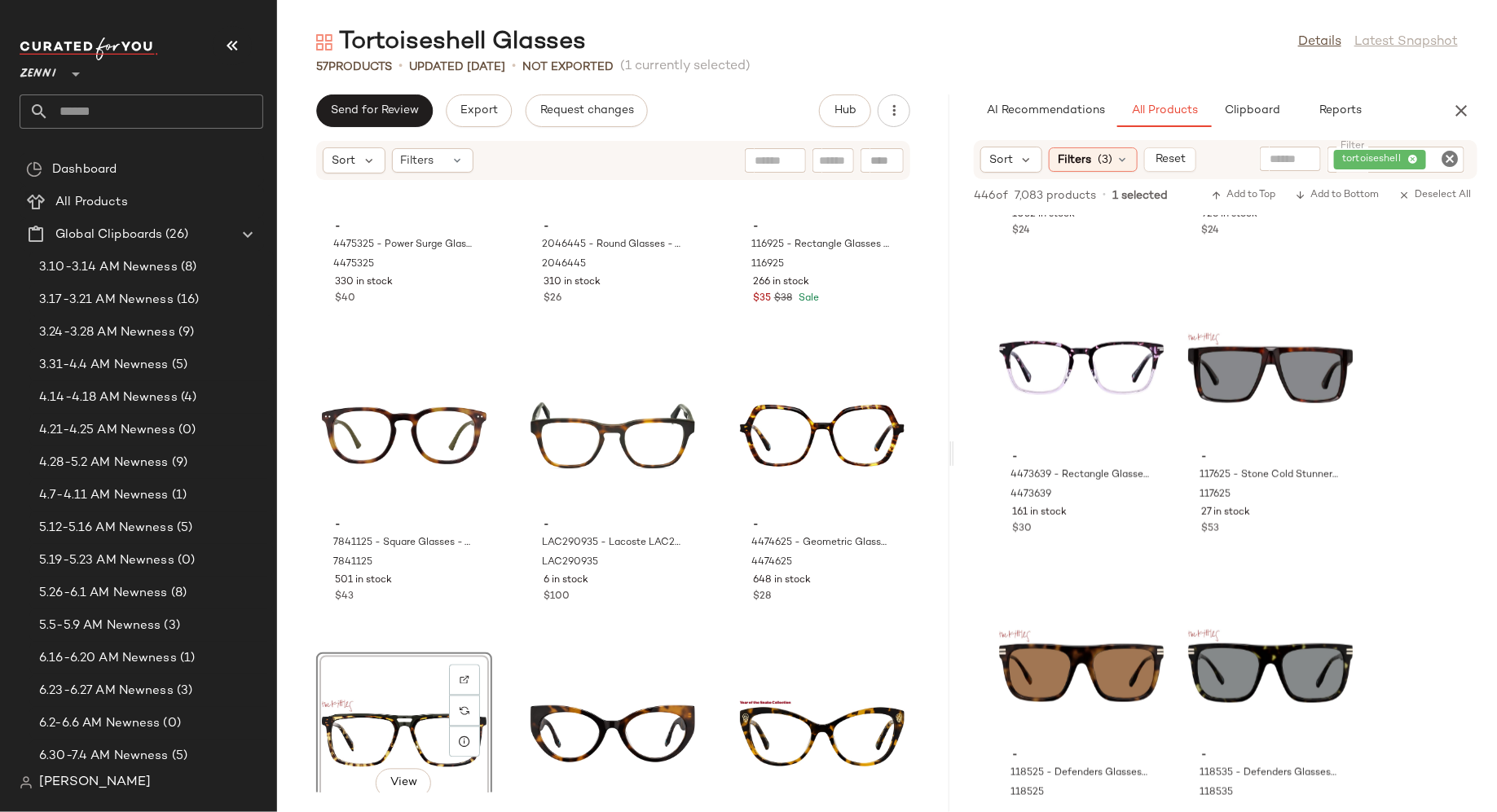
drag, startPoint x: 1214, startPoint y: 409, endPoint x: 822, endPoint y: 6, distance: 562.2
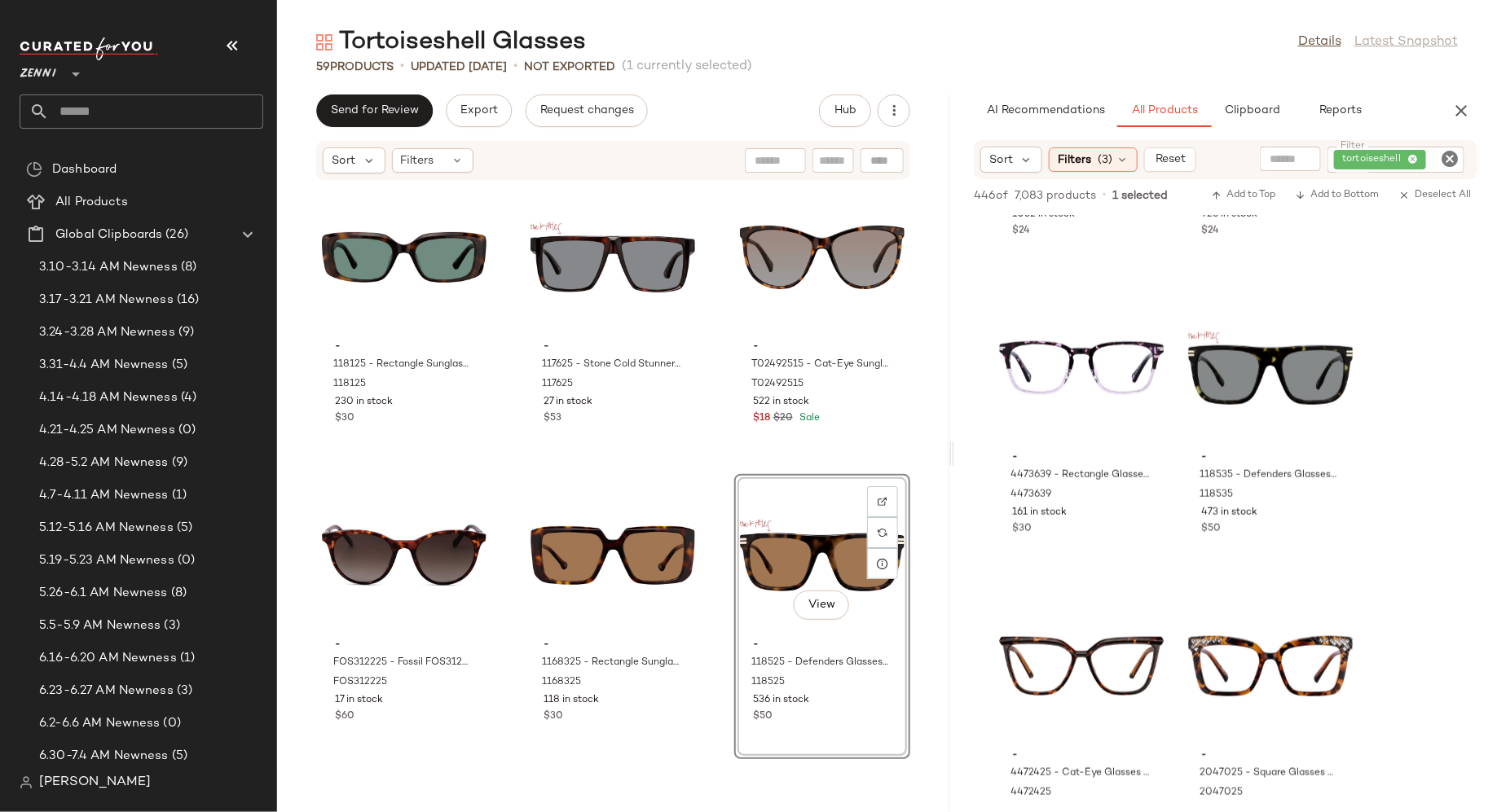
scroll to position [4496, 0]
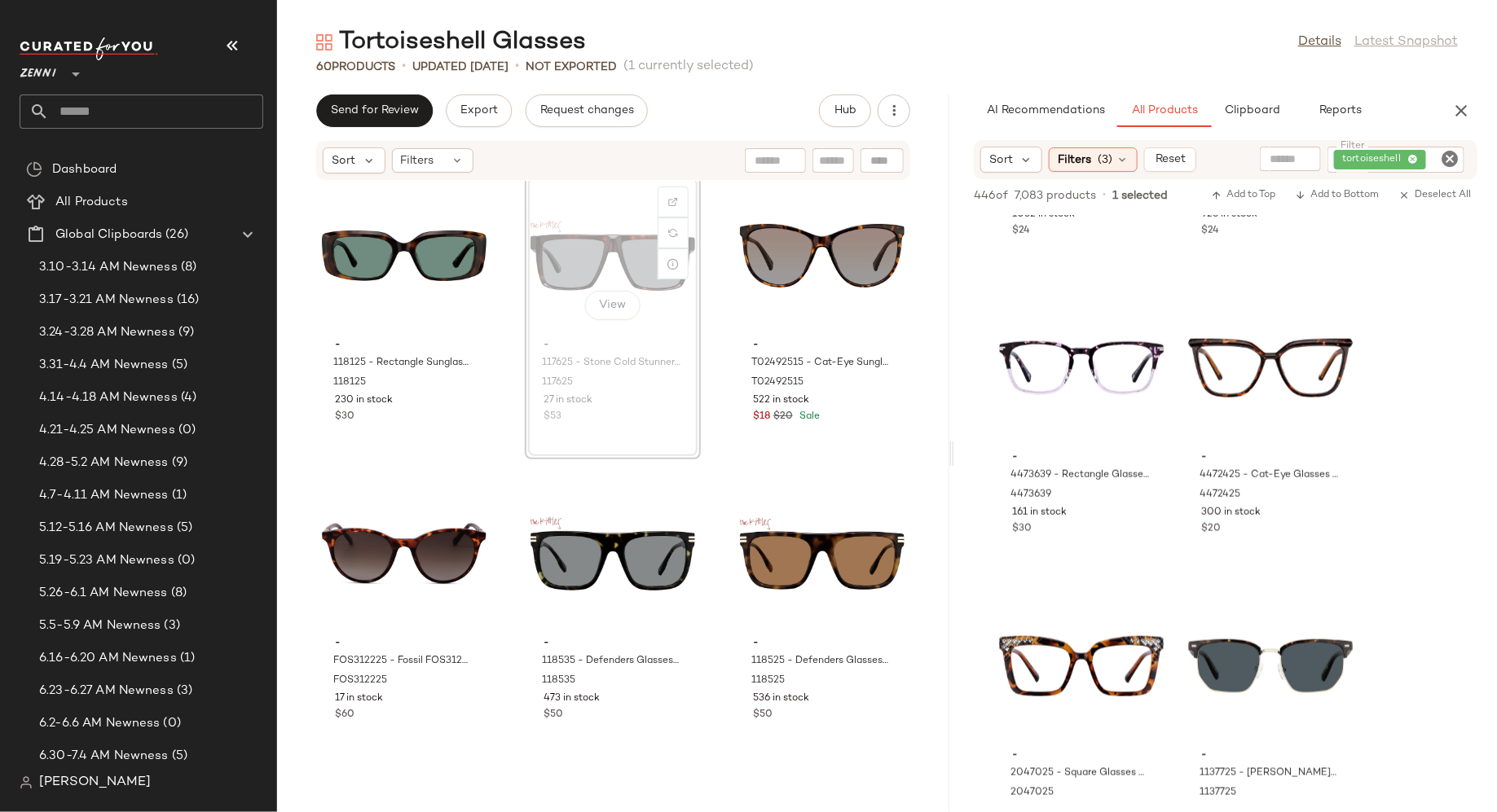
scroll to position [4495, 0]
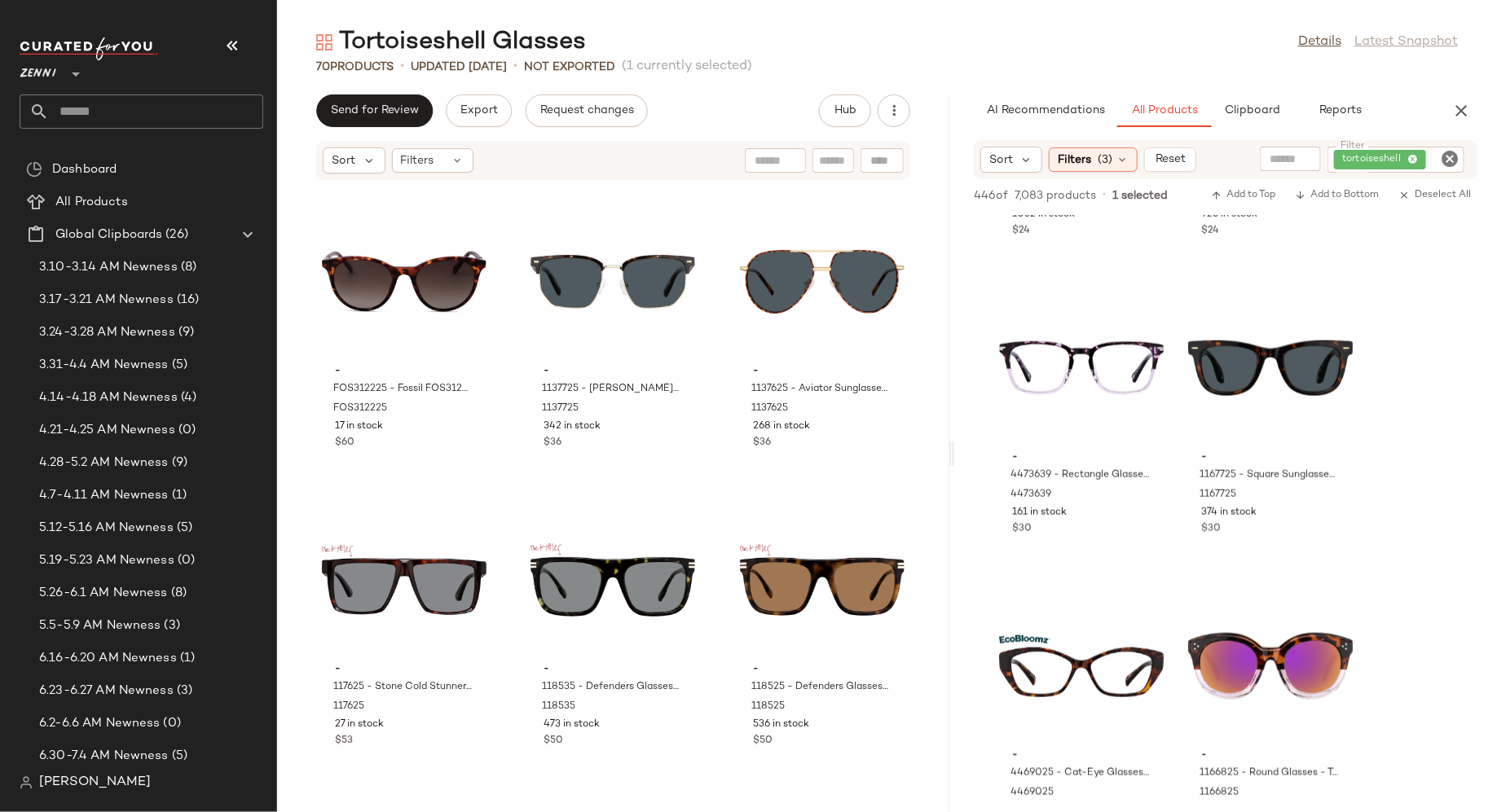
scroll to position [5066, 0]
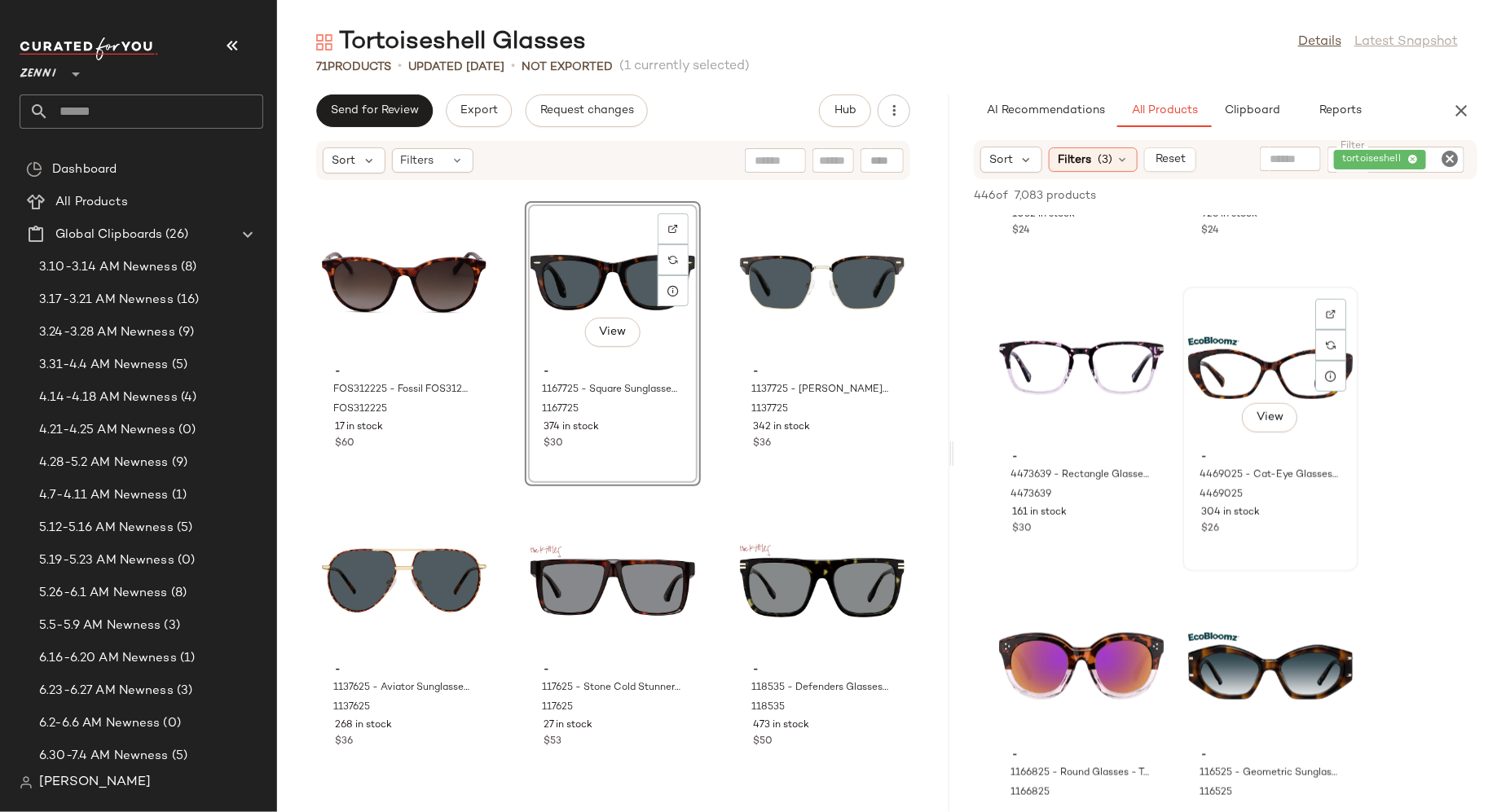
click at [1242, 507] on span "304 in stock" at bounding box center [1230, 512] width 58 height 15
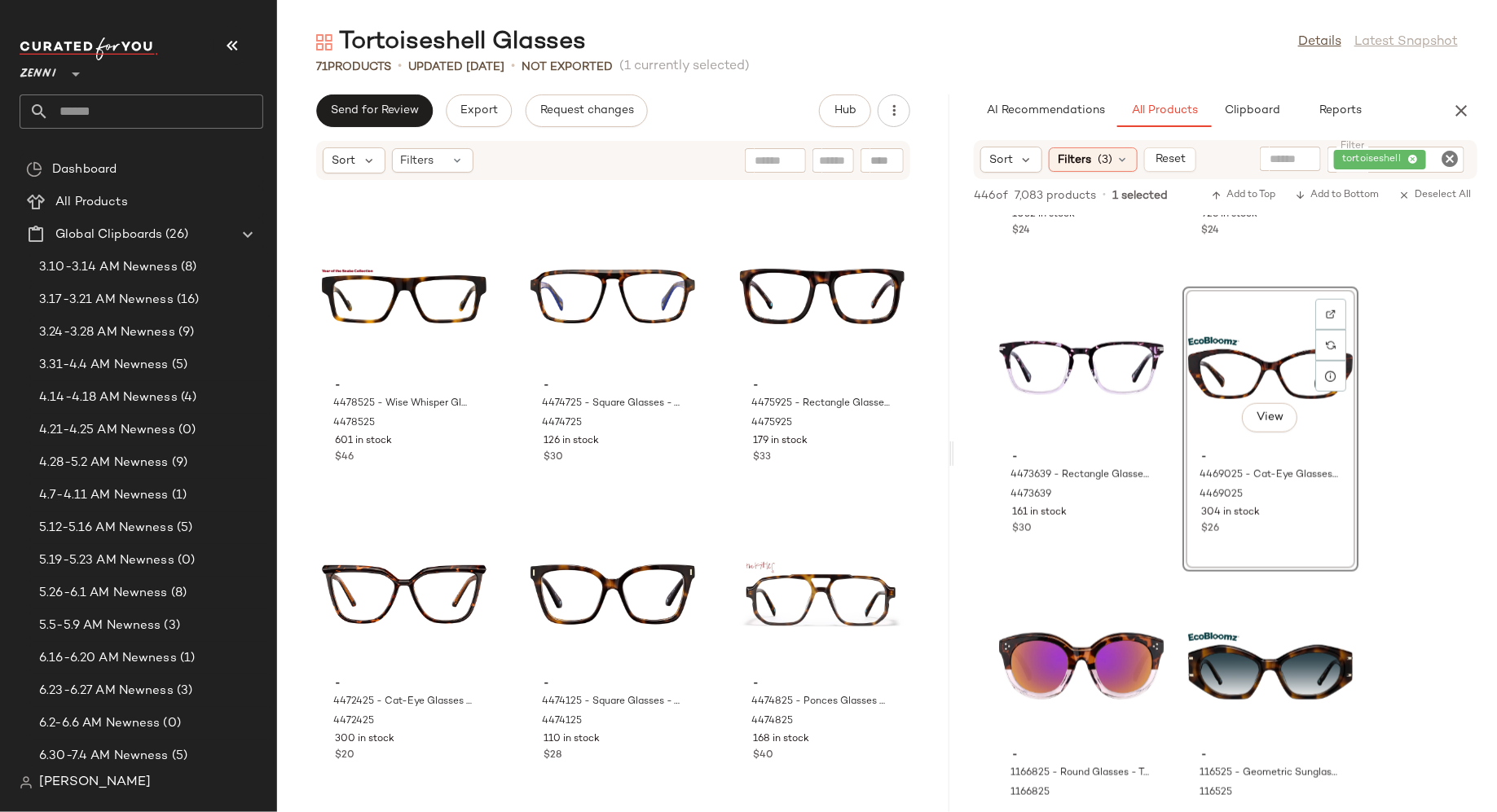
scroll to position [2353, 0]
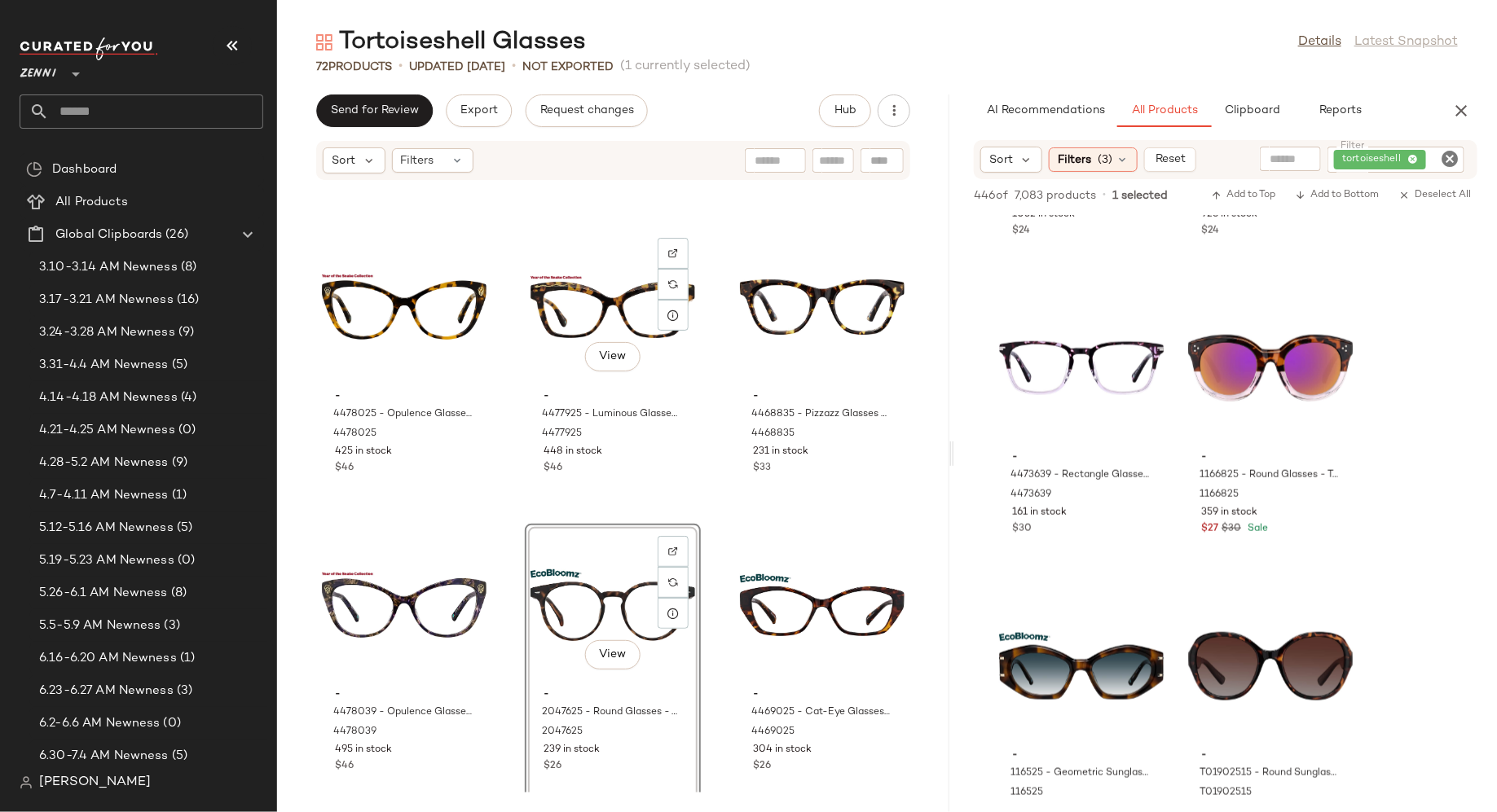
scroll to position [2060, 0]
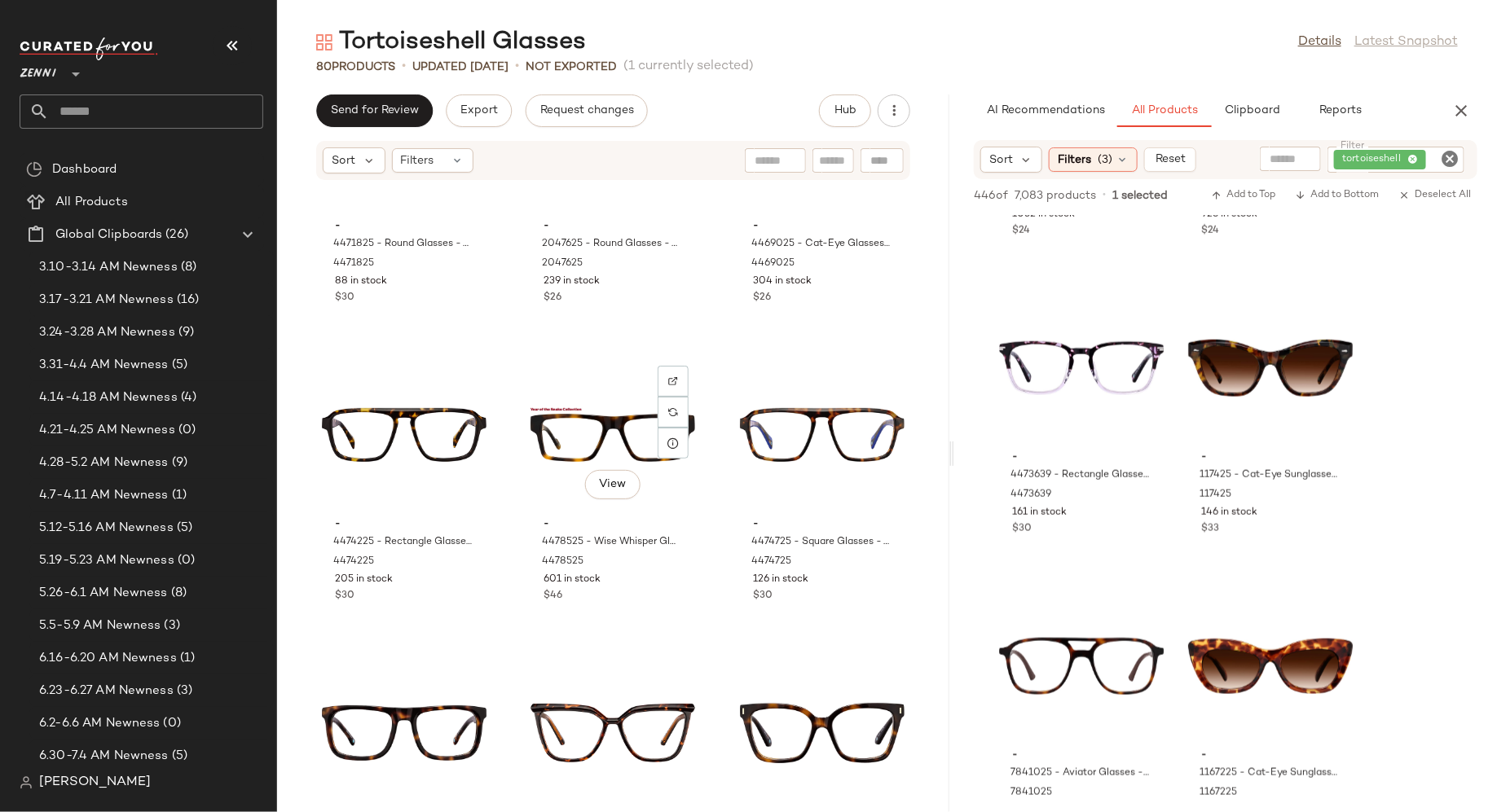
scroll to position [2850, 0]
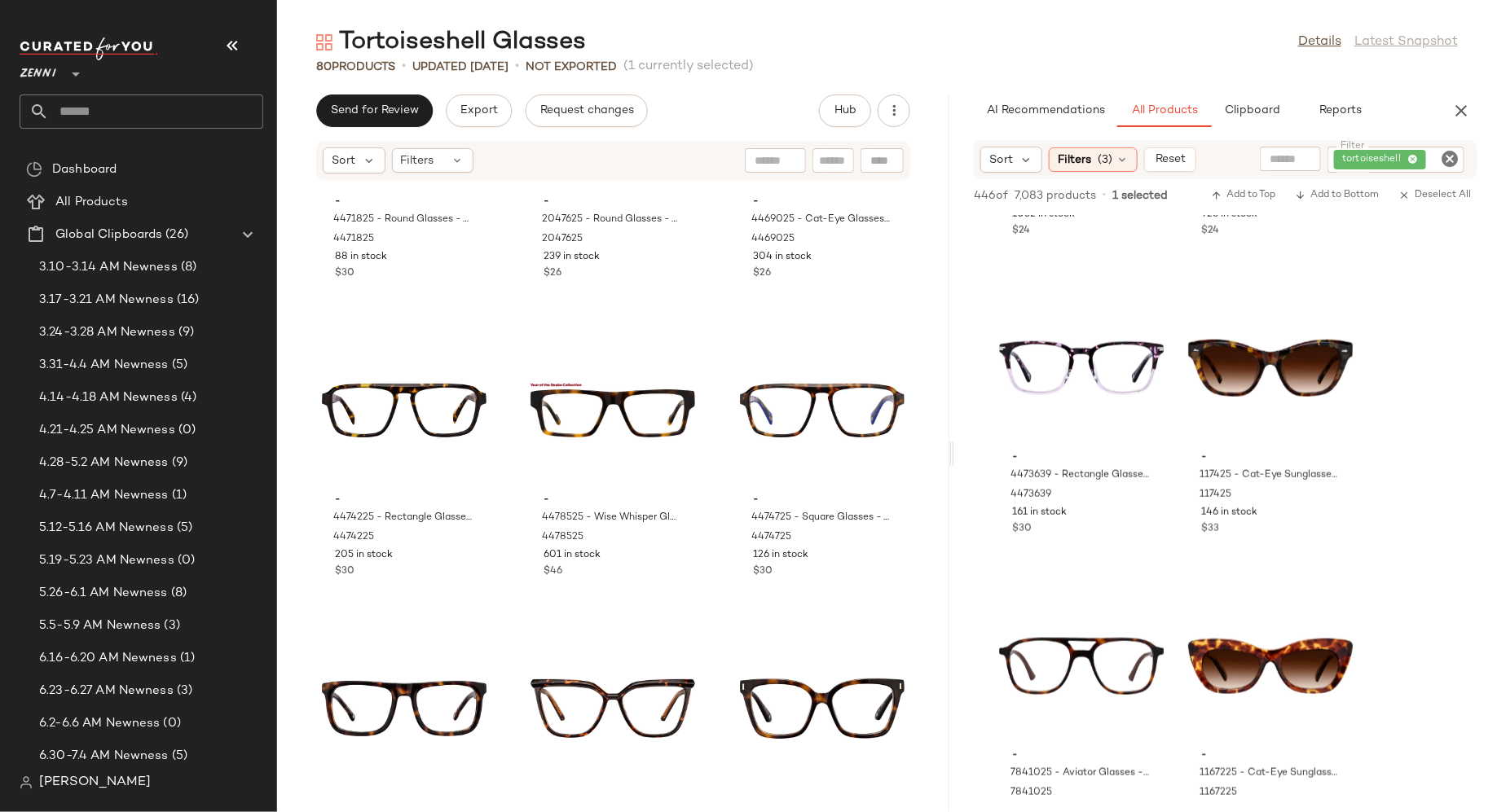
drag, startPoint x: 1244, startPoint y: 374, endPoint x: 151, endPoint y: 1, distance: 1154.9
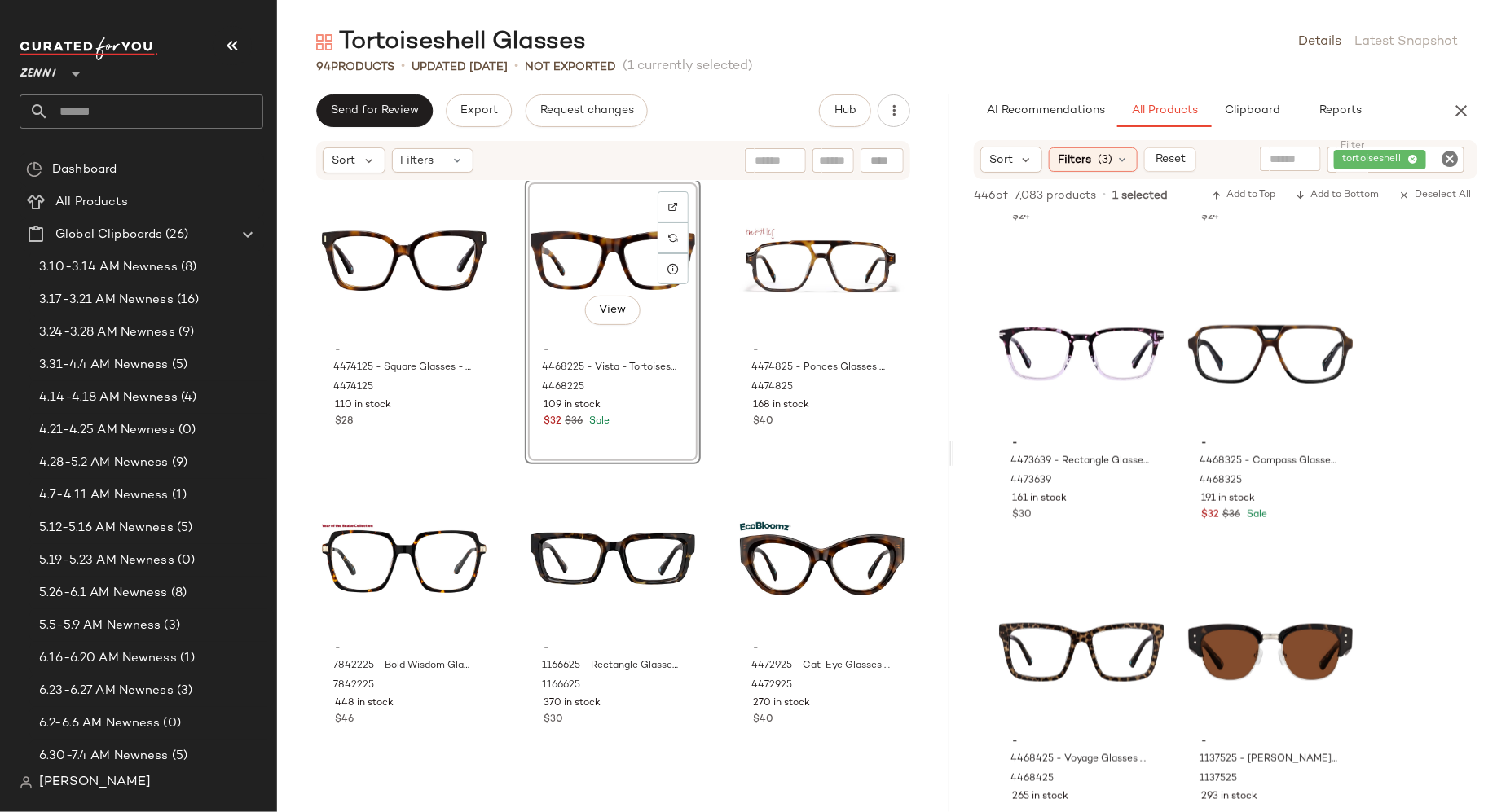
scroll to position [3921, 0]
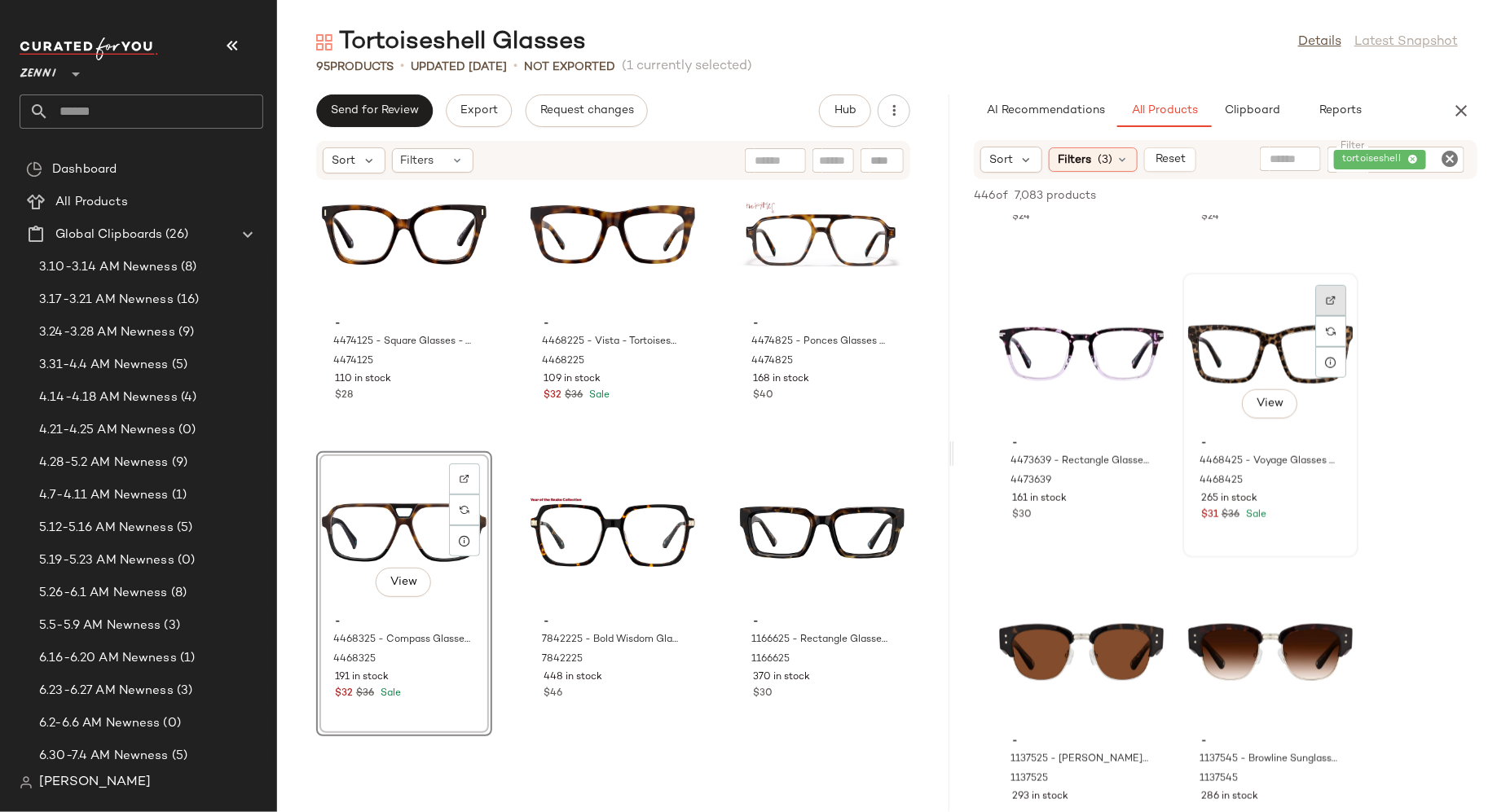
click at [1332, 299] on img at bounding box center [1331, 300] width 10 height 10
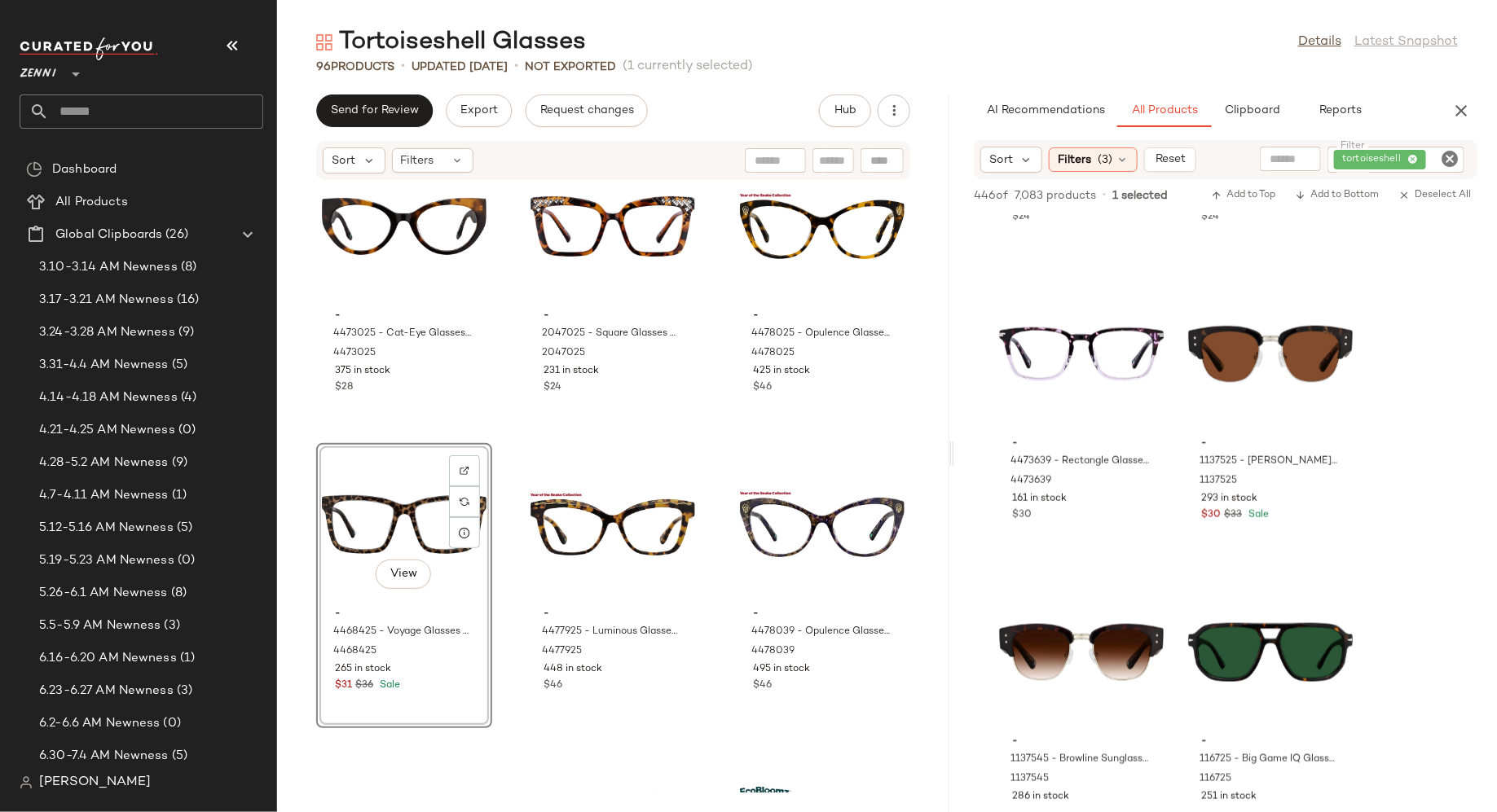
scroll to position [2440, 0]
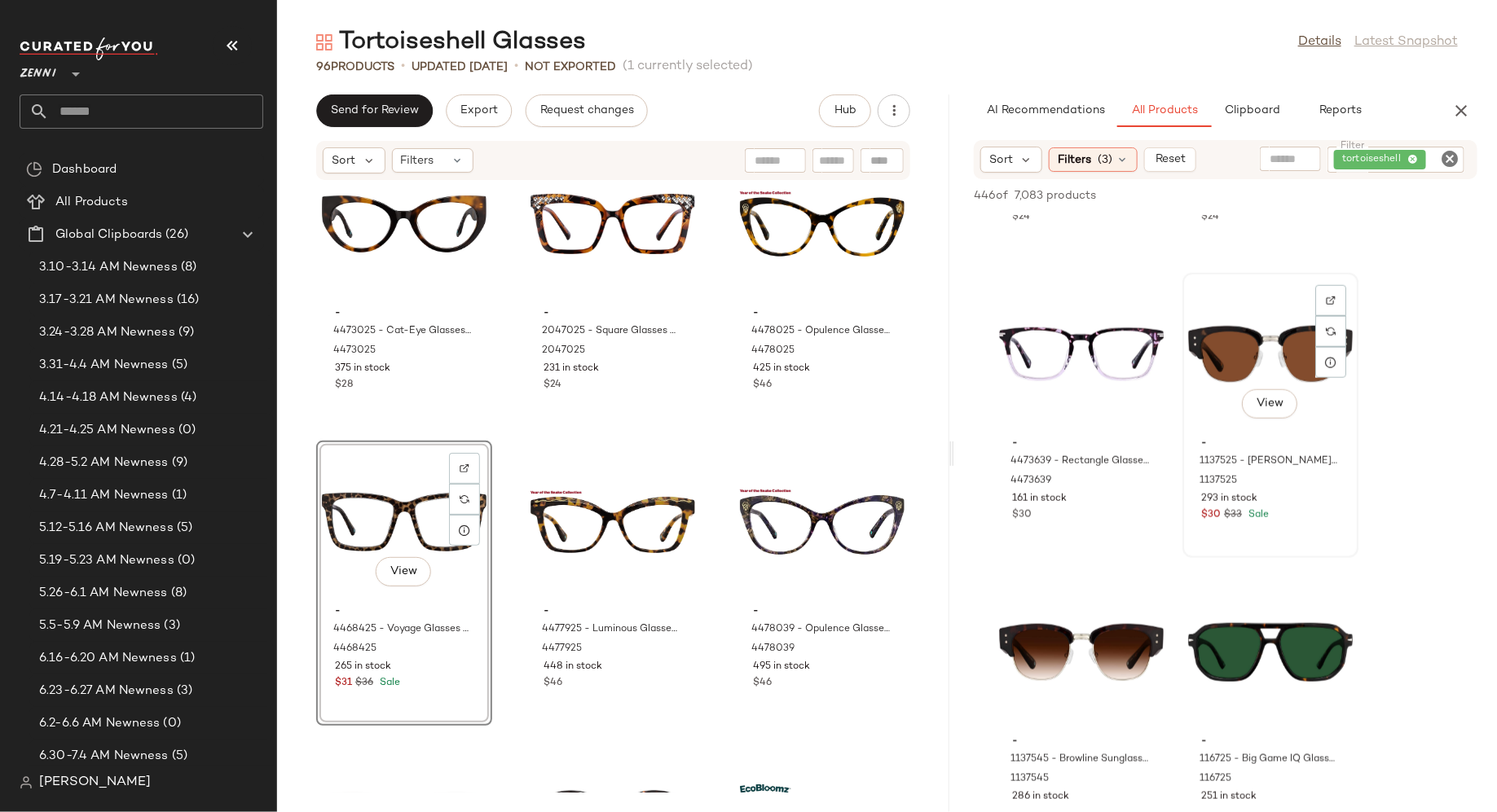
click at [1207, 417] on div "View" at bounding box center [1270, 355] width 164 height 152
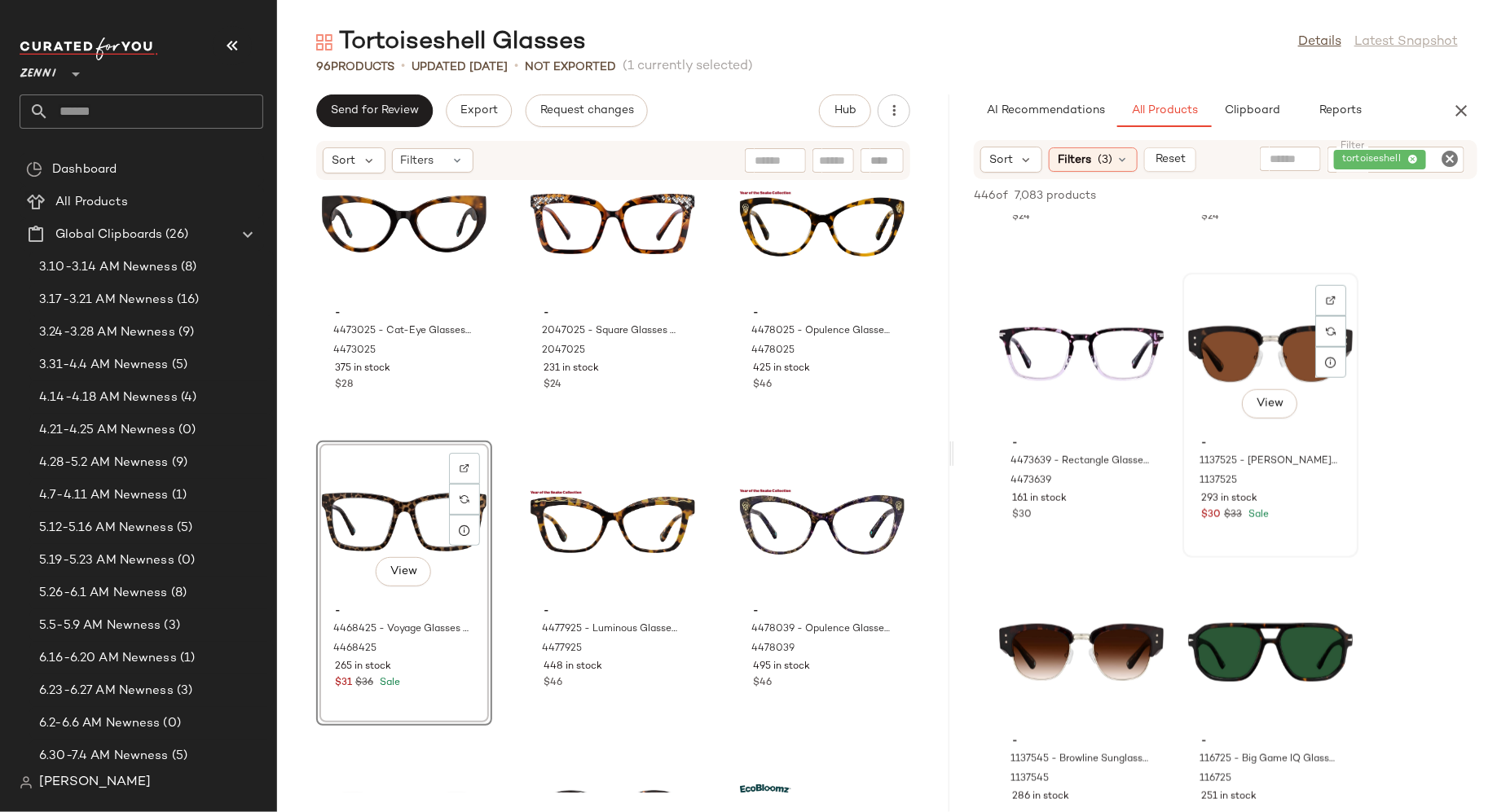
click at [1238, 377] on div "View" at bounding box center [1270, 355] width 164 height 152
